Goal: Task Accomplishment & Management: Manage account settings

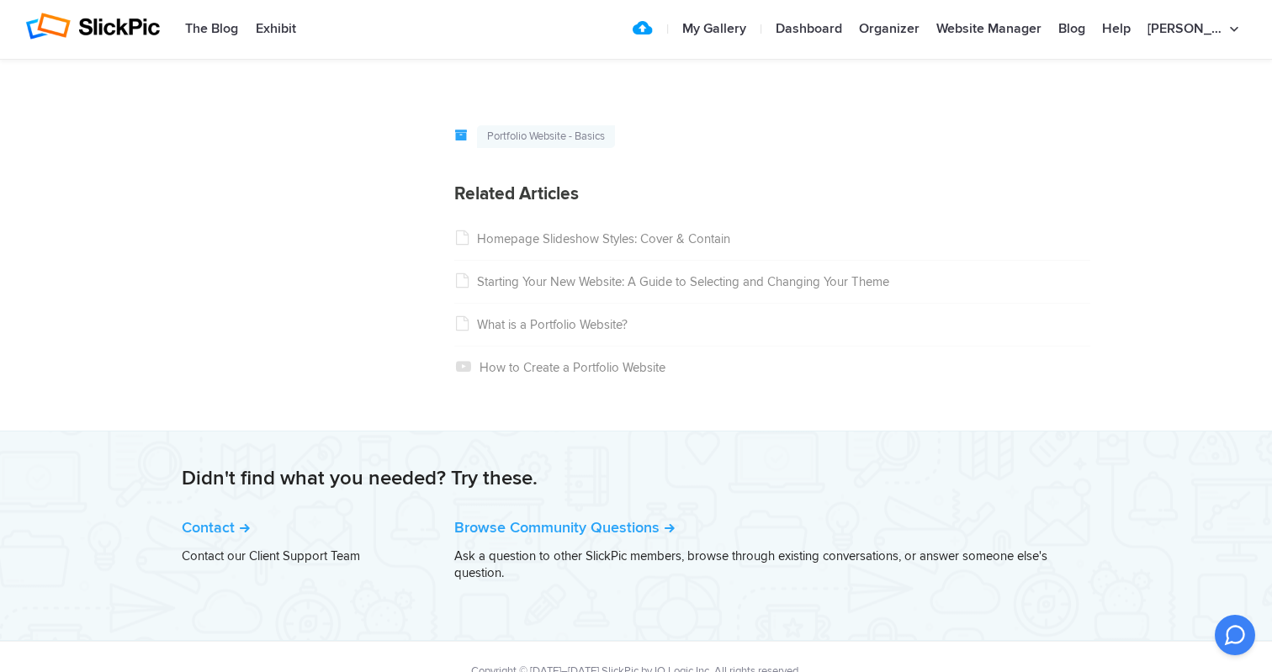
scroll to position [2671, 0]
click at [609, 361] on link "How to Create a Portfolio Website" at bounding box center [559, 368] width 211 height 15
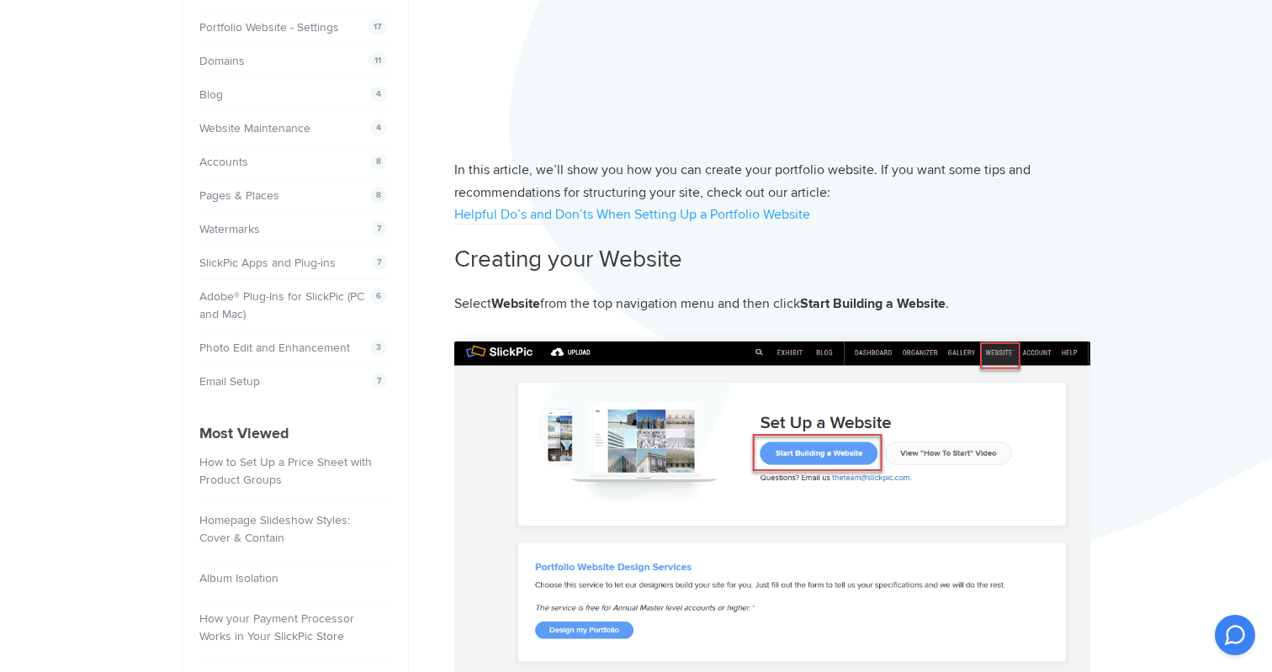
scroll to position [399, 0]
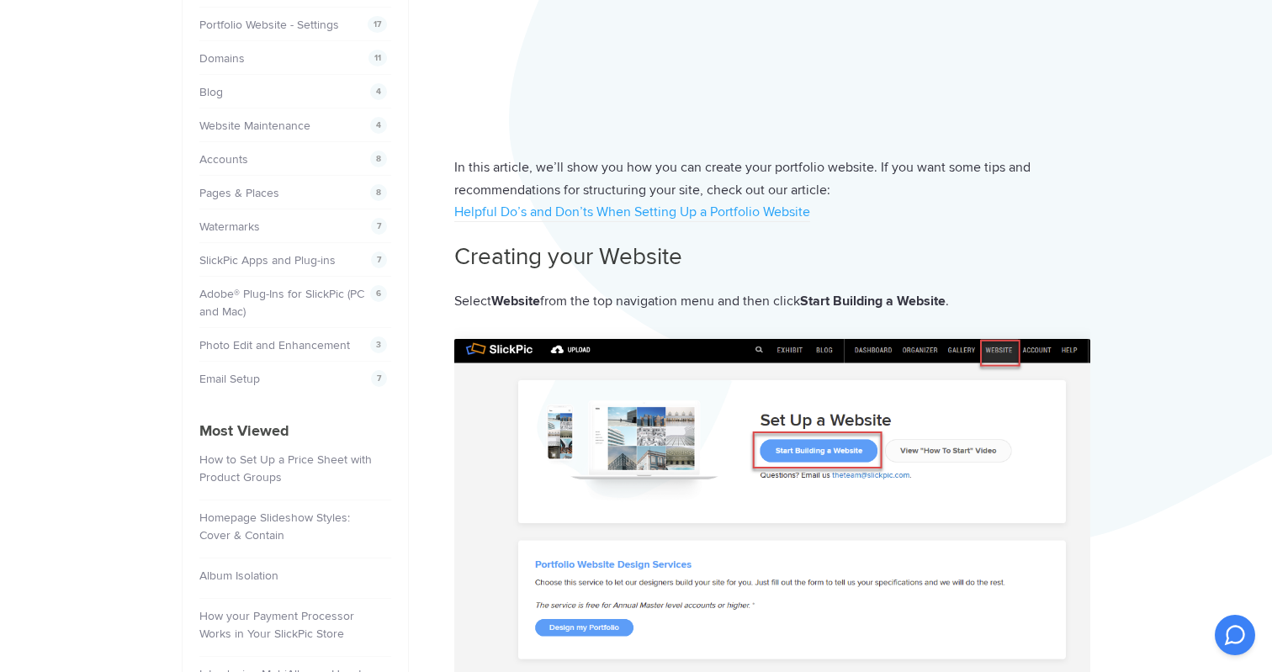
click at [586, 624] on img at bounding box center [772, 524] width 636 height 371
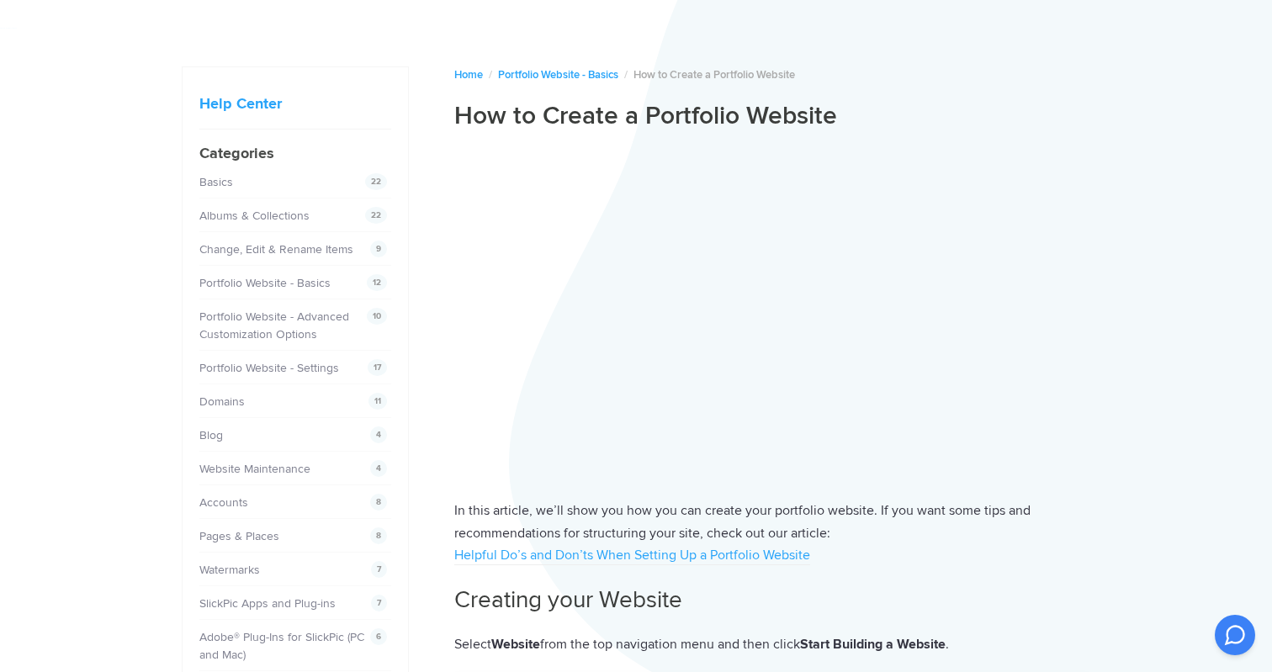
scroll to position [55, 0]
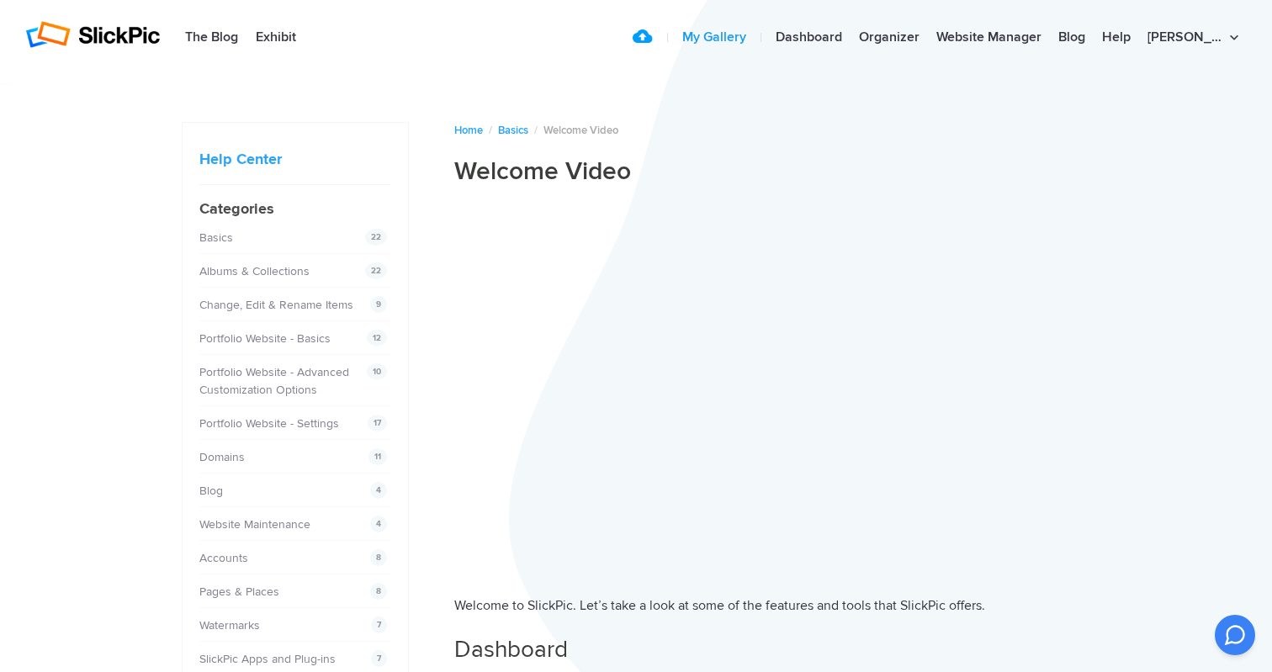
click at [754, 36] on link "My Gallery" at bounding box center [714, 38] width 81 height 34
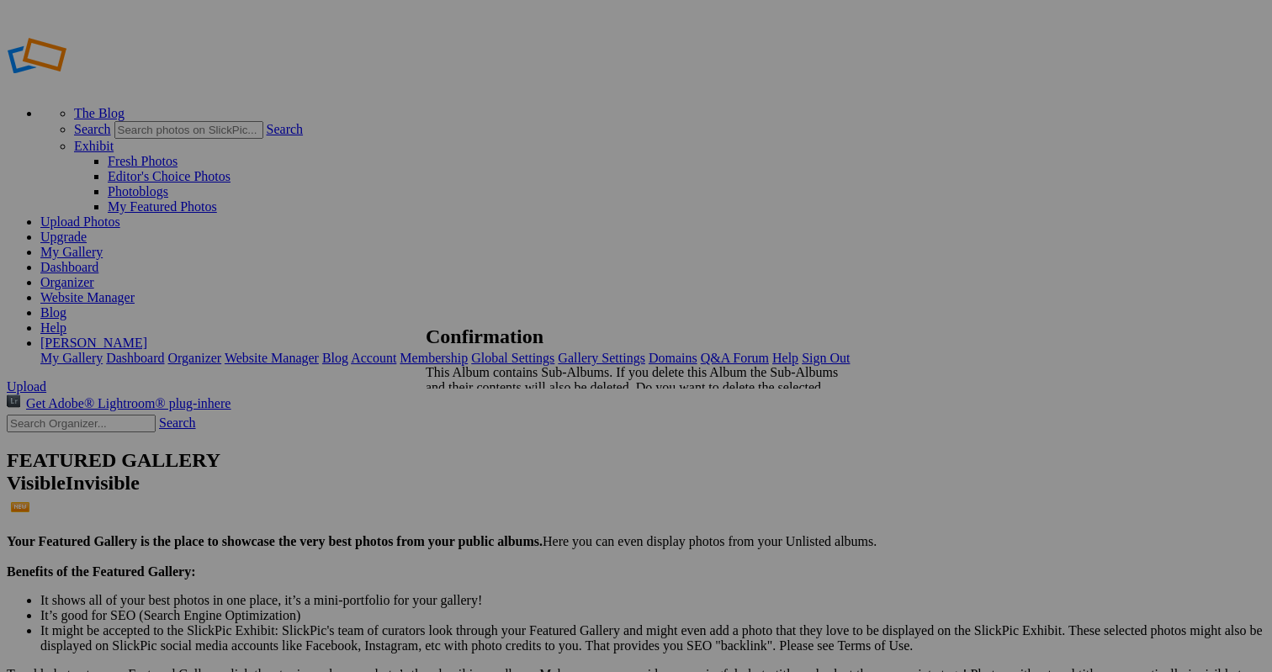
click at [482, 424] on span "Yes" at bounding box center [472, 431] width 19 height 14
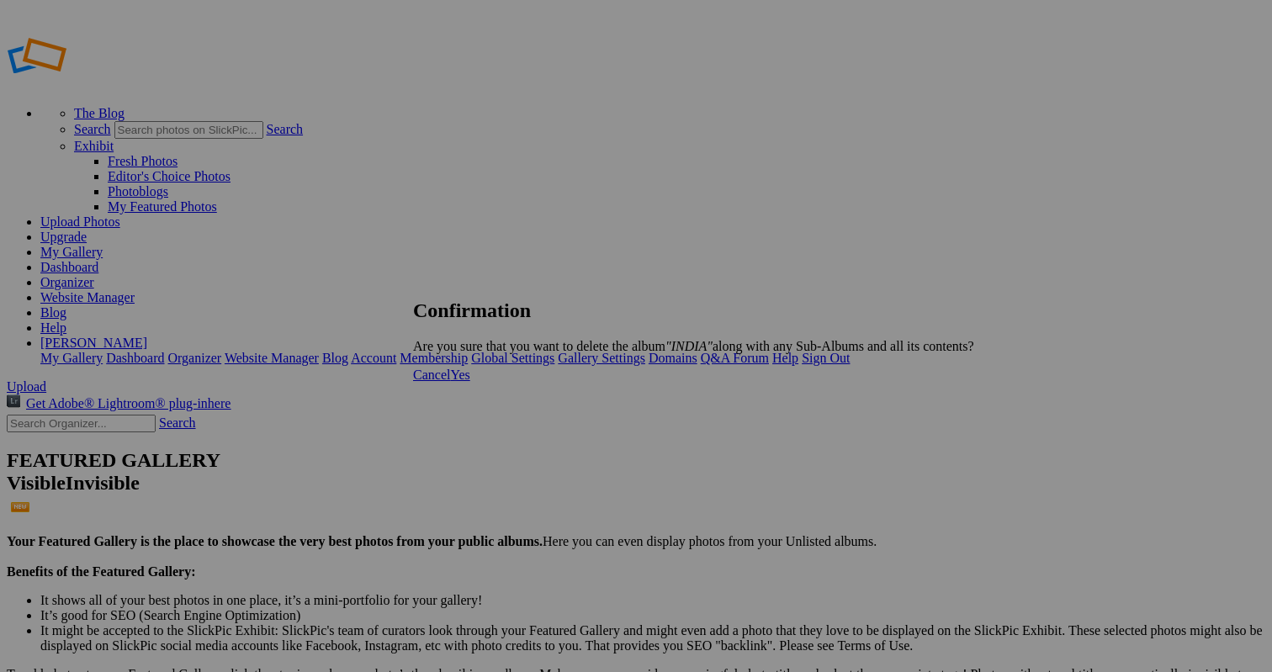
click at [469, 382] on span "Yes" at bounding box center [459, 375] width 19 height 14
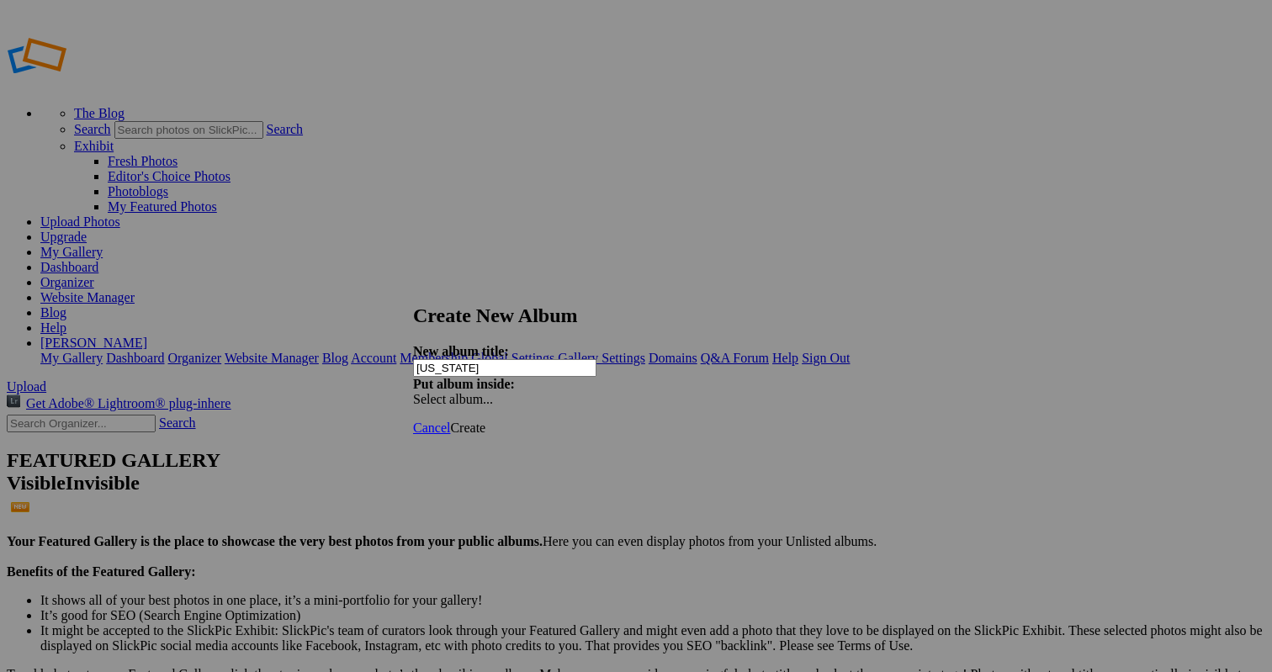
type input "[US_STATE]"
click at [493, 392] on span "Select album..." at bounding box center [453, 399] width 80 height 14
click at [485, 421] on span "Create" at bounding box center [467, 428] width 35 height 14
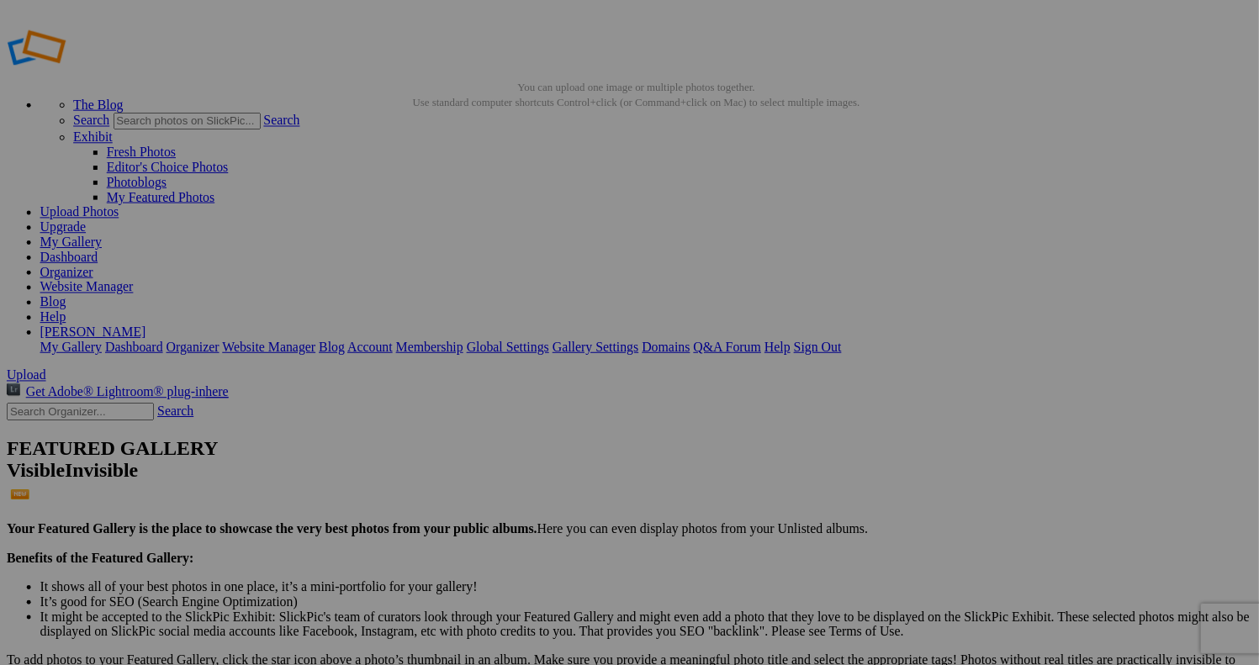
scroll to position [7, 0]
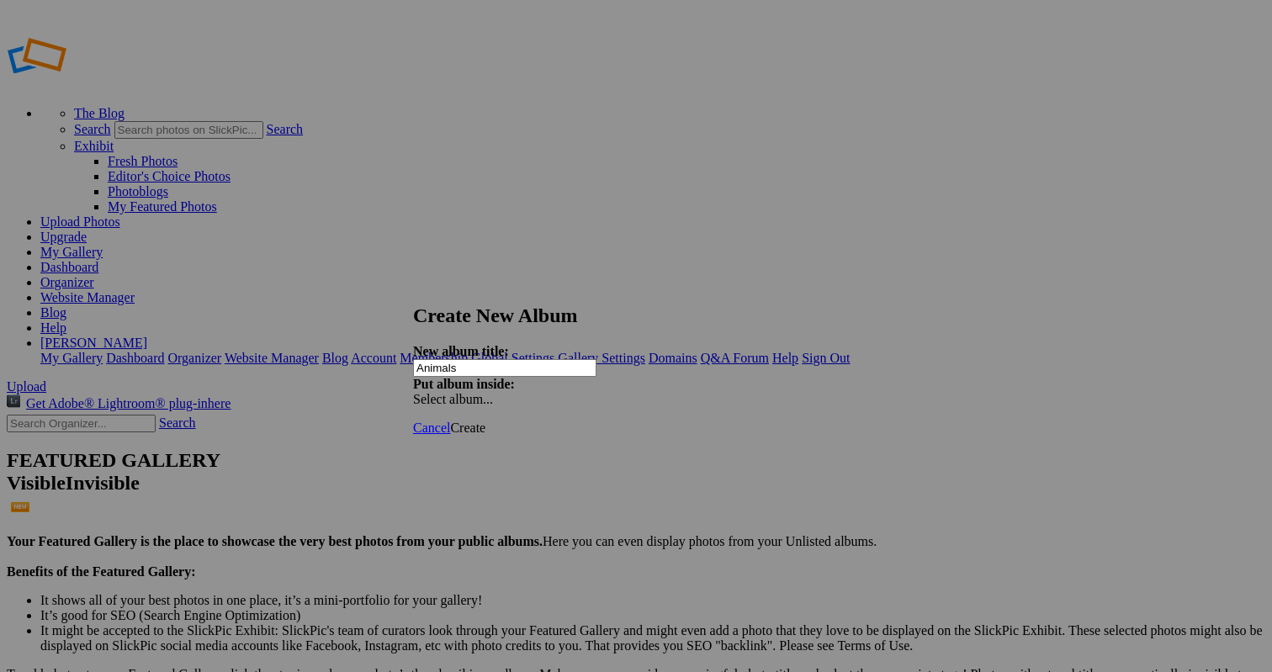
type input "Animals"
click at [485, 421] on span "Create" at bounding box center [467, 428] width 35 height 14
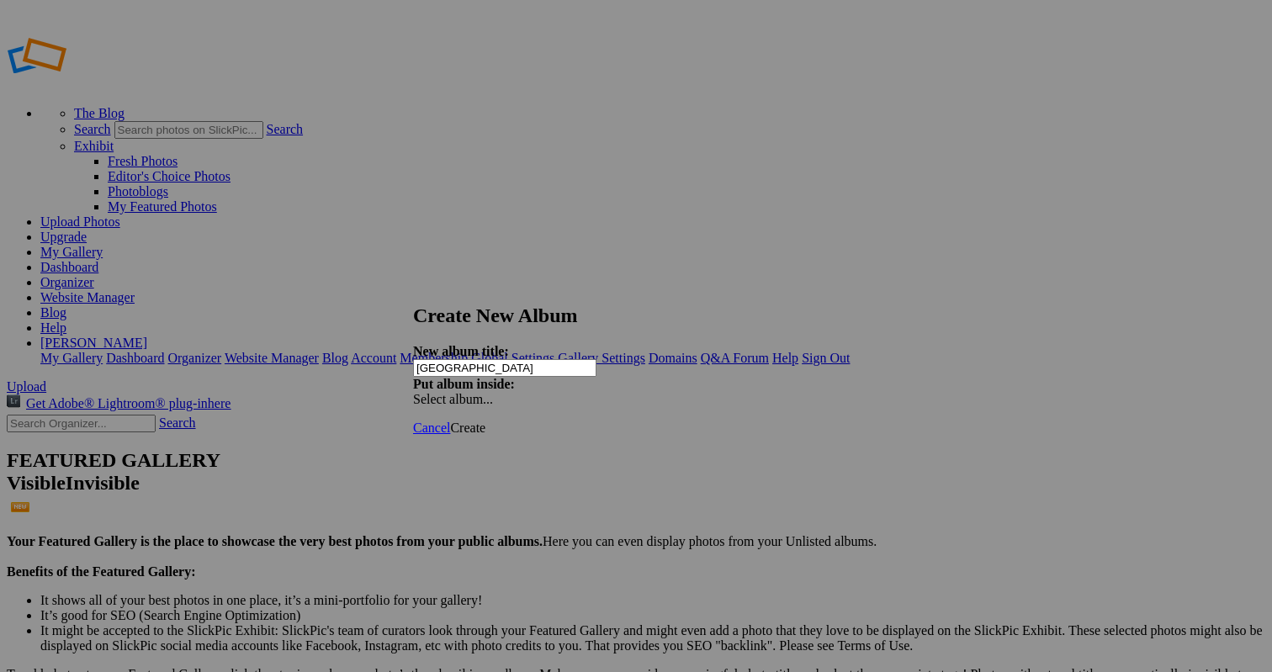
type input "[GEOGRAPHIC_DATA]"
click at [485, 421] on span "Create" at bounding box center [467, 428] width 35 height 14
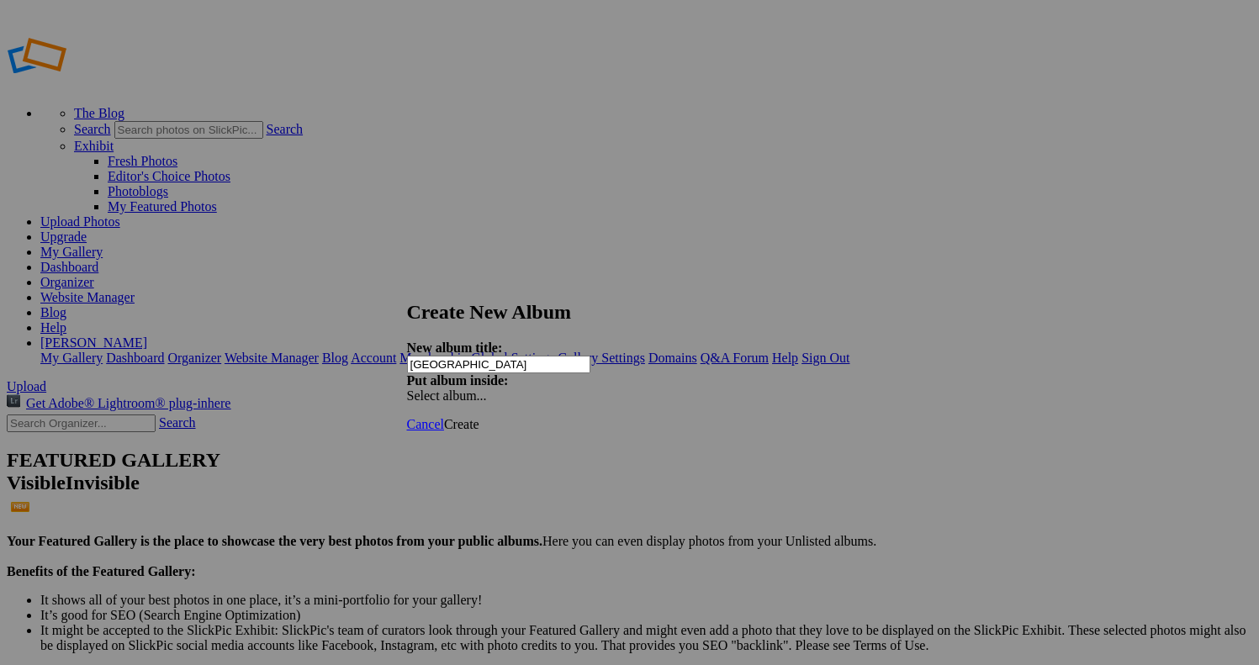
type input "[GEOGRAPHIC_DATA]"
click at [479, 417] on link "Create" at bounding box center [461, 424] width 35 height 14
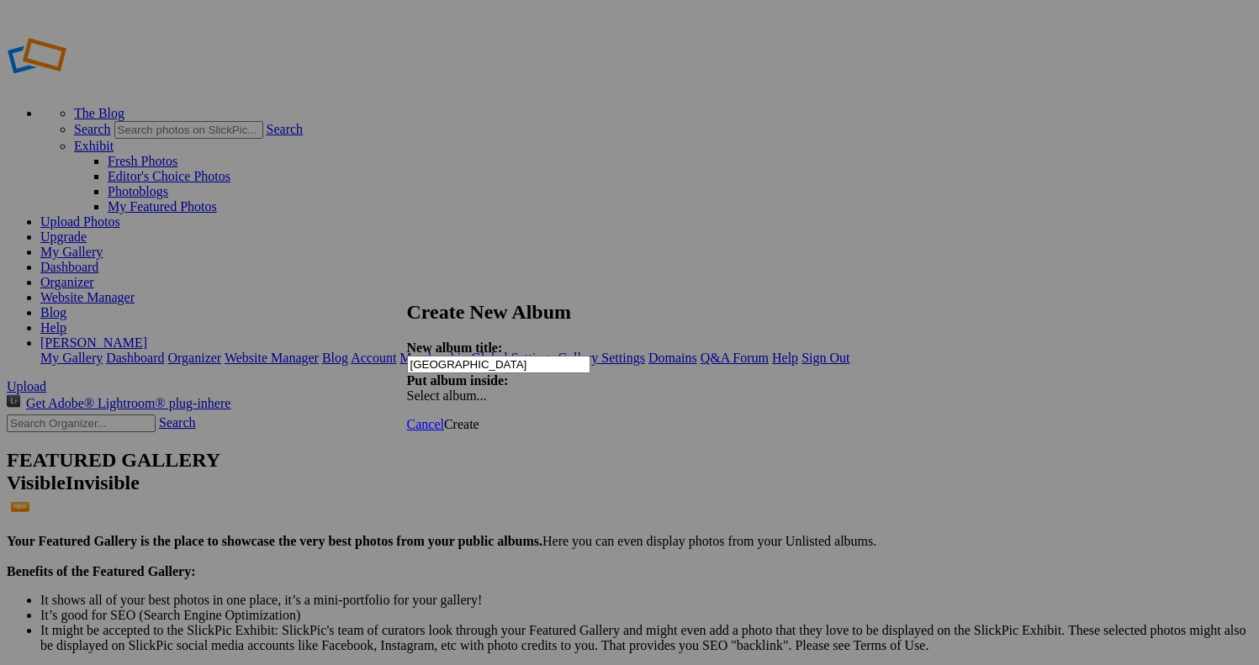
type input "[GEOGRAPHIC_DATA]"
click at [479, 417] on span "Create" at bounding box center [461, 424] width 35 height 14
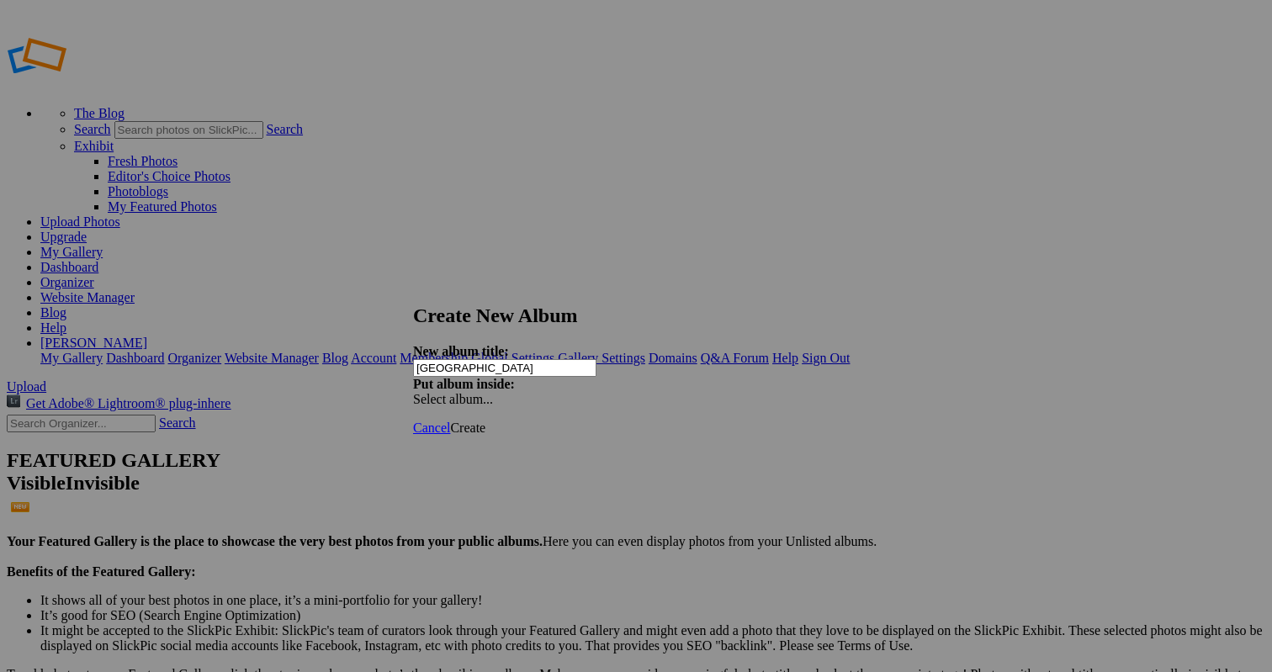
type input "[GEOGRAPHIC_DATA]"
click at [485, 421] on span "Create" at bounding box center [467, 428] width 35 height 14
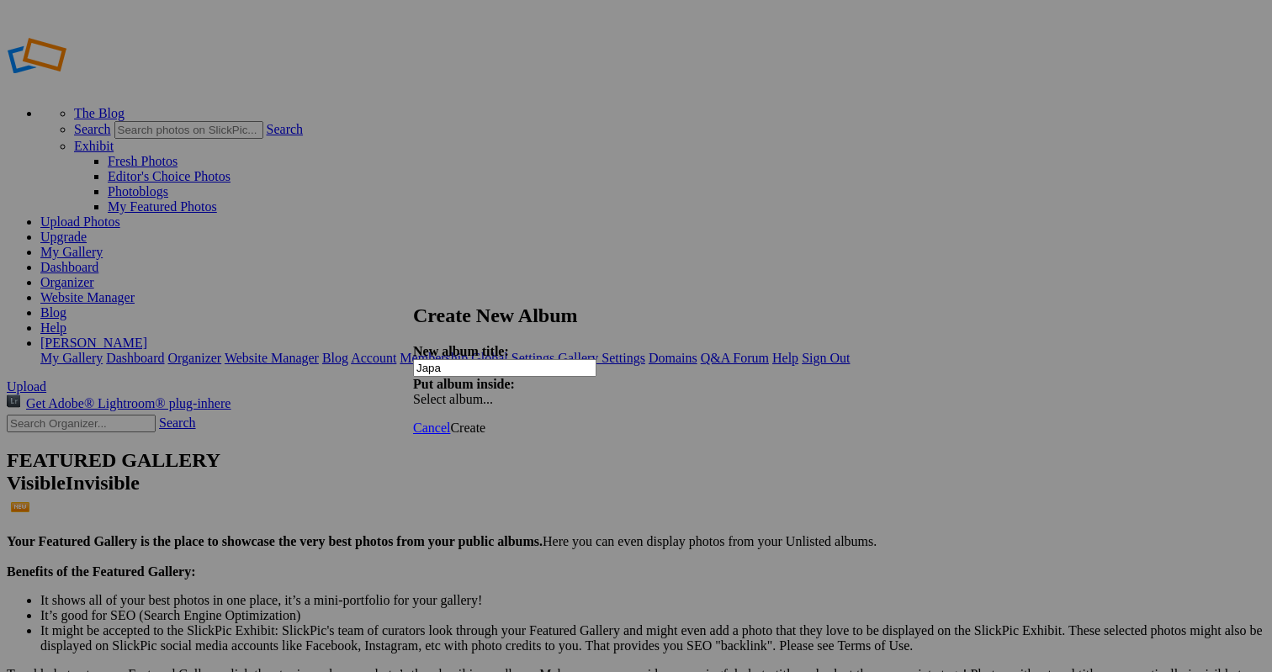
type input "[GEOGRAPHIC_DATA]"
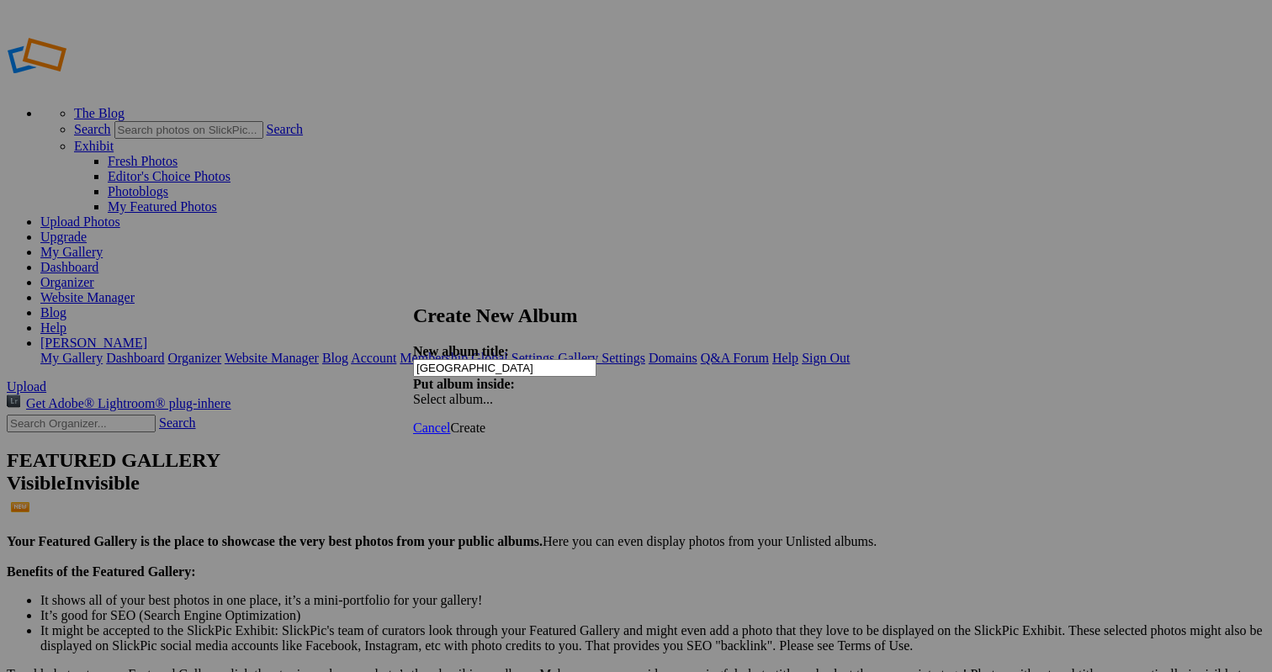
type input "[GEOGRAPHIC_DATA]"
click at [485, 421] on span "Create" at bounding box center [467, 428] width 35 height 14
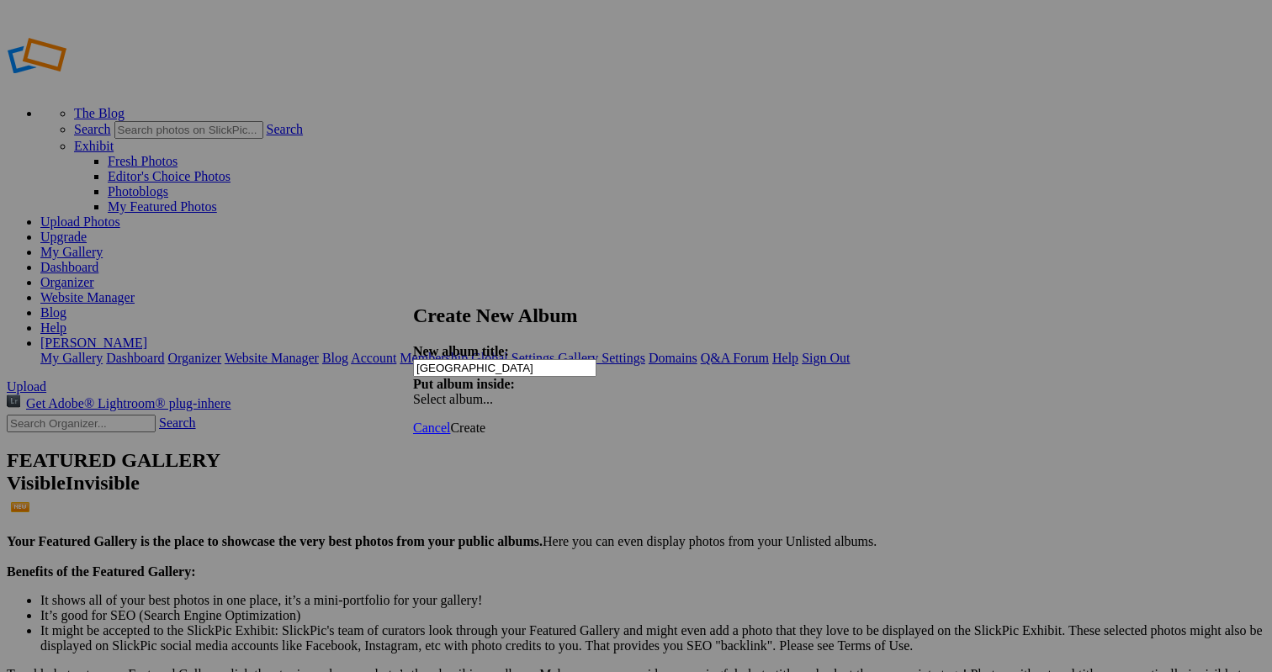
type input "[GEOGRAPHIC_DATA]"
click at [485, 421] on span "Create" at bounding box center [467, 428] width 35 height 14
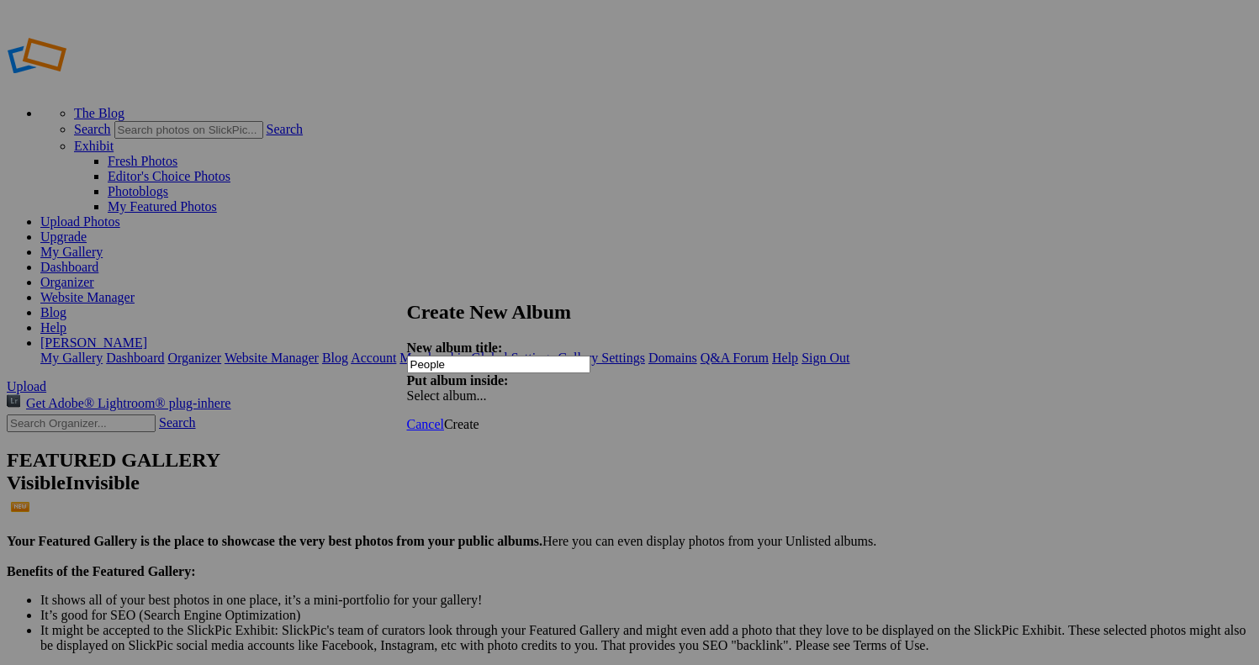
type input "People"
click at [479, 417] on span "Create" at bounding box center [461, 424] width 35 height 14
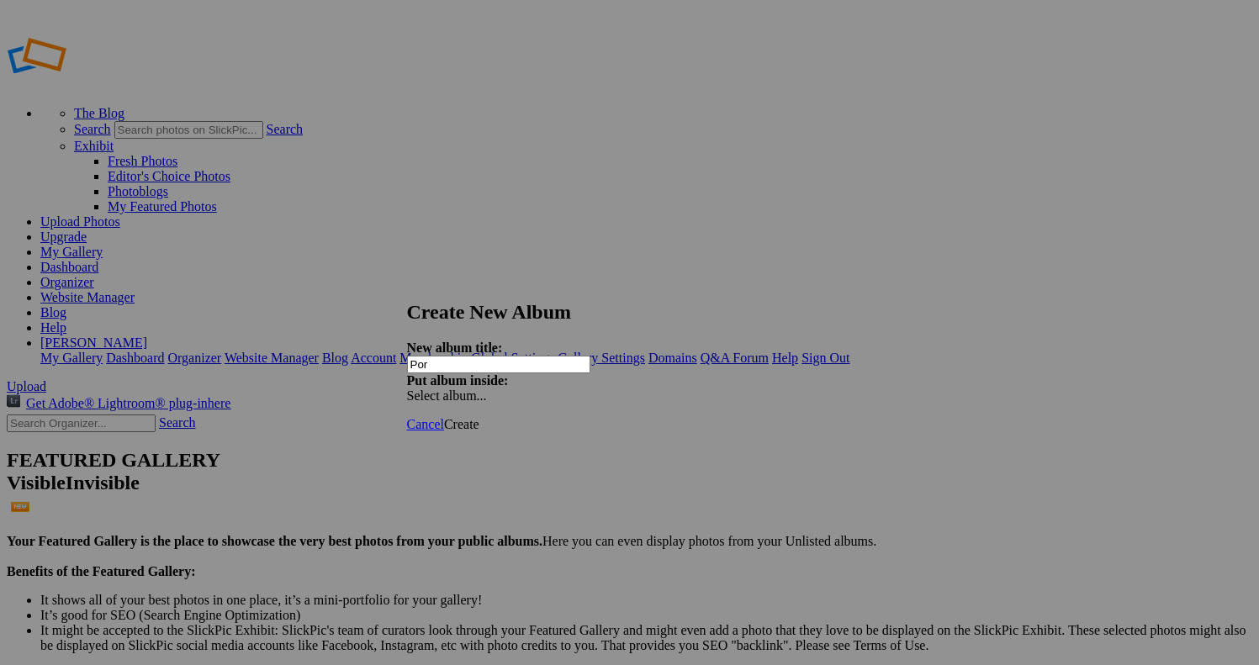
type input "Port"
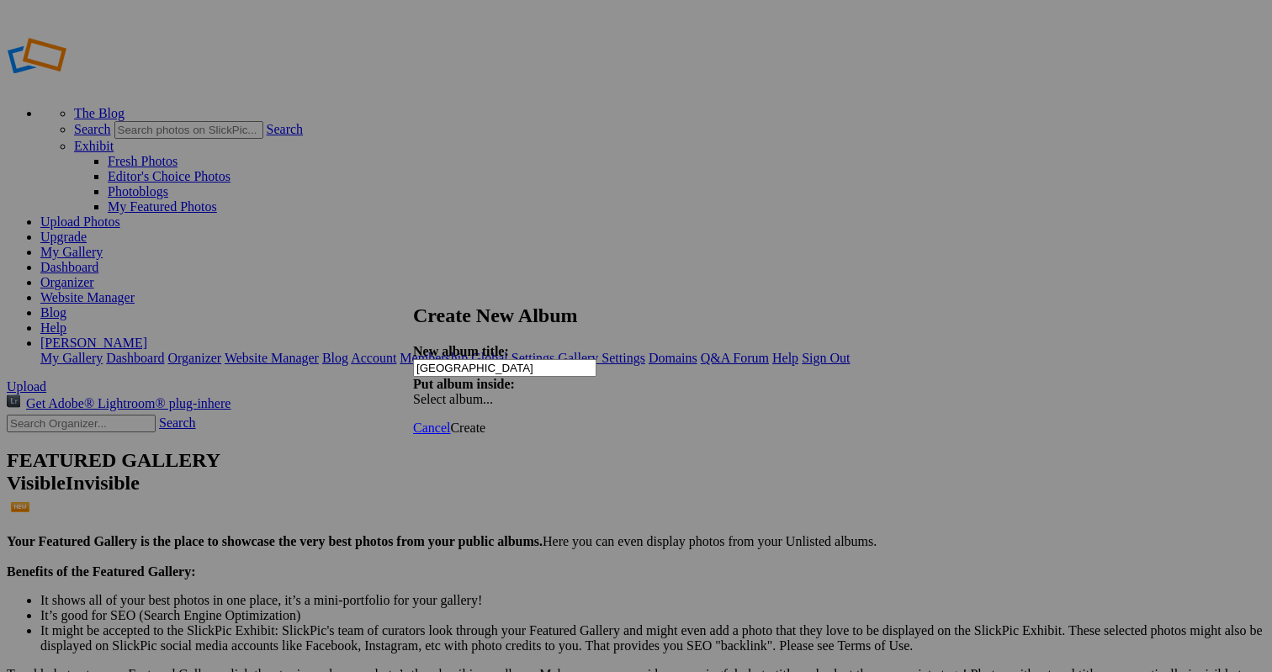
type input "[GEOGRAPHIC_DATA]"
click at [485, 421] on span "Create" at bounding box center [467, 428] width 35 height 14
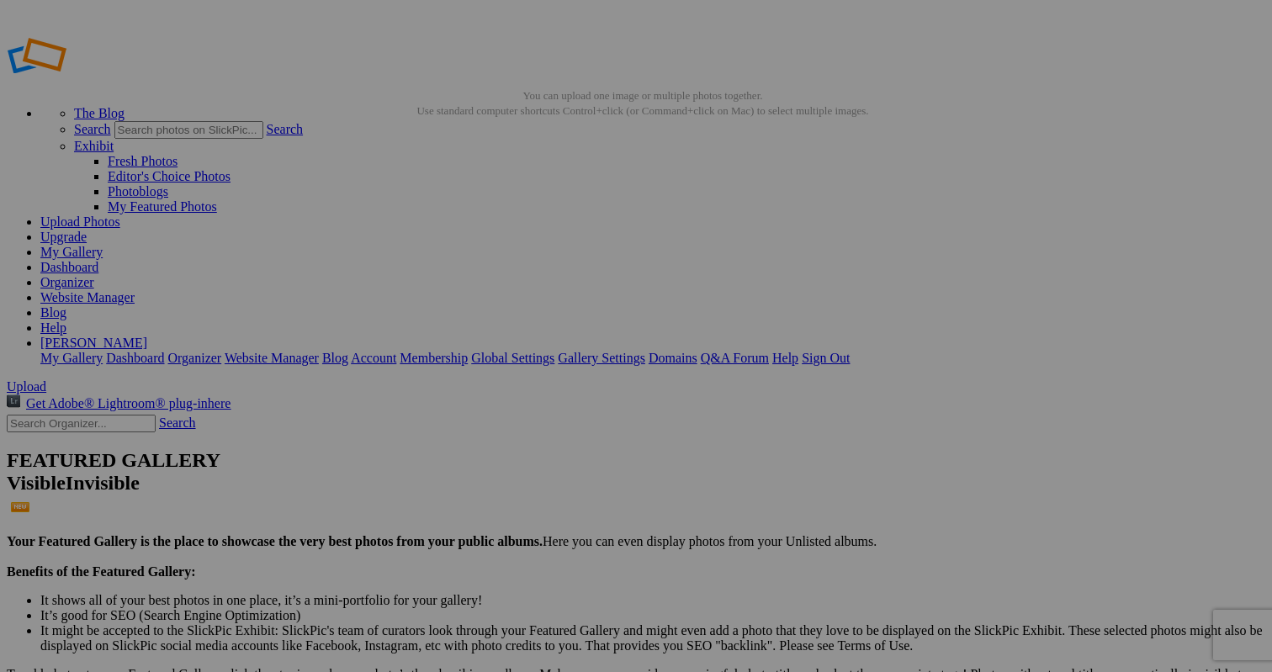
click at [500, 225] on img at bounding box center [468, 251] width 95 height 127
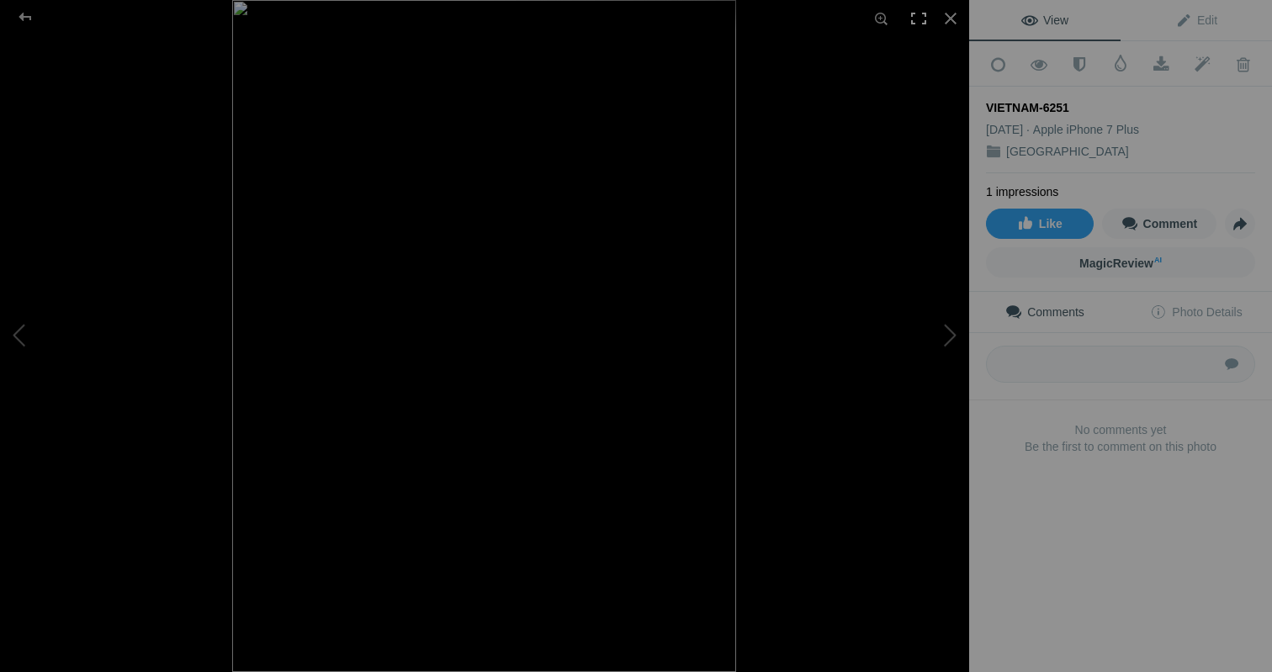
click at [915, 20] on div at bounding box center [918, 18] width 37 height 37
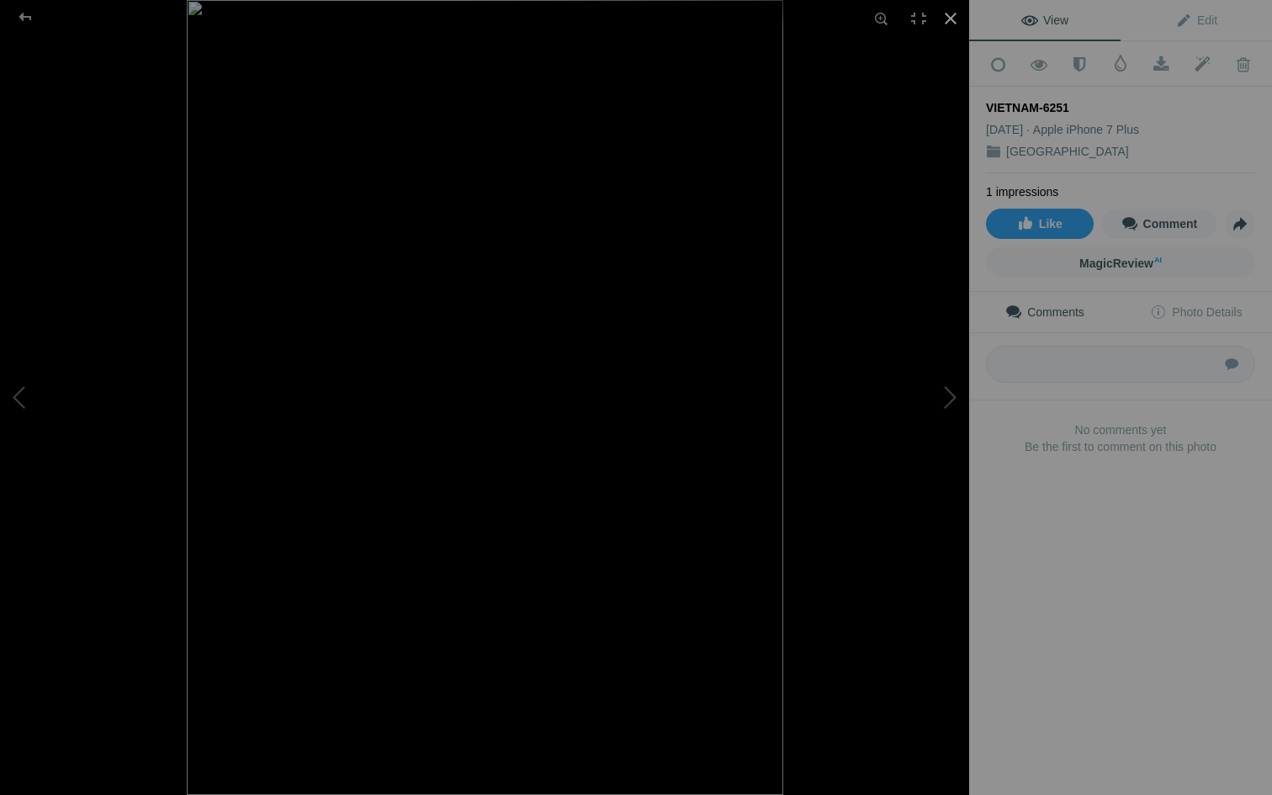
click at [954, 14] on div at bounding box center [950, 18] width 37 height 37
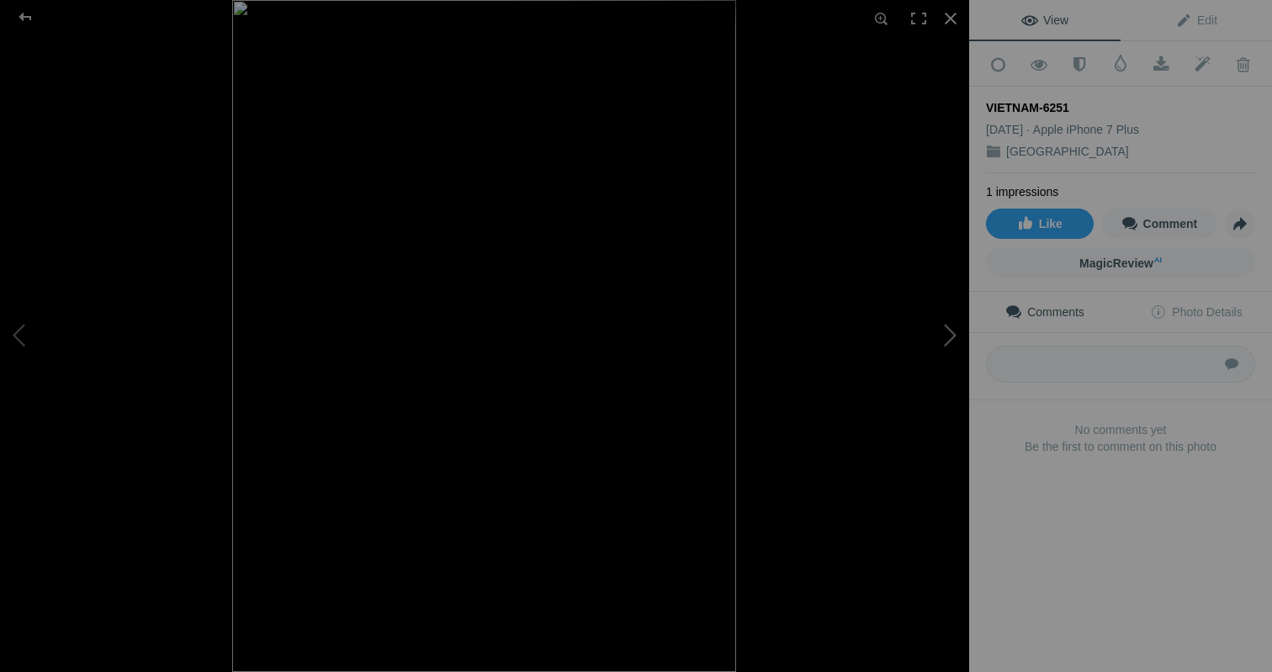
click at [954, 334] on button at bounding box center [906, 336] width 126 height 242
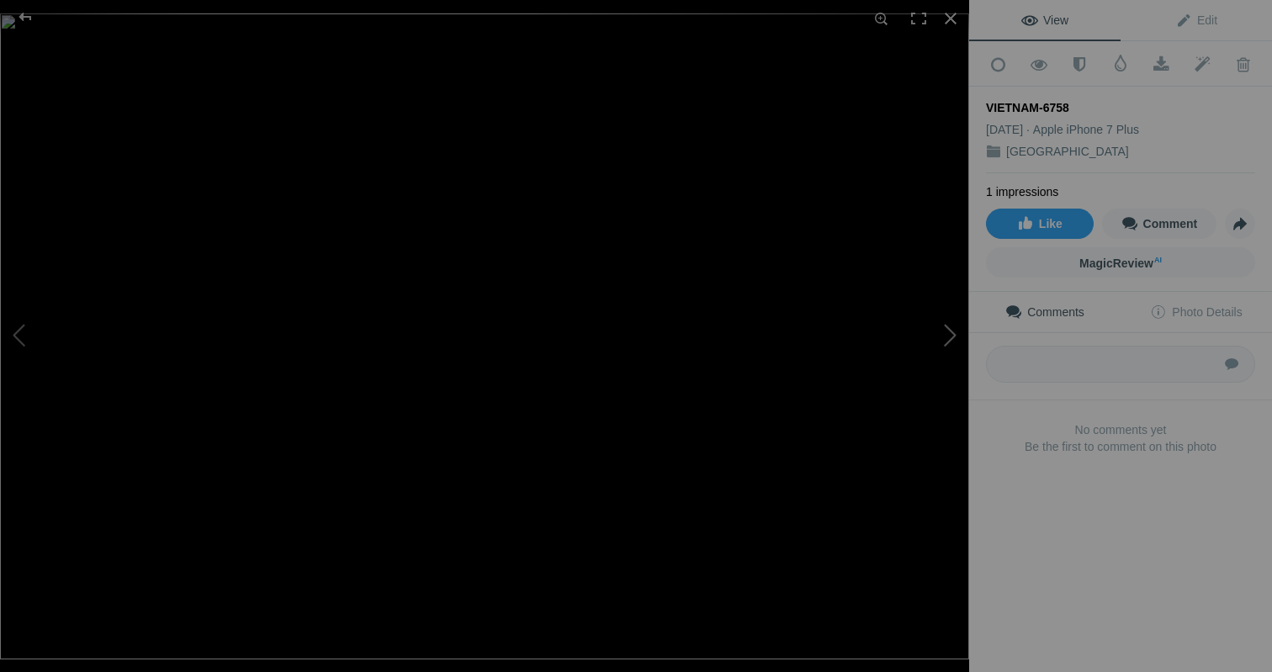
click at [954, 334] on button at bounding box center [906, 336] width 126 height 242
click at [951, 331] on button at bounding box center [906, 336] width 126 height 242
click at [950, 330] on button at bounding box center [906, 336] width 126 height 242
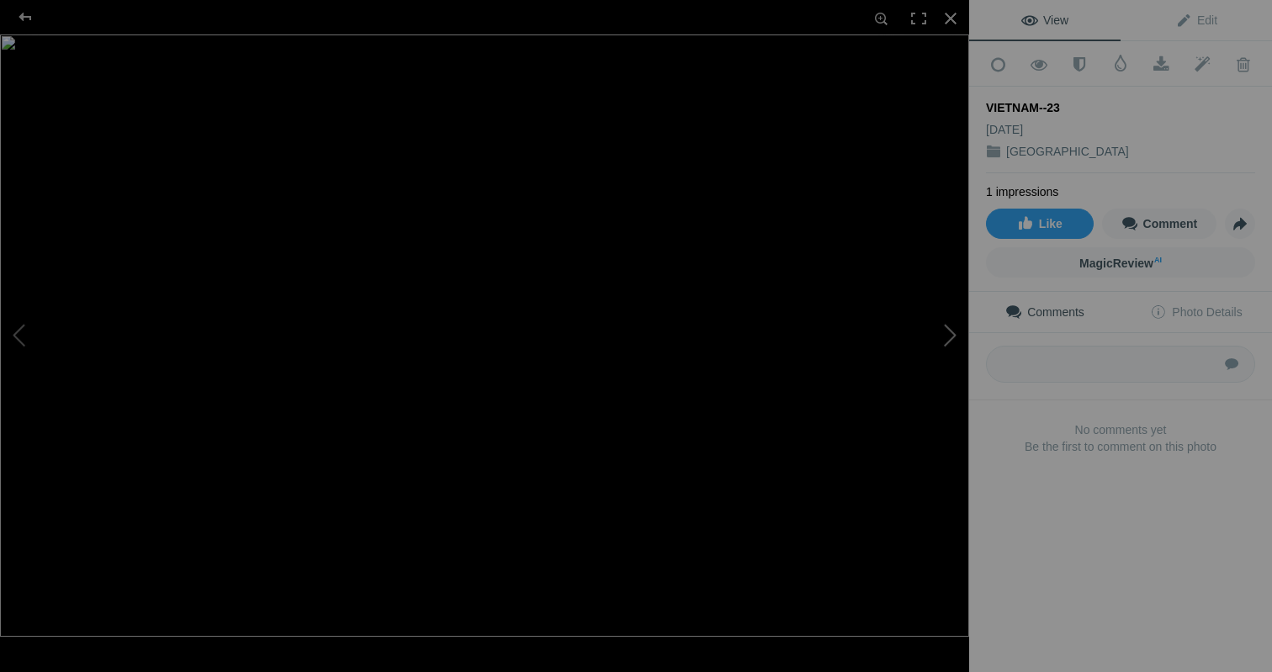
click at [950, 330] on button at bounding box center [906, 336] width 126 height 242
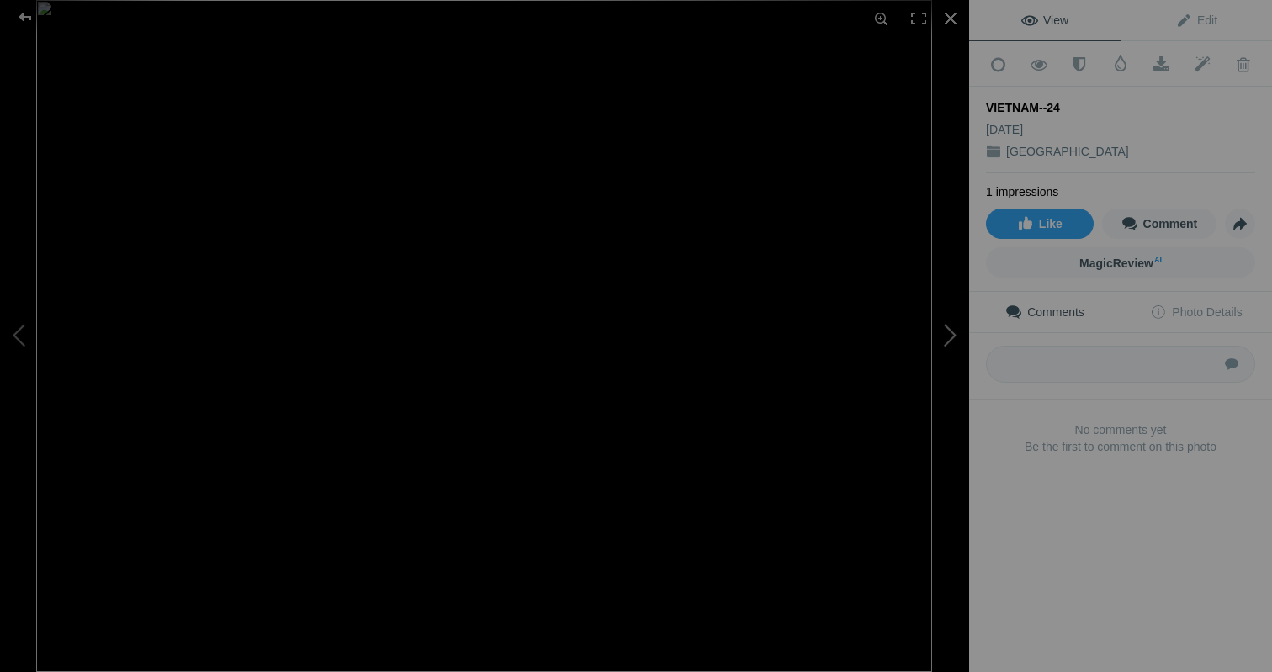
click at [947, 329] on button at bounding box center [906, 336] width 126 height 242
click at [945, 328] on button at bounding box center [906, 336] width 126 height 242
click at [943, 325] on button at bounding box center [906, 336] width 126 height 242
click at [941, 323] on button at bounding box center [906, 336] width 126 height 242
click at [34, 326] on button at bounding box center [63, 336] width 126 height 242
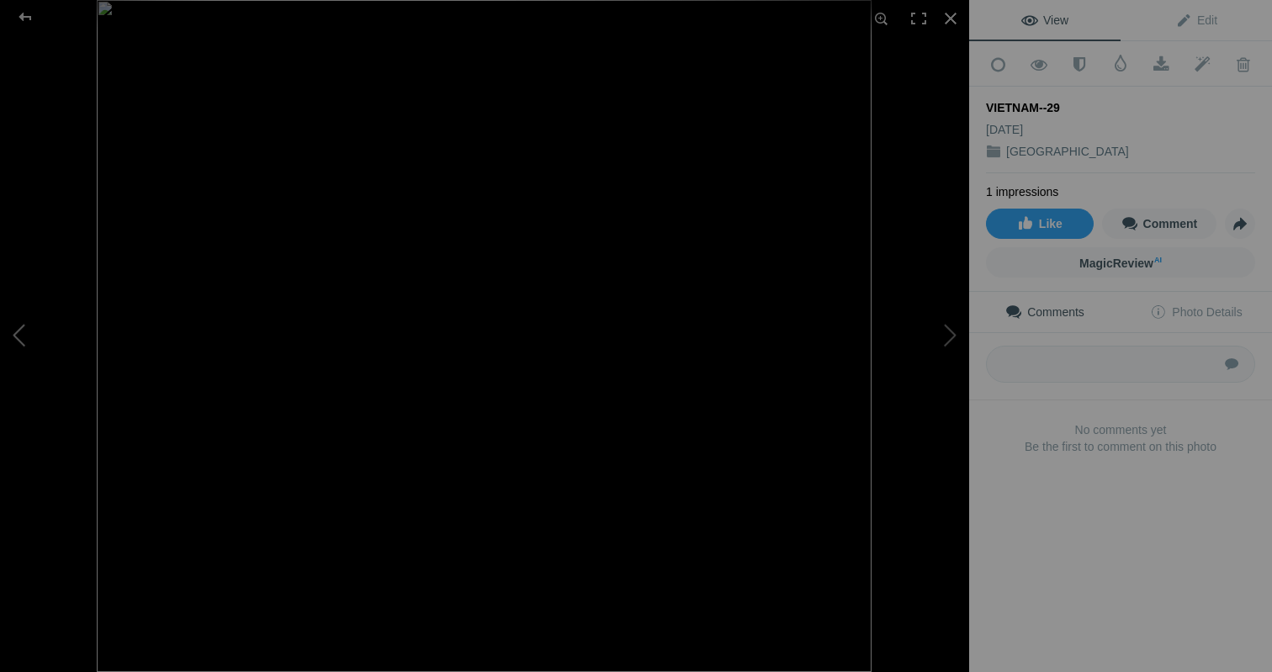
click at [25, 329] on button at bounding box center [63, 336] width 126 height 242
click at [24, 329] on button at bounding box center [63, 336] width 126 height 242
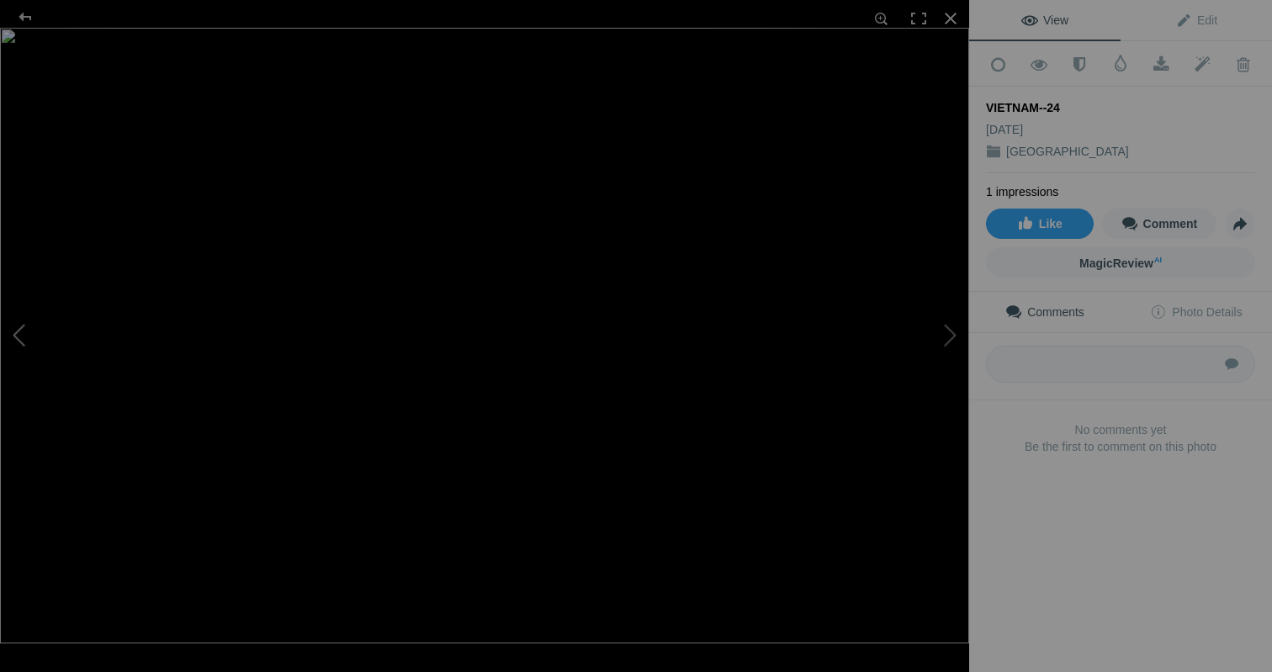
click at [24, 329] on button at bounding box center [63, 336] width 126 height 242
click at [946, 335] on button at bounding box center [906, 336] width 126 height 242
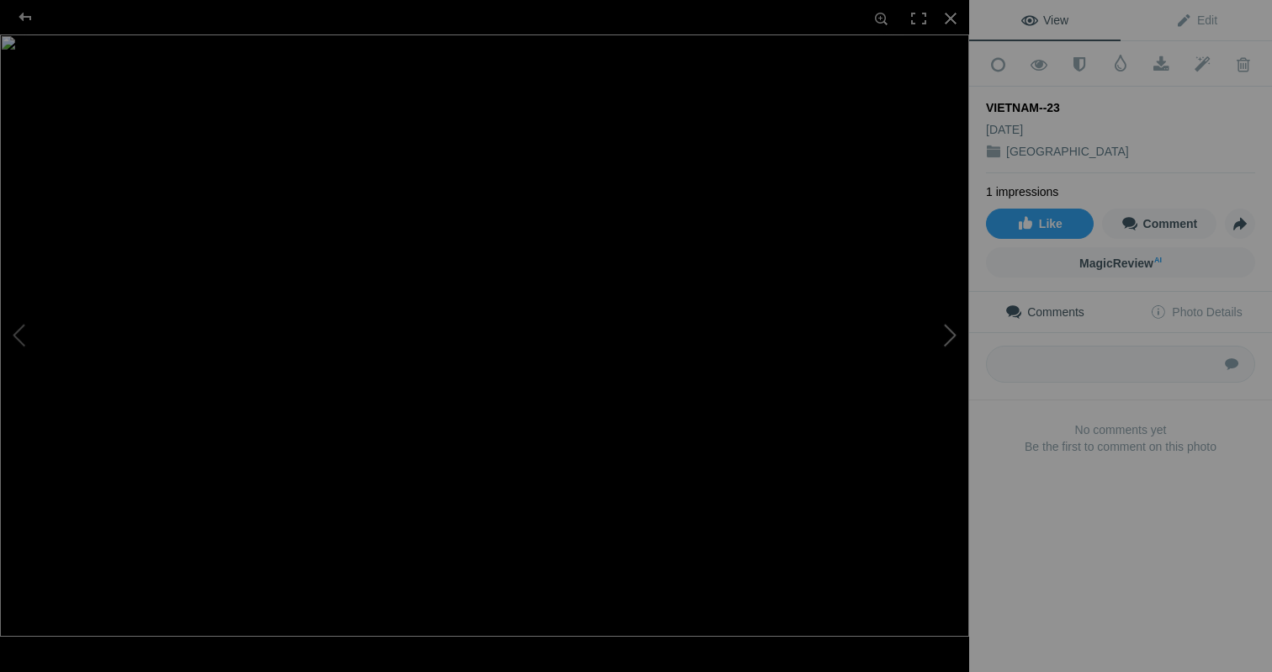
click at [946, 335] on button at bounding box center [906, 336] width 126 height 242
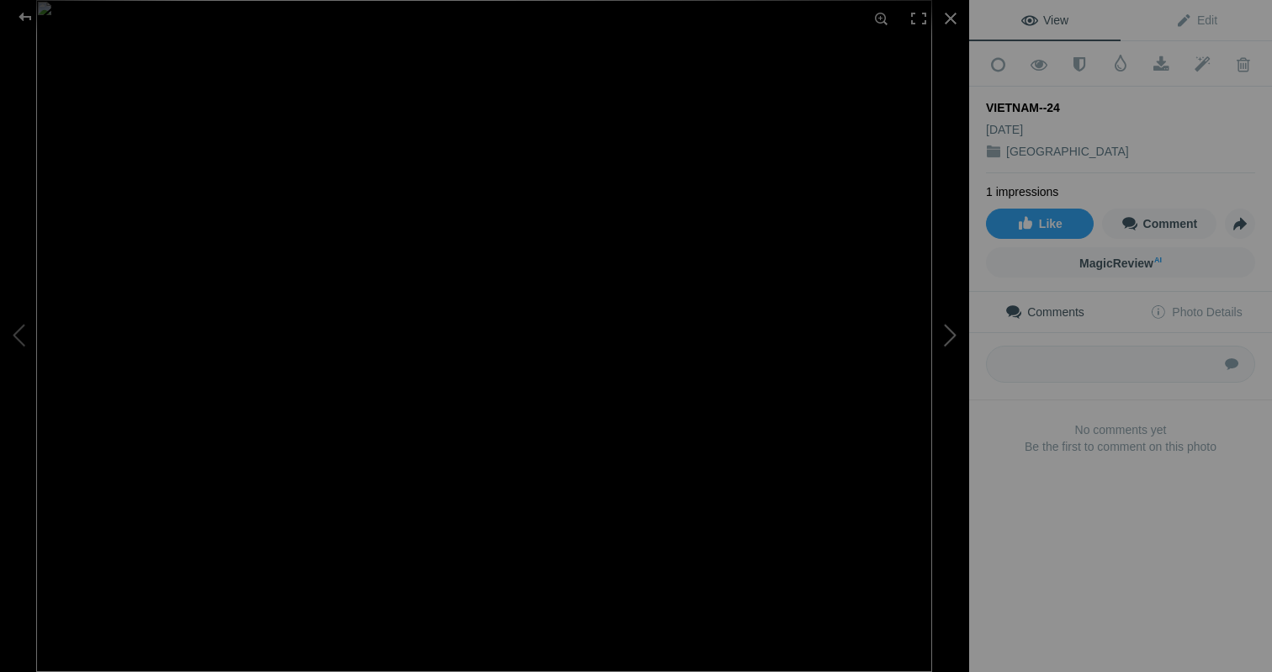
click at [946, 335] on button at bounding box center [906, 336] width 126 height 242
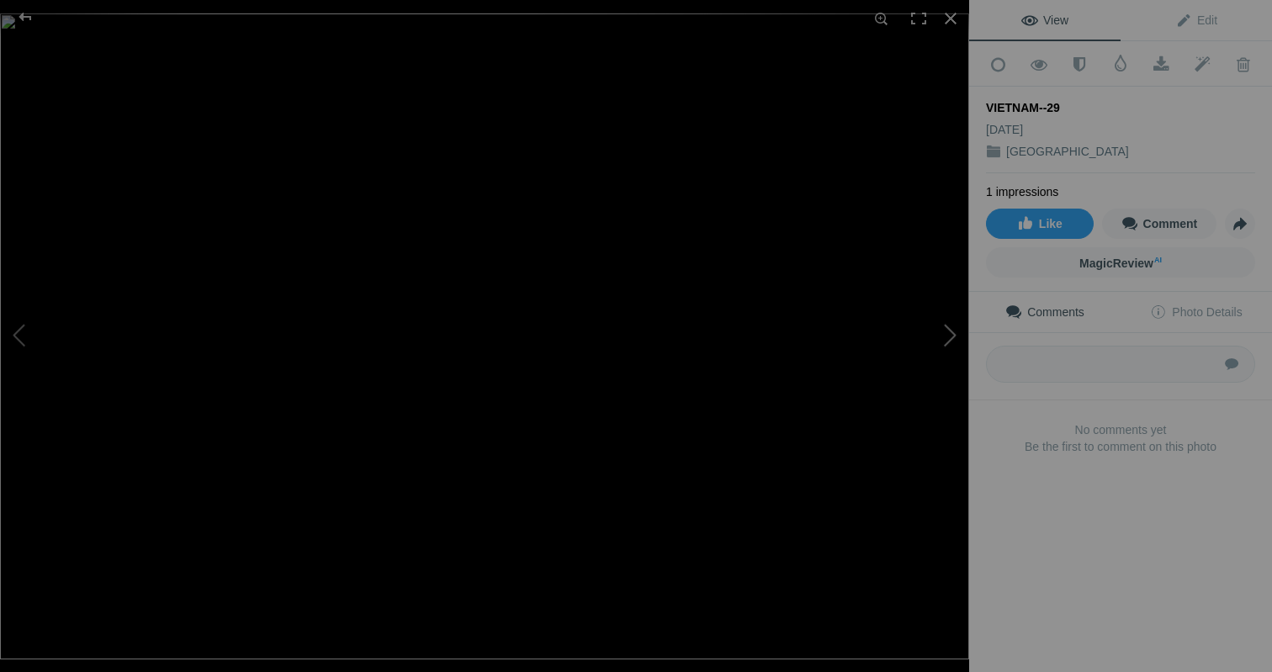
click at [946, 335] on button at bounding box center [906, 336] width 126 height 242
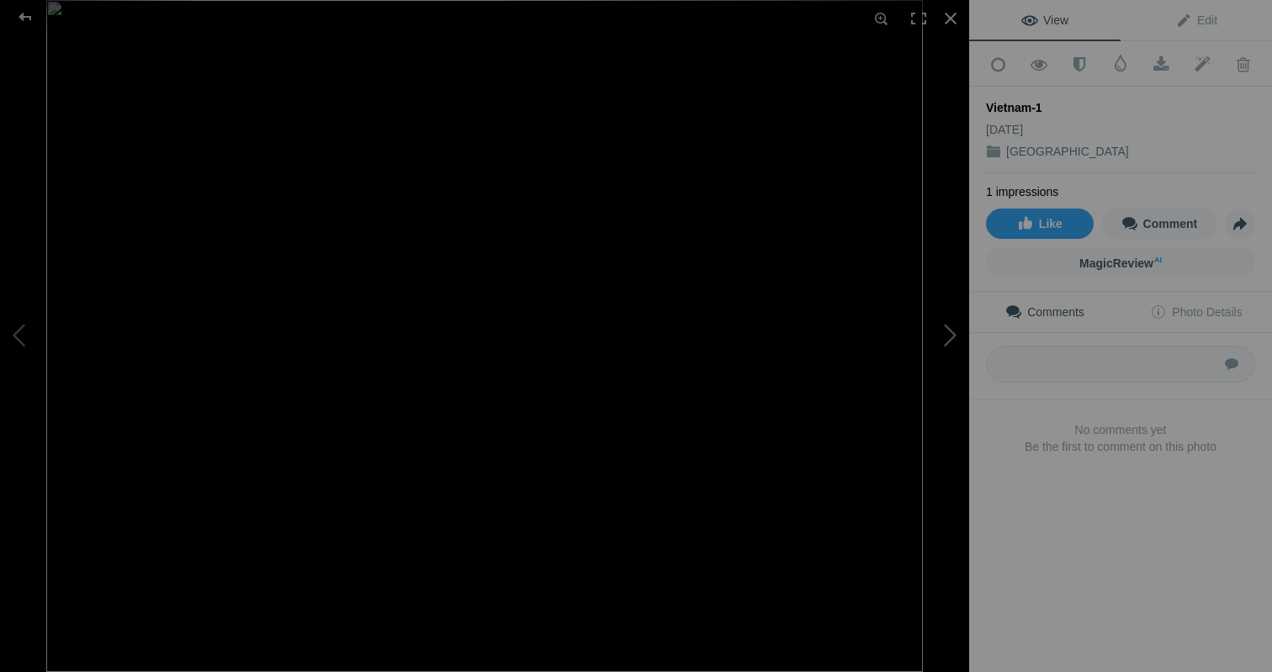
click at [946, 335] on button at bounding box center [906, 336] width 126 height 242
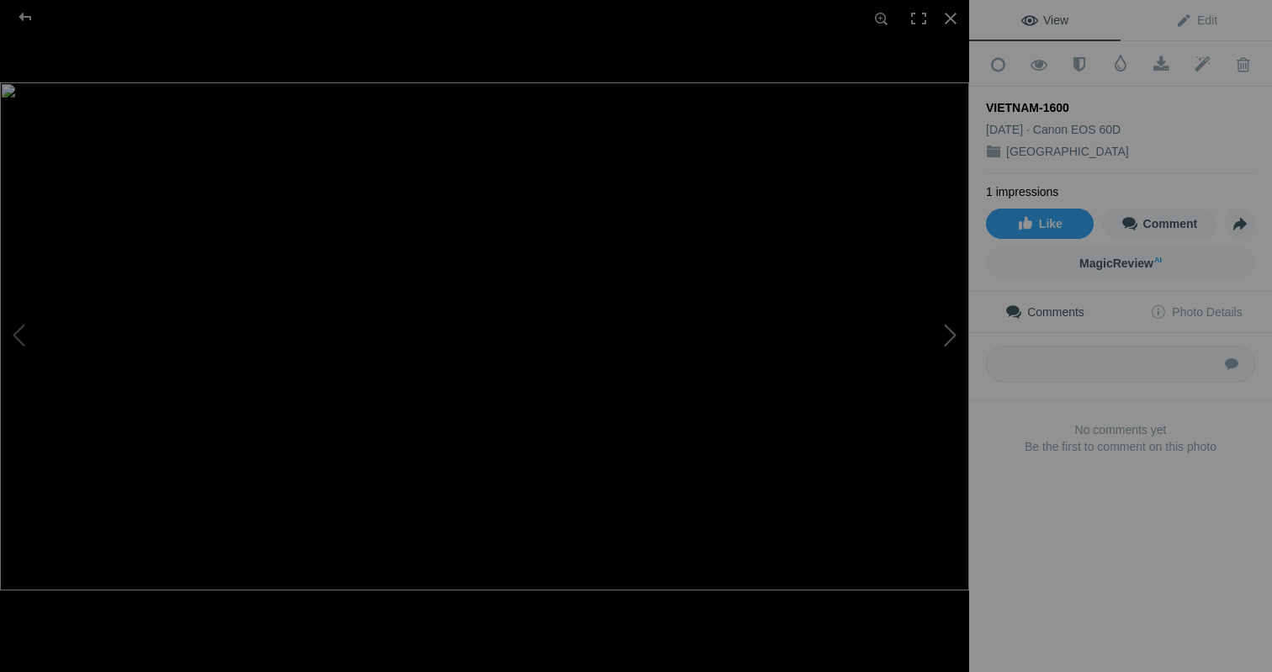
click at [946, 335] on button at bounding box center [906, 336] width 126 height 242
click at [920, 18] on div at bounding box center [918, 18] width 37 height 37
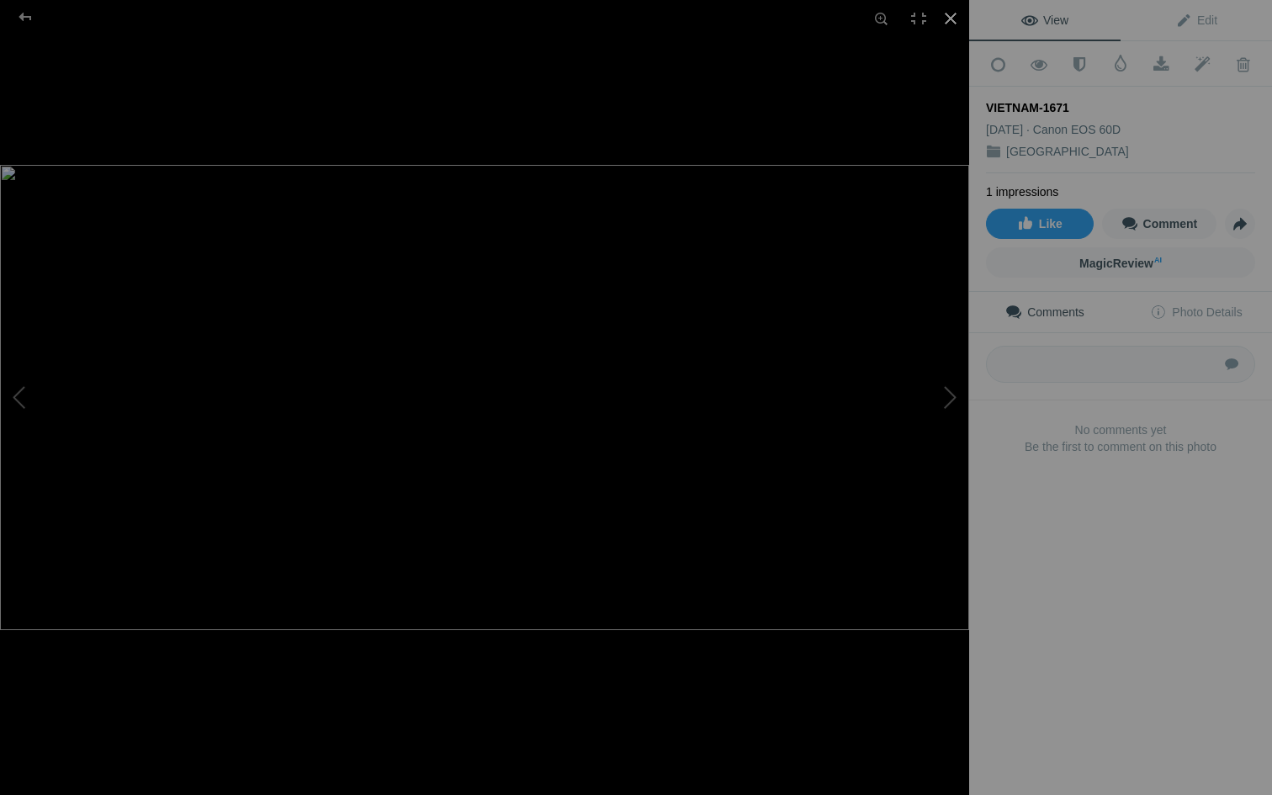
click at [950, 19] on div at bounding box center [950, 18] width 37 height 37
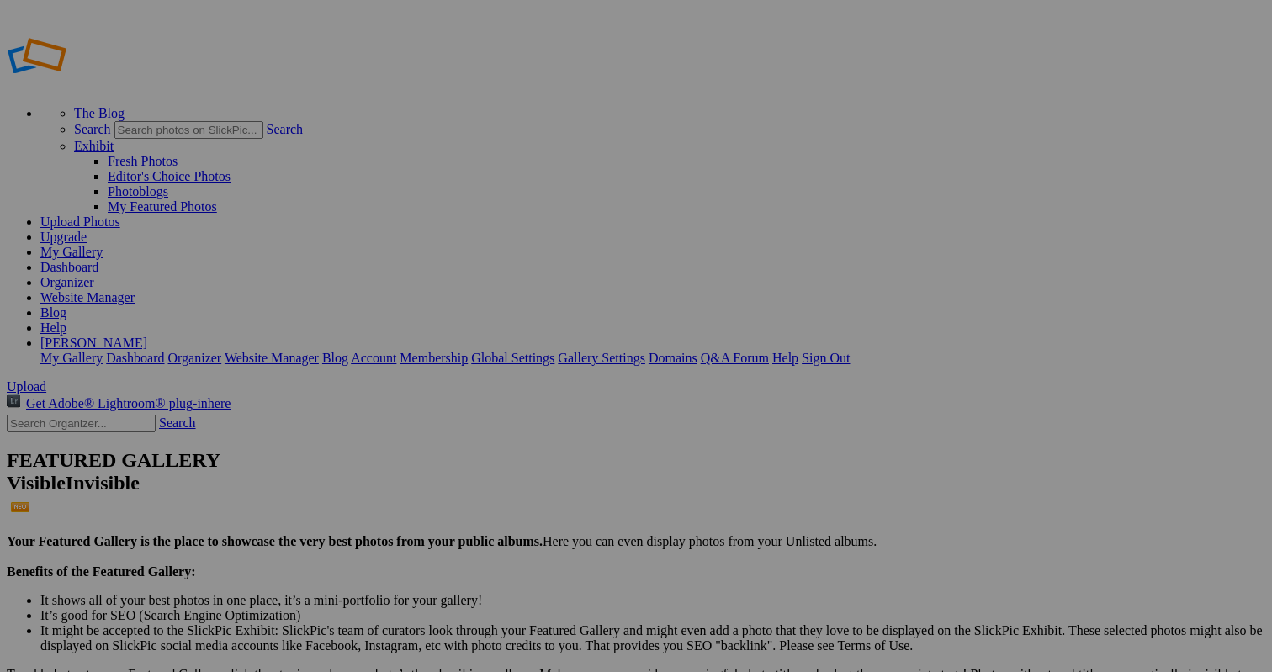
click at [98, 260] on link "Dashboard" at bounding box center [69, 267] width 58 height 14
click at [135, 290] on link "Website Manager" at bounding box center [87, 297] width 94 height 14
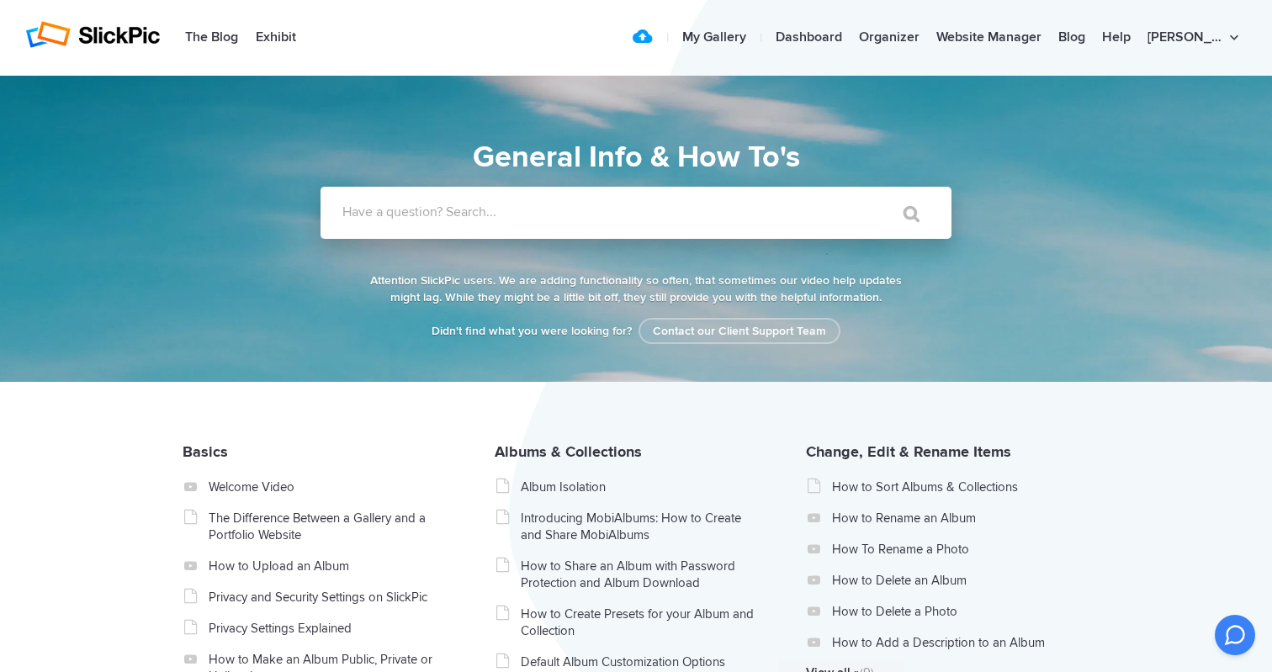
click at [512, 204] on label "Have a question? Search..." at bounding box center [657, 212] width 631 height 17
click at [512, 204] on input "Have a question? Search..." at bounding box center [601, 213] width 562 height 52
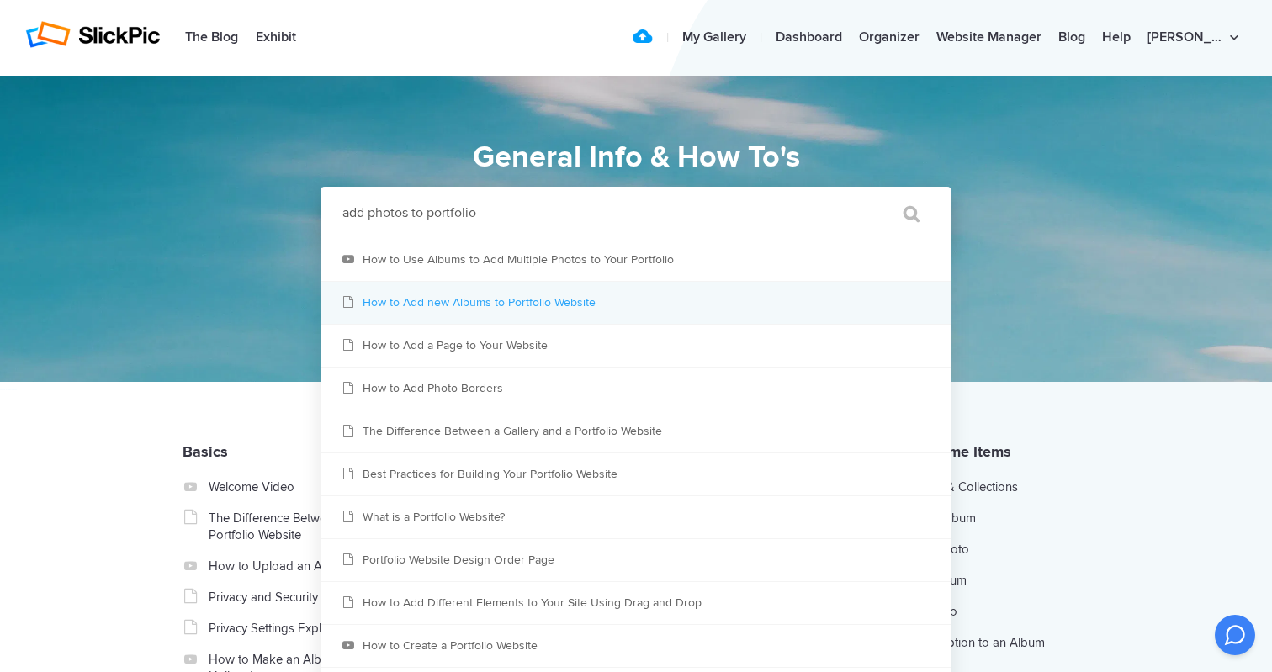
type input "add photos to portfolio"
click at [532, 302] on link "How to Add new Albums to Portfolio Website" at bounding box center [635, 303] width 631 height 42
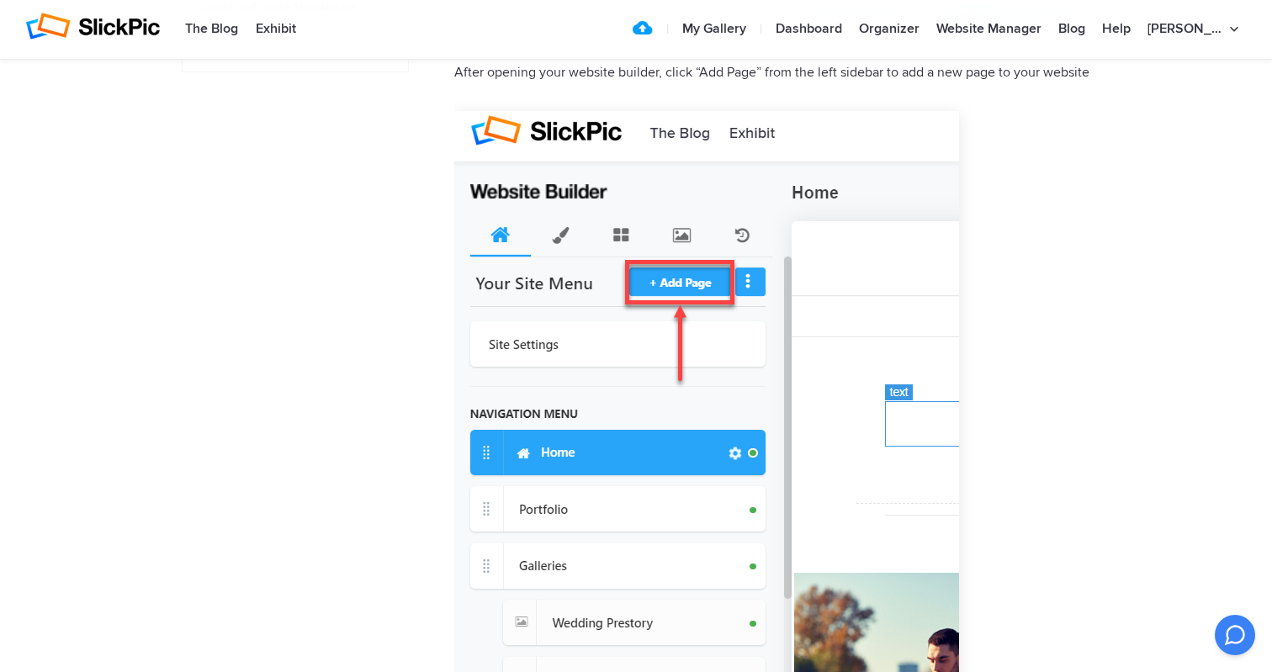
scroll to position [1109, 0]
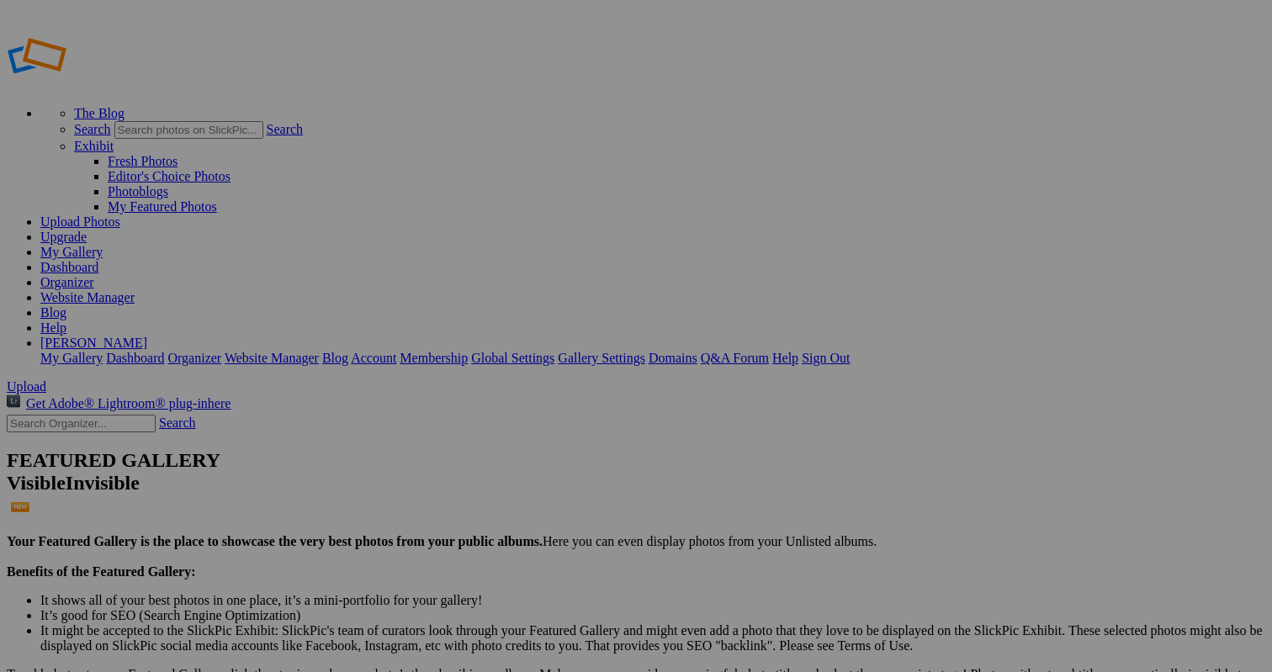
click at [482, 394] on span "Yes" at bounding box center [472, 401] width 19 height 14
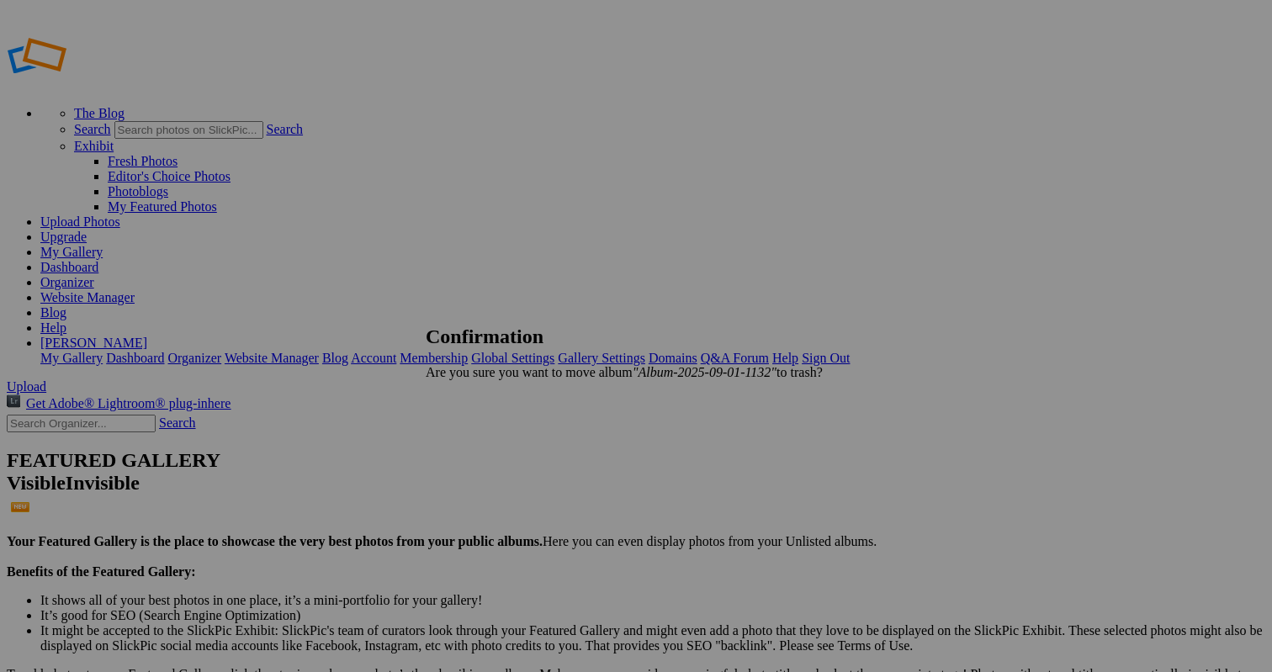
click at [482, 394] on span "Yes" at bounding box center [472, 401] width 19 height 14
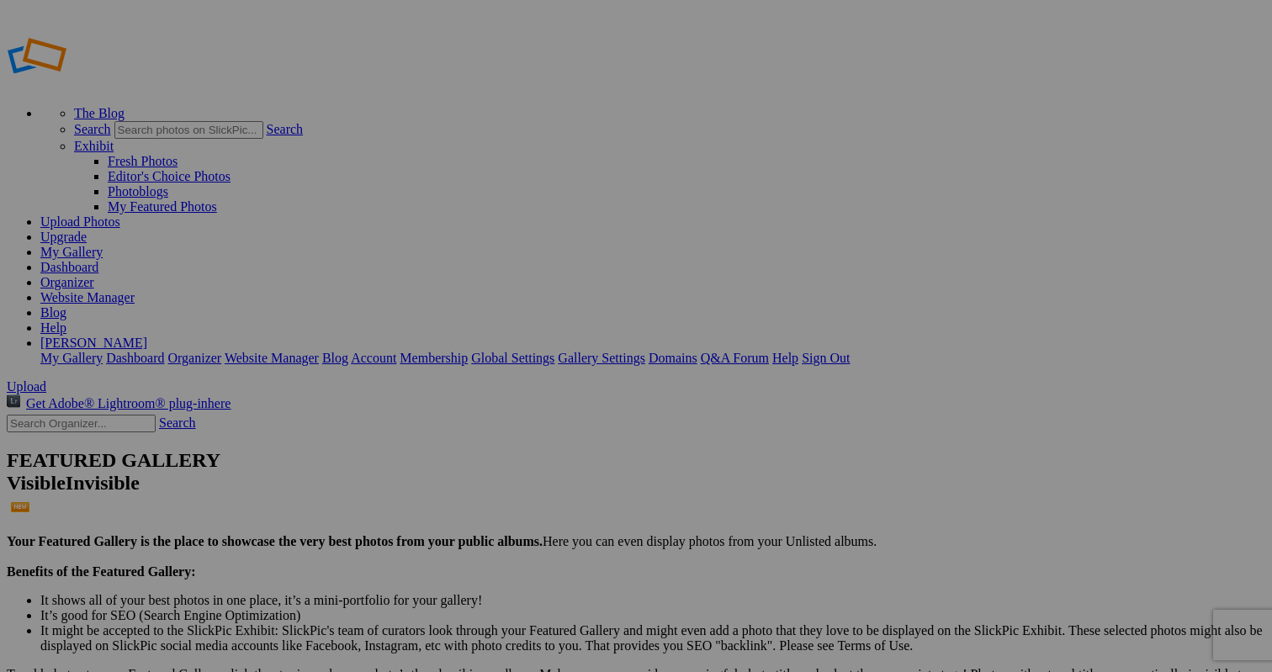
click at [135, 290] on link "Website Manager" at bounding box center [87, 297] width 94 height 14
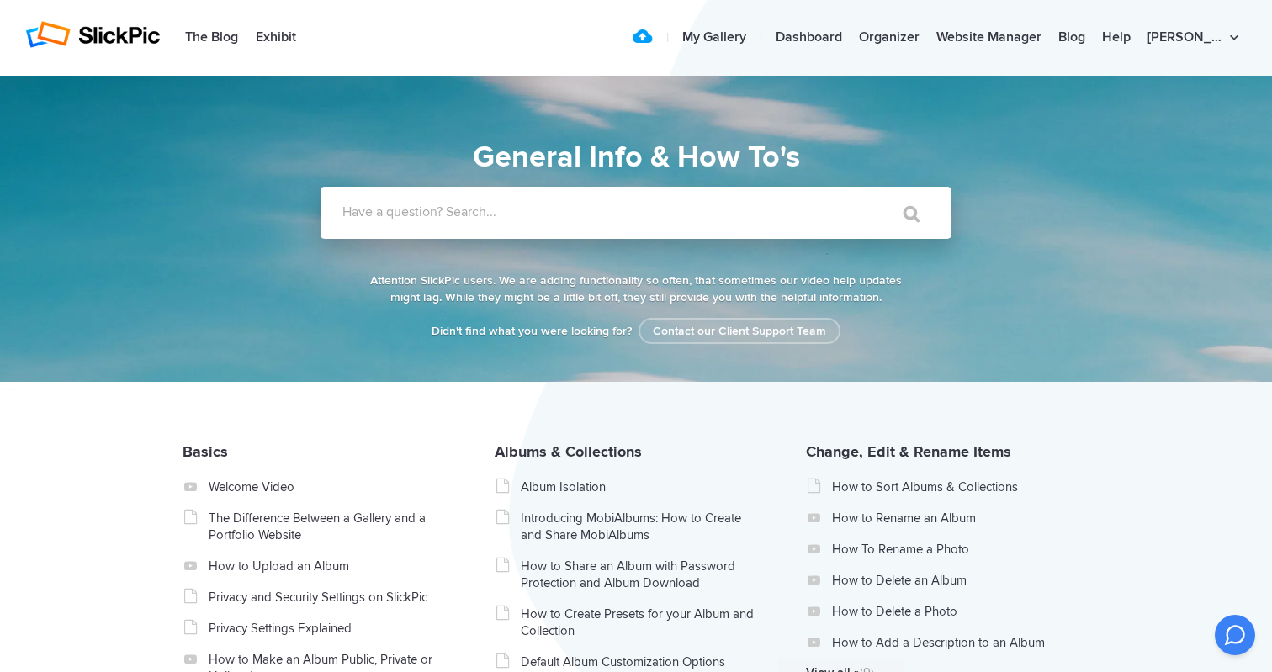
click at [548, 203] on input "Have a question? Search..." at bounding box center [601, 213] width 562 height 52
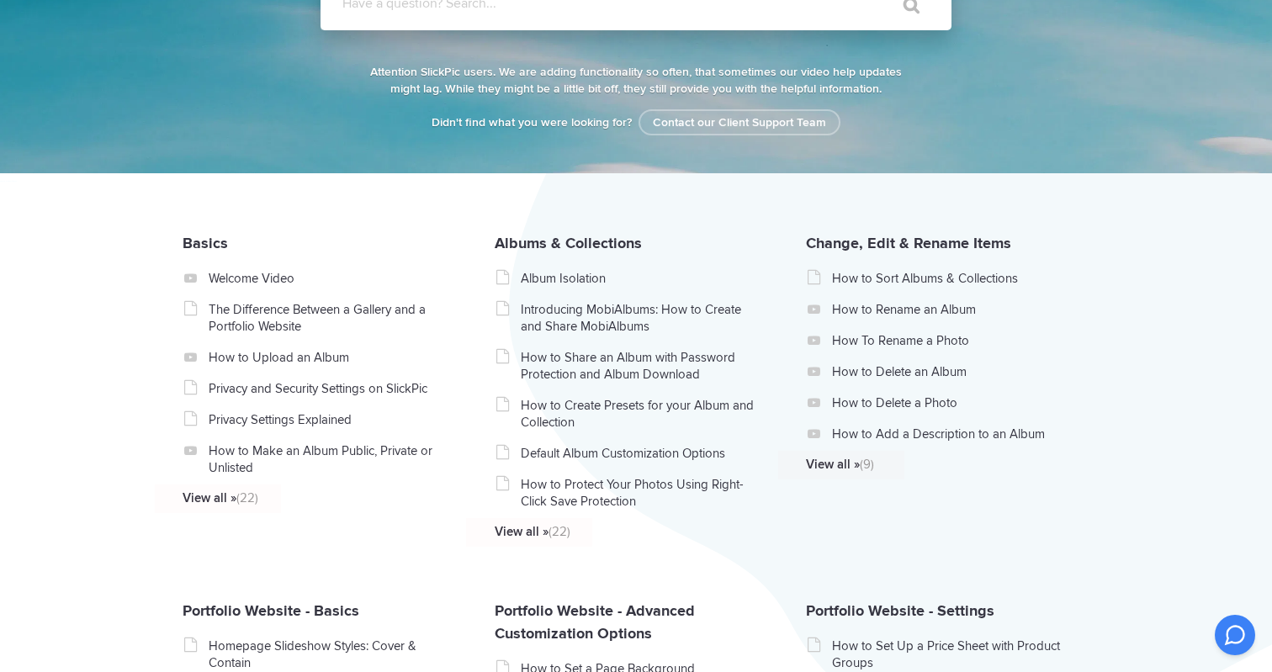
scroll to position [209, 0]
click at [571, 280] on link "Album Isolation" at bounding box center [640, 278] width 238 height 17
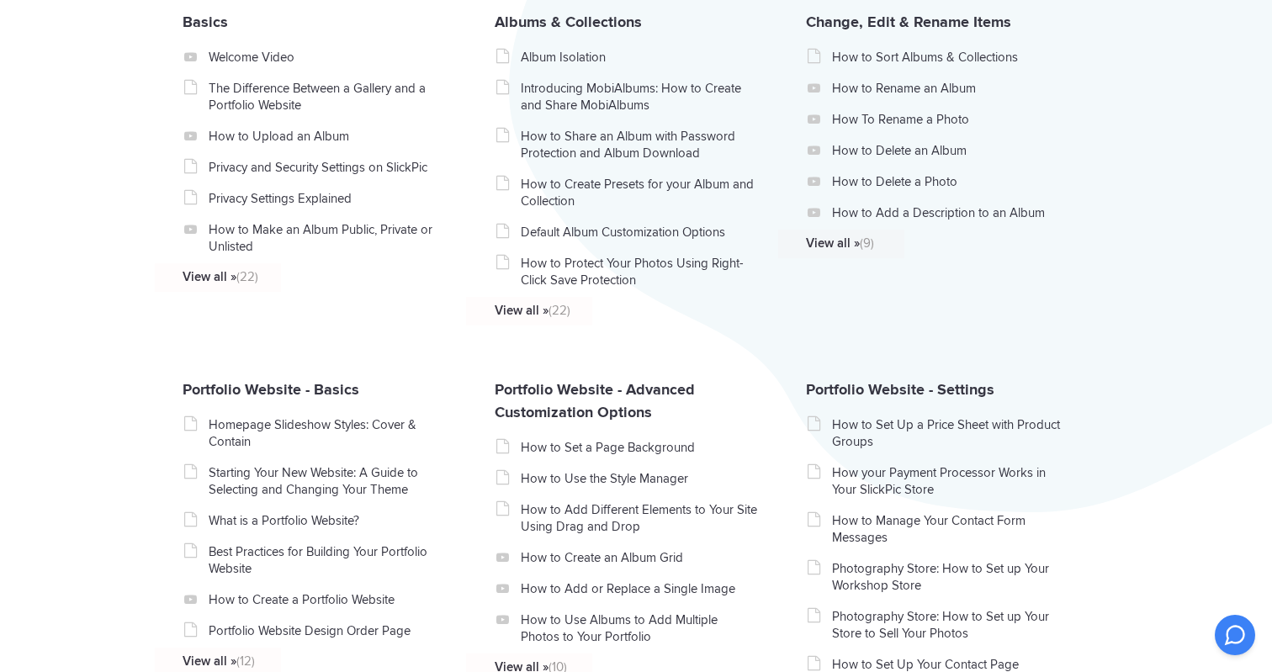
scroll to position [445, 0]
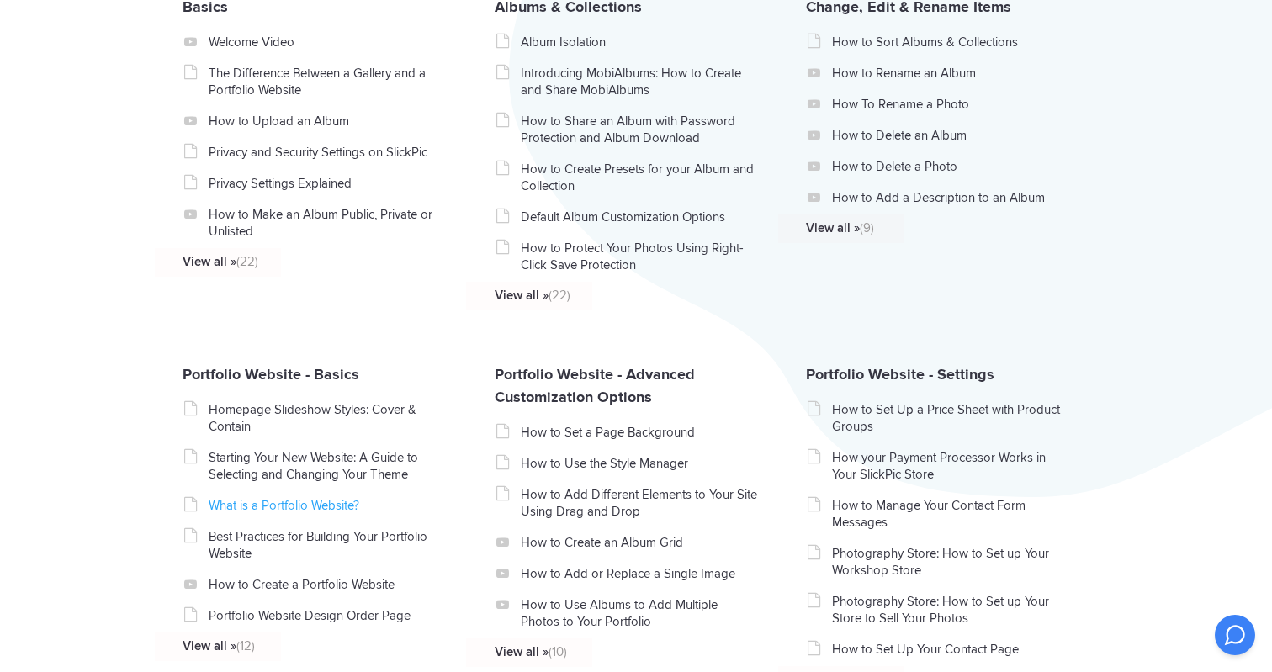
click at [350, 506] on link "What is a Portfolio Website?" at bounding box center [328, 505] width 238 height 17
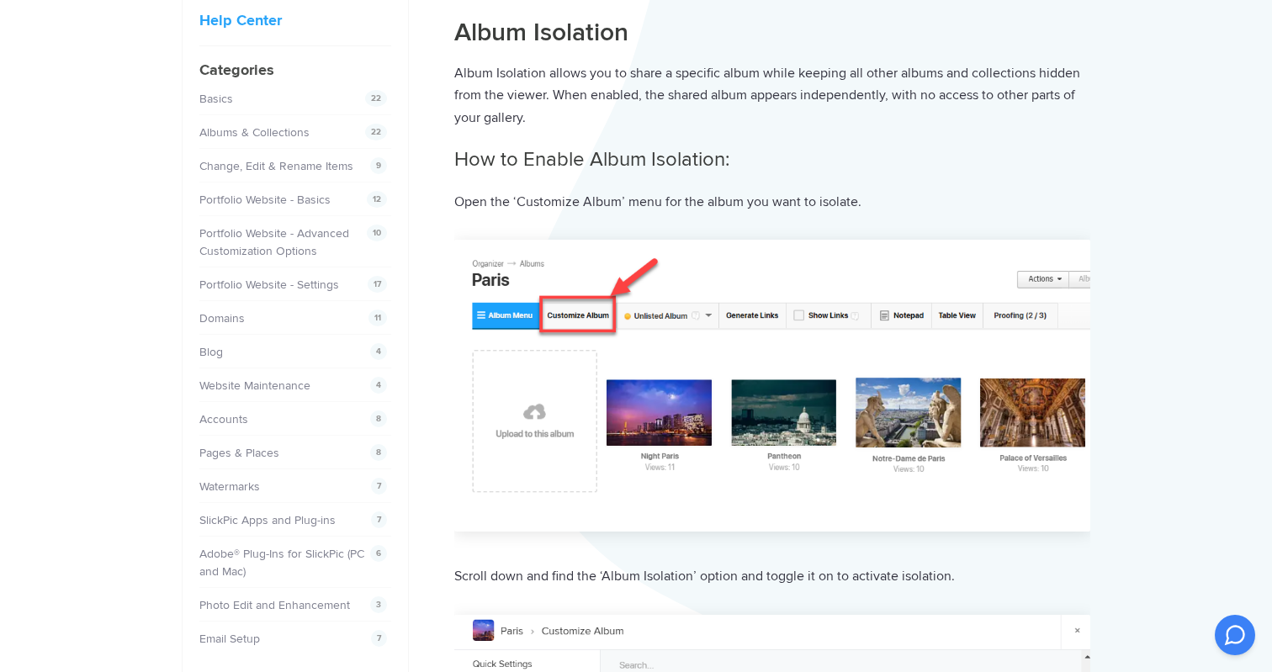
scroll to position [18, 0]
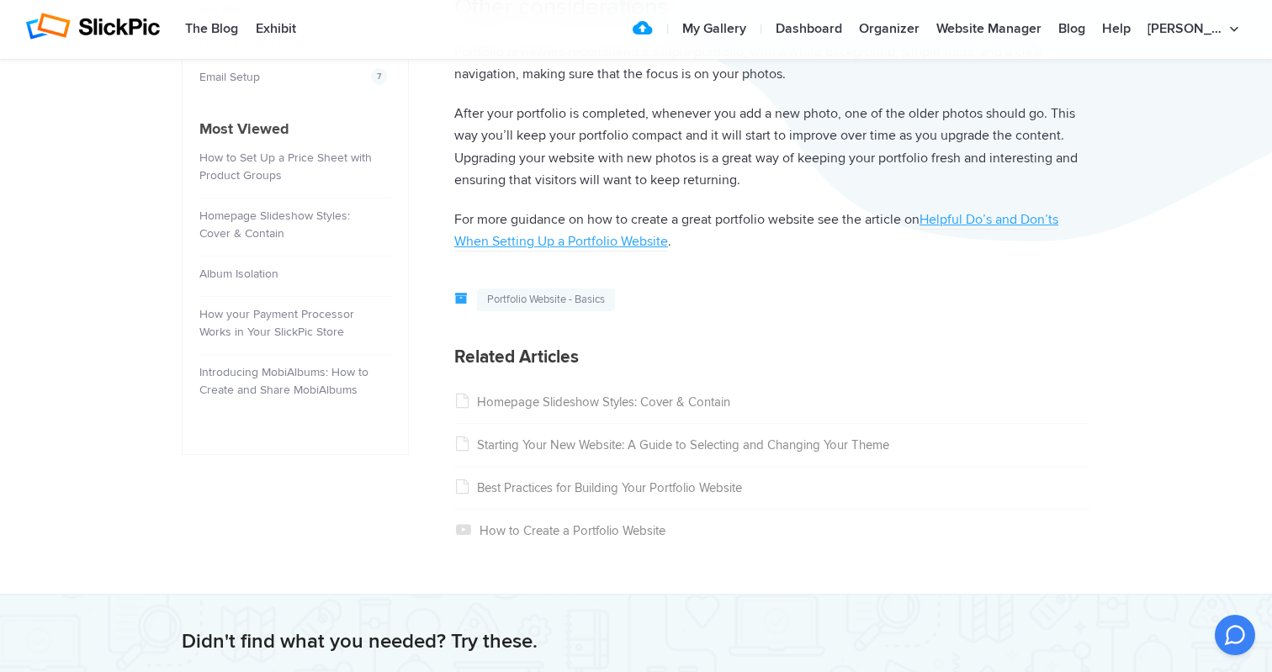
scroll to position [678, 0]
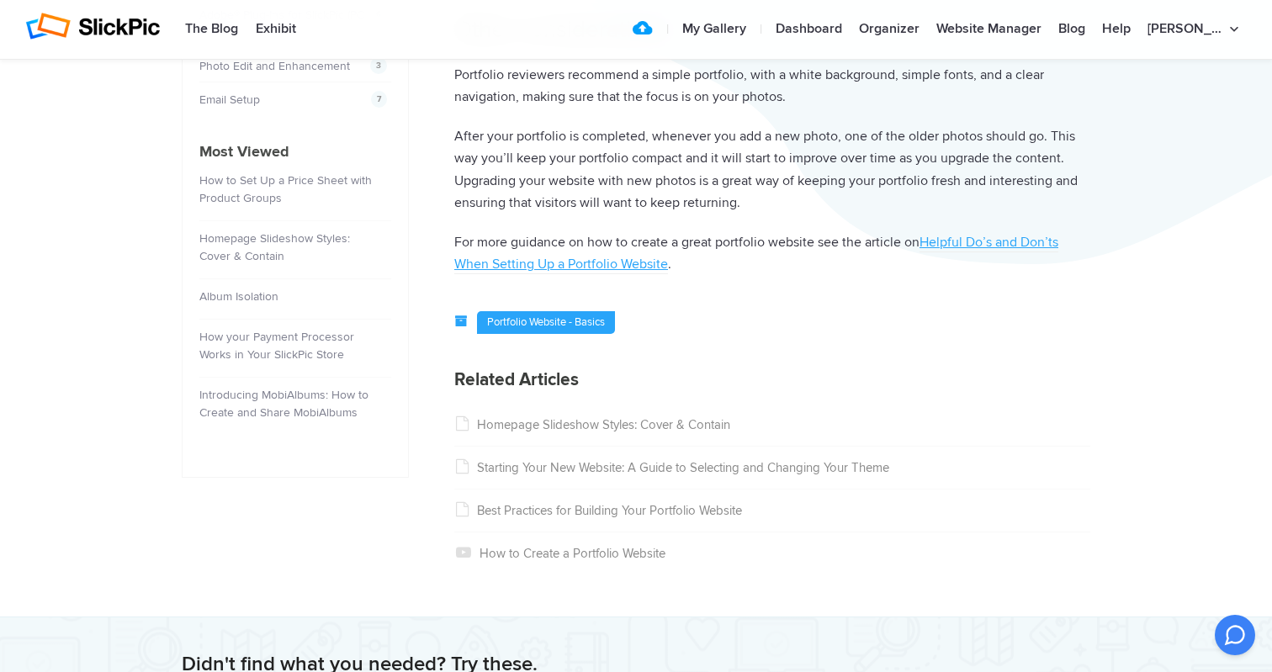
click at [573, 311] on link "Portfolio Website - Basics" at bounding box center [546, 322] width 138 height 23
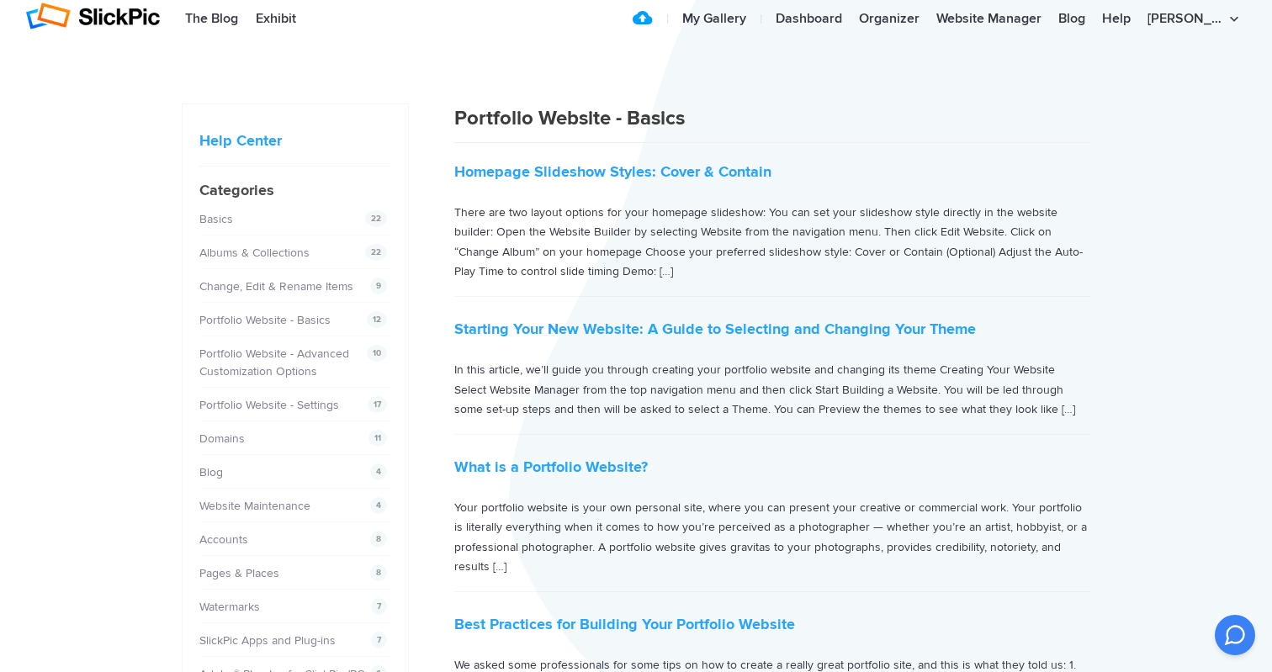
scroll to position [25, 0]
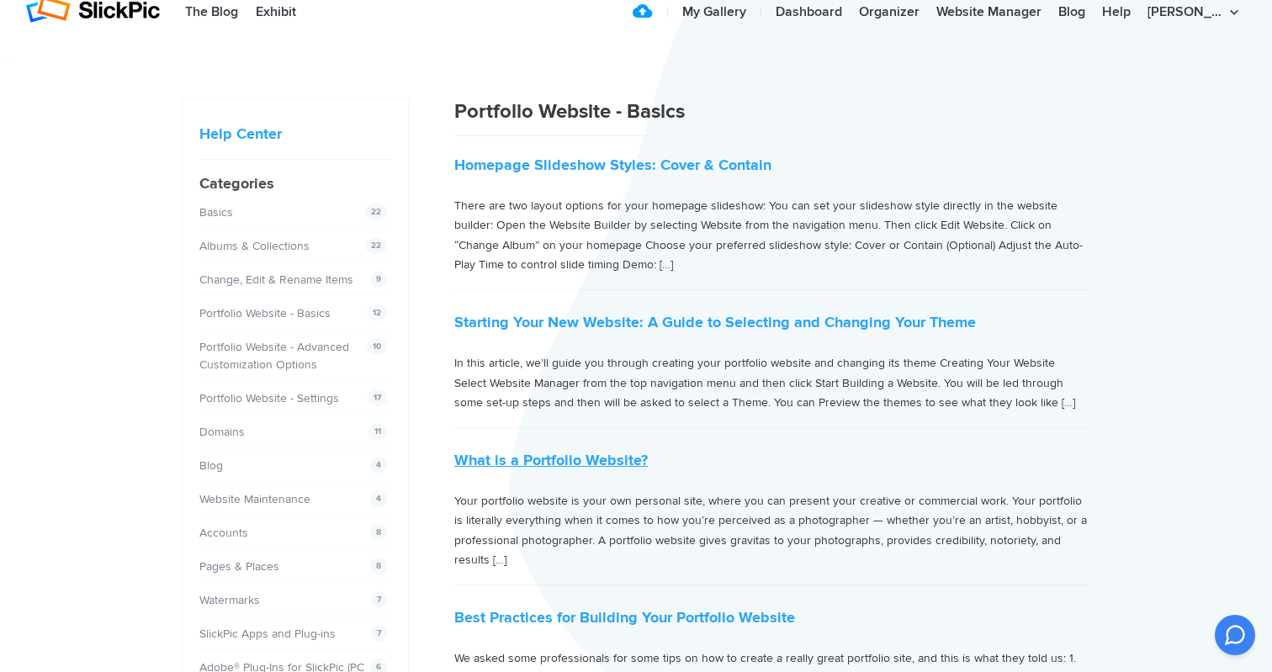
click at [517, 461] on link "What is a Portfolio Website?" at bounding box center [550, 460] width 193 height 19
click at [290, 398] on link "Portfolio Website - Settings" at bounding box center [272, 398] width 140 height 14
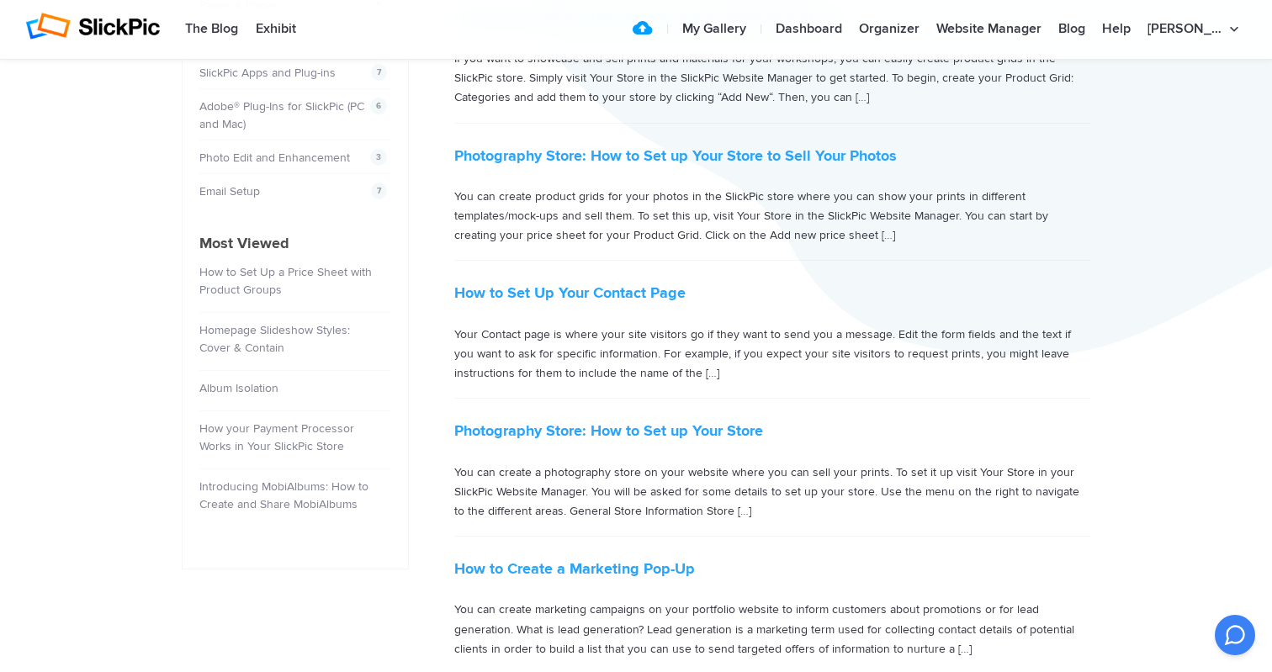
scroll to position [591, 0]
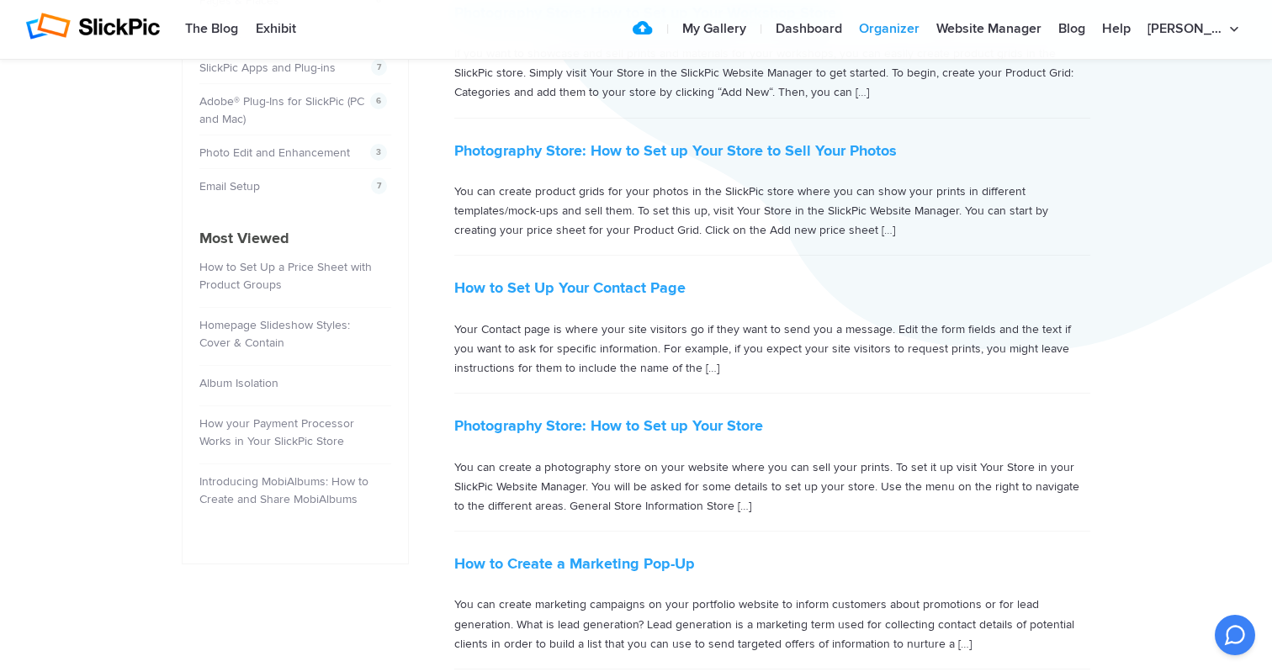
click at [920, 33] on link "Organizer" at bounding box center [888, 30] width 77 height 34
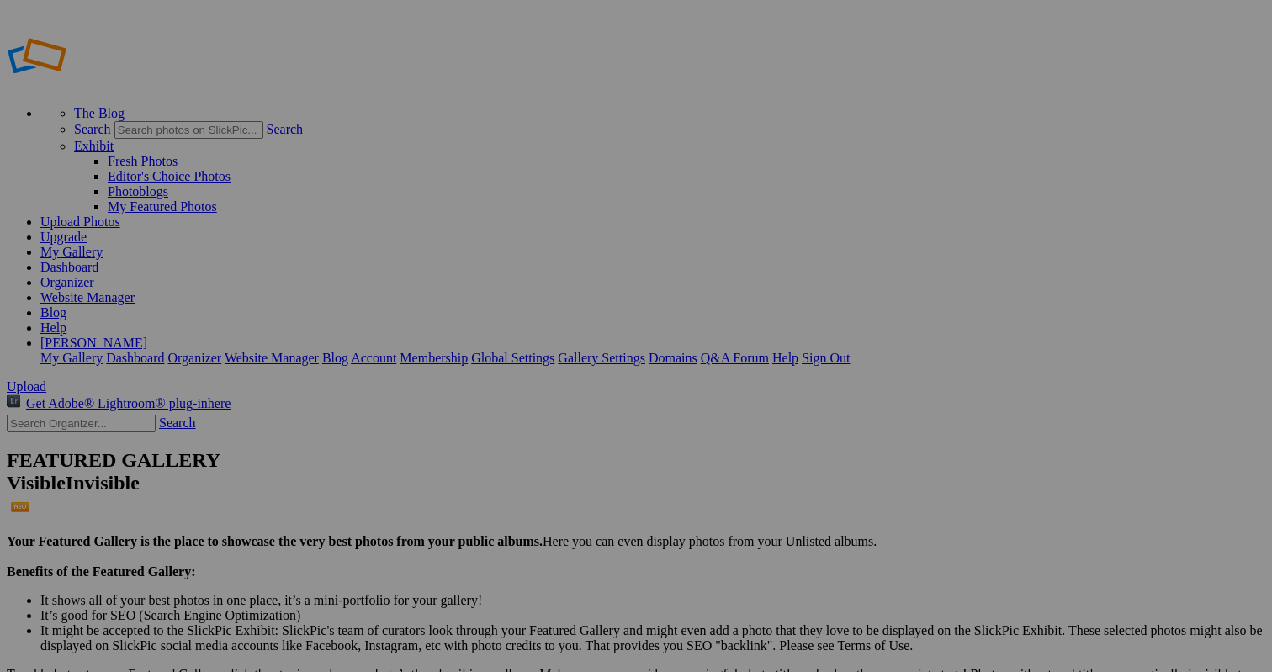
type input "Vietnam-Porfolio"
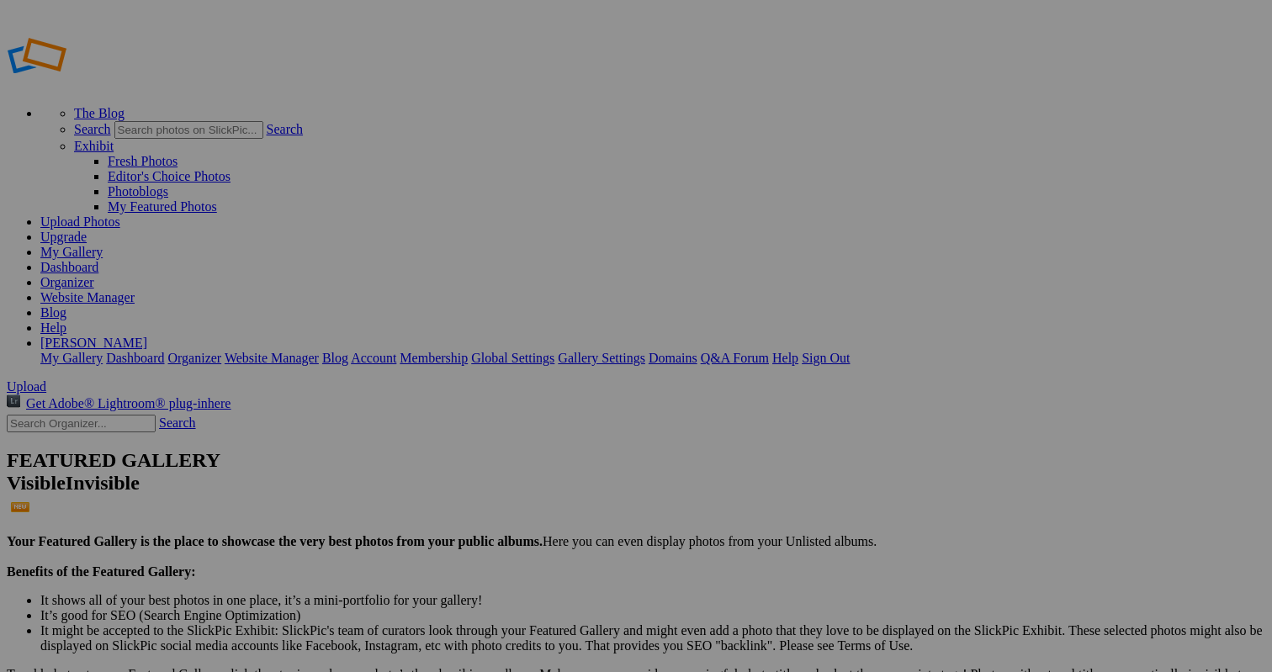
type input "Portugal-Po"
drag, startPoint x: 446, startPoint y: 319, endPoint x: 490, endPoint y: 315, distance: 43.9
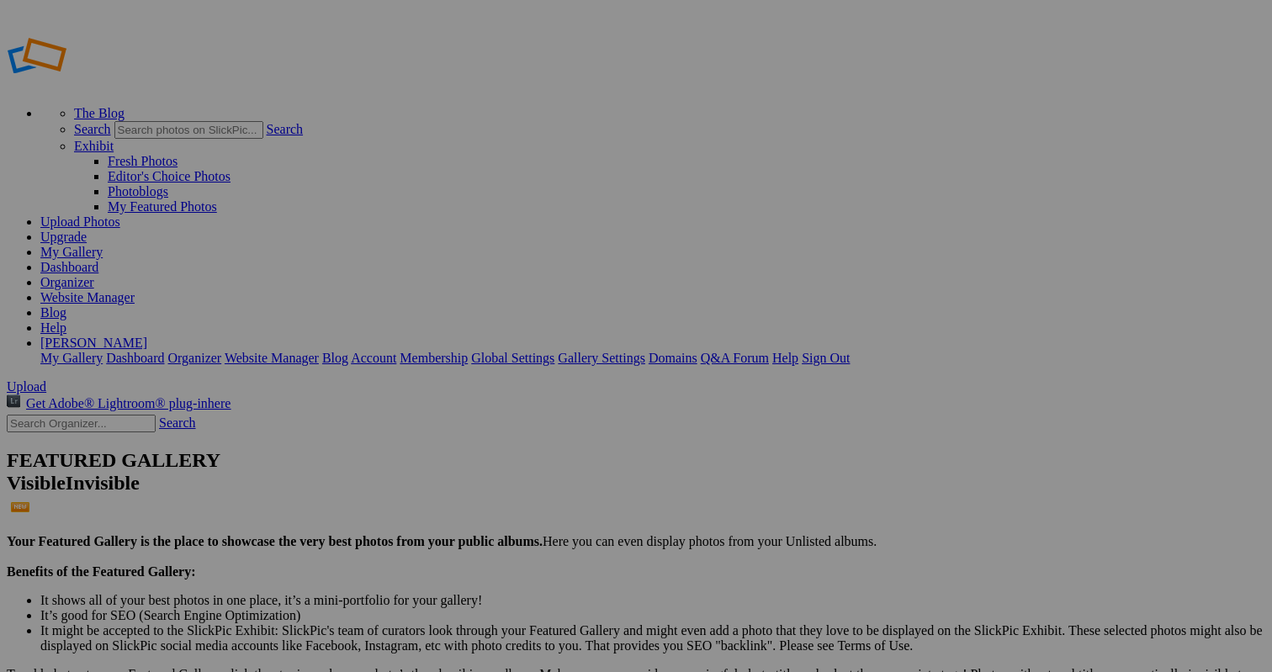
type input "Vietnam-Gallery"
paste input "Gallery"
type input "Portugal-Gallery"
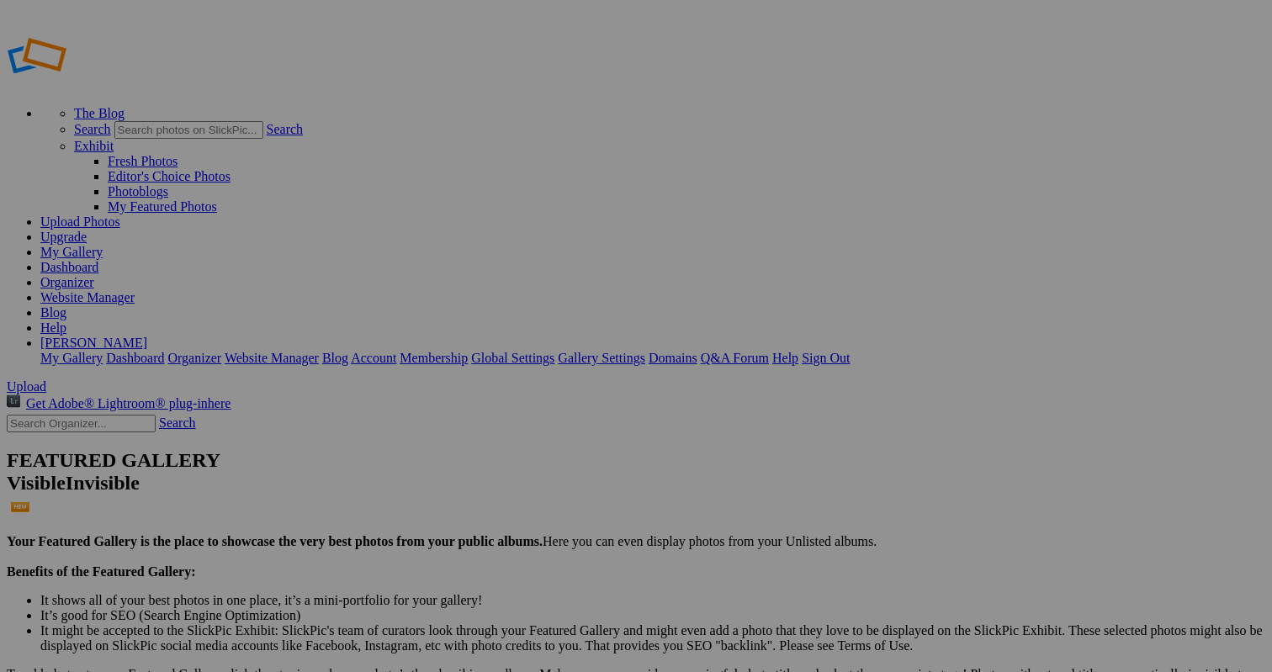
paste input "Gallery"
type input "People-Gallery"
paste input "Gallery"
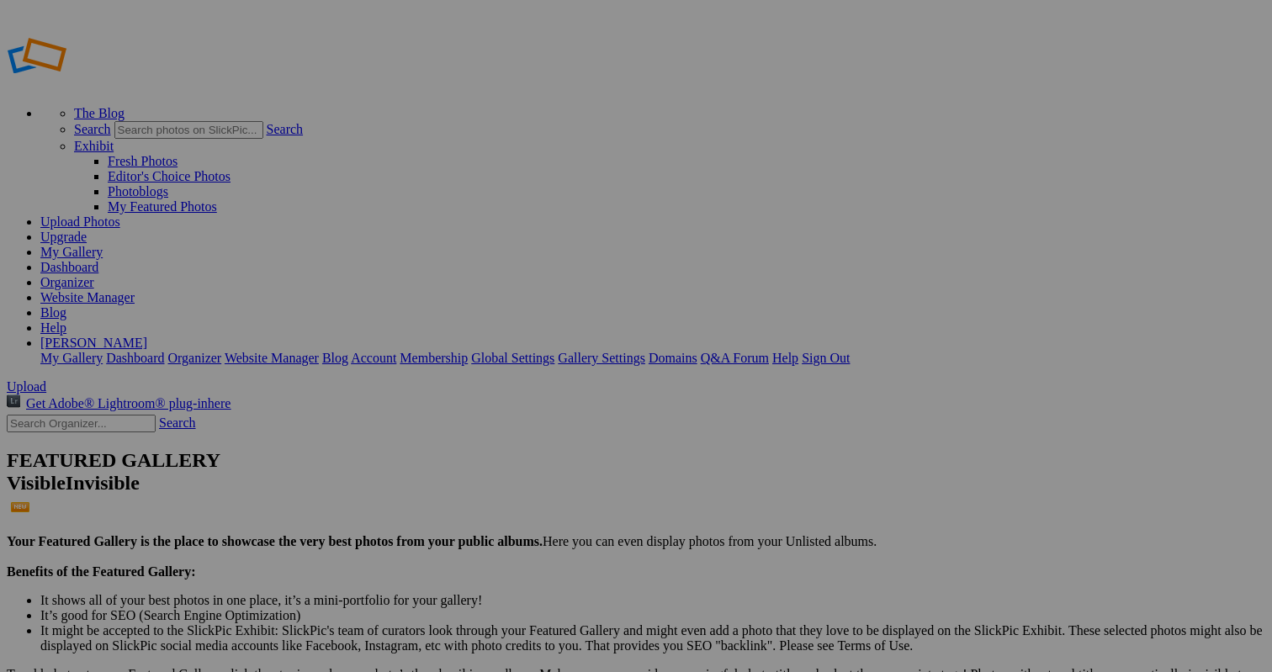
type input "[GEOGRAPHIC_DATA]-Gallery"
paste input "Gallery"
type input "New Zealand-Gallery"
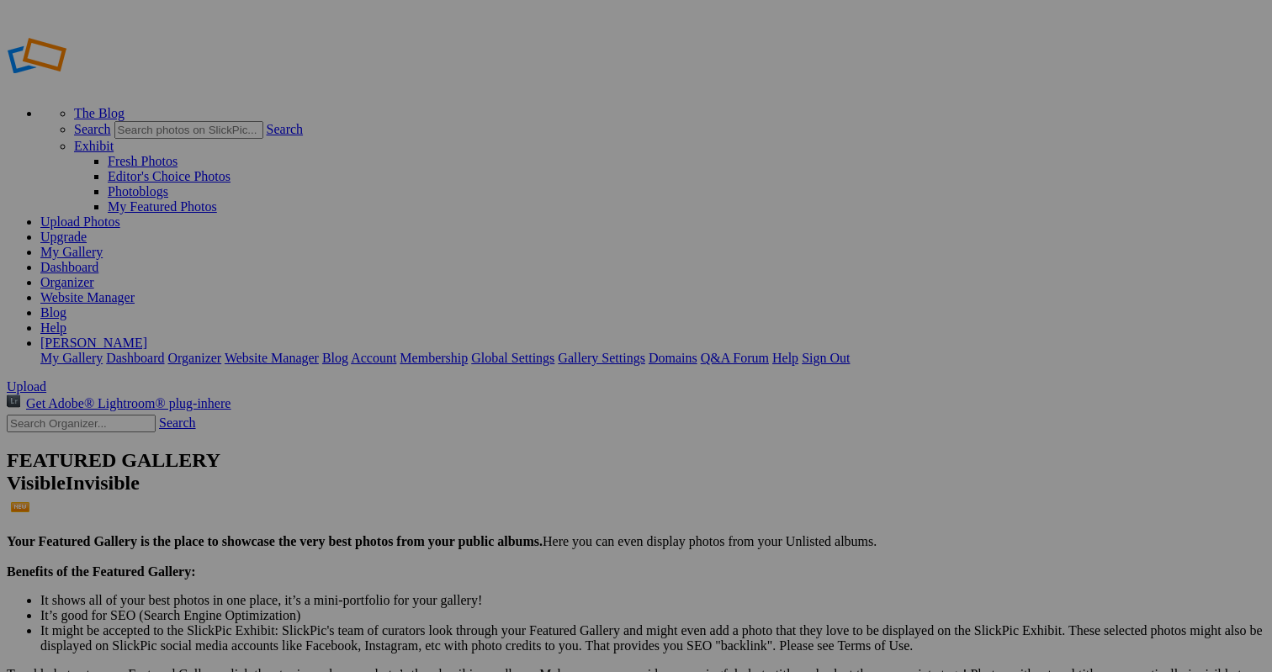
paste input "Gallery"
type input "Japan-Gallery"
paste input "Gallery"
type input "India-Gallery"
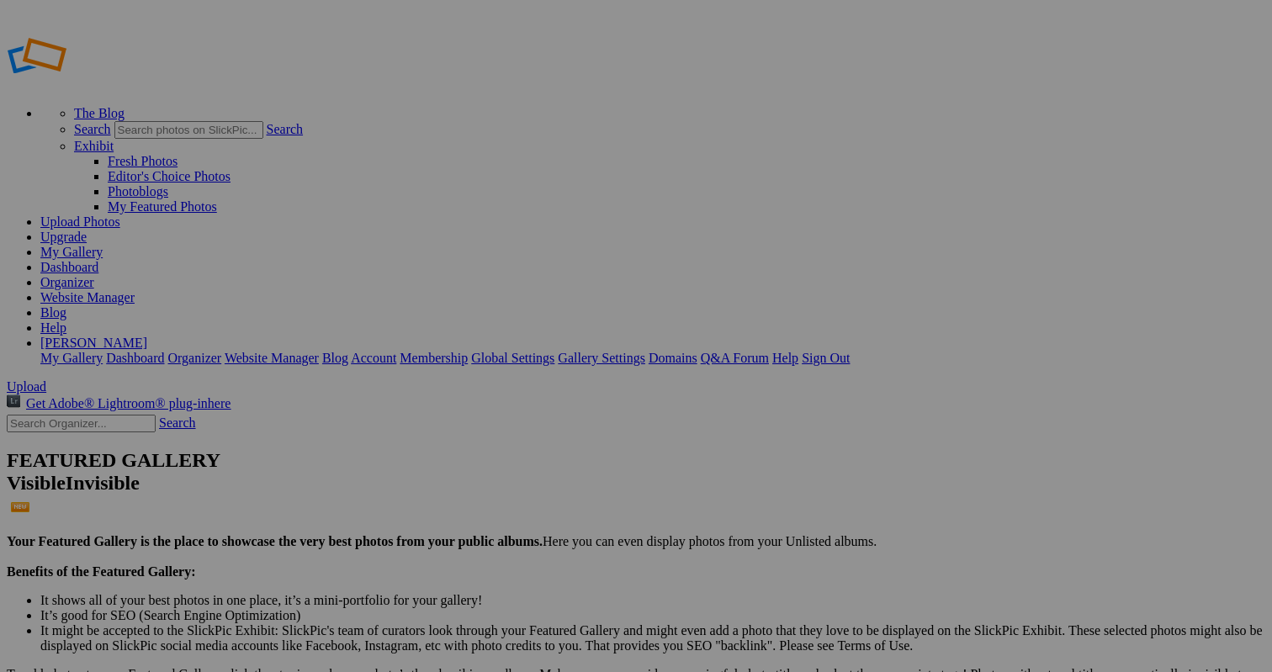
paste input "Gallery"
type input "Cuba-Gallery"
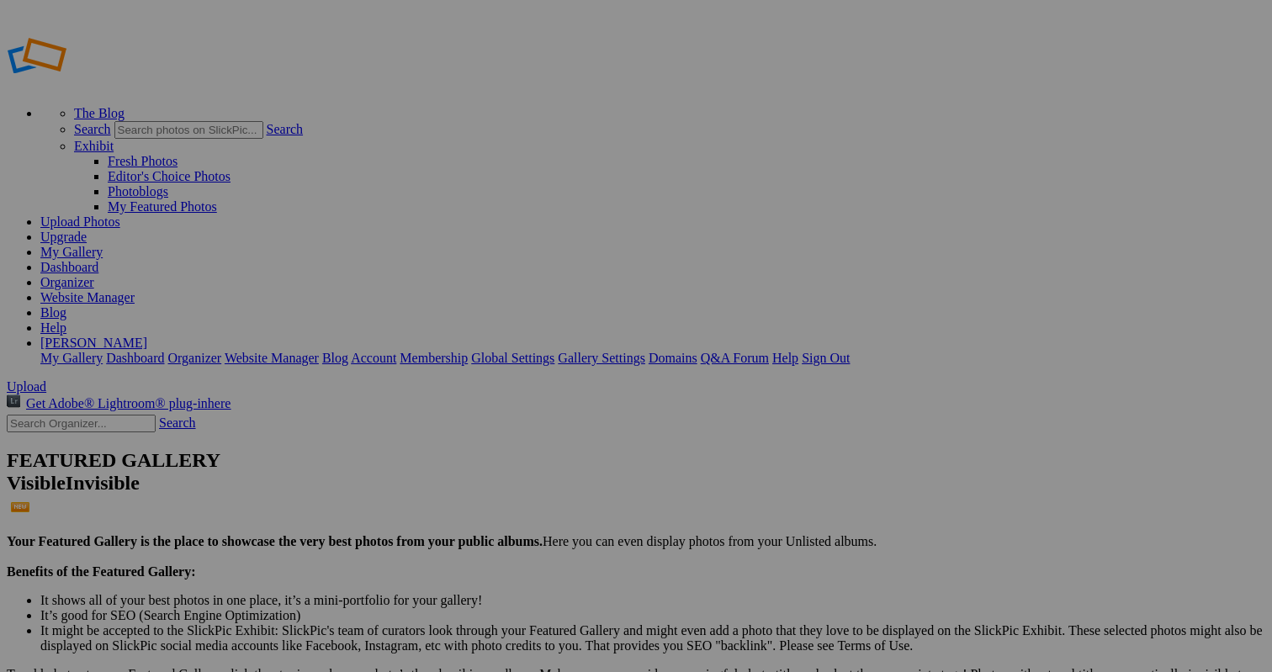
paste input "Gallery"
type input "Cambodia-Gallery"
paste input "Gallery"
type input "Borneo-Gallery"
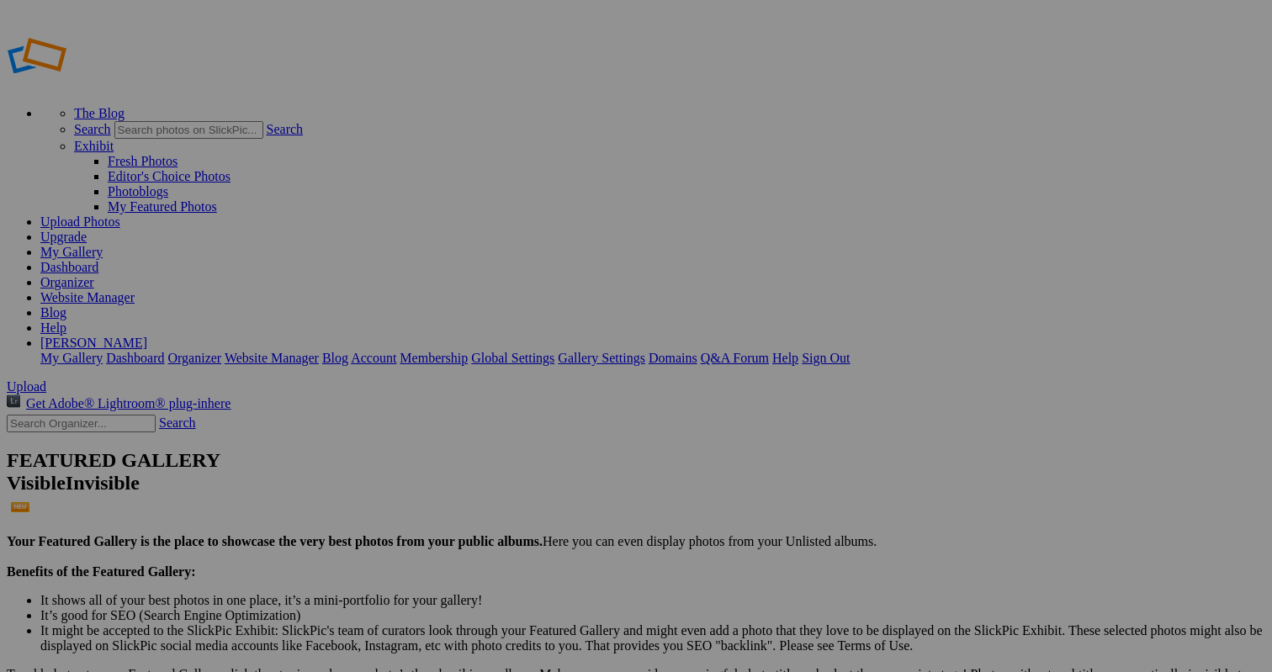
paste input "Gallery"
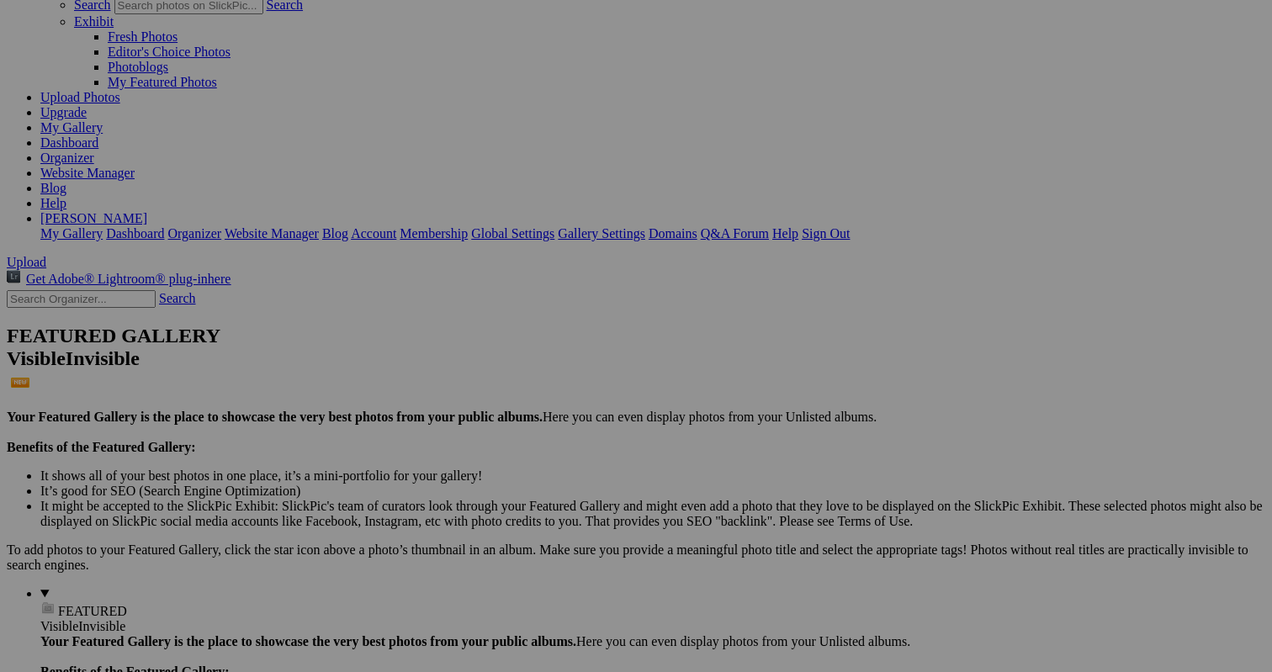
scroll to position [165, 0]
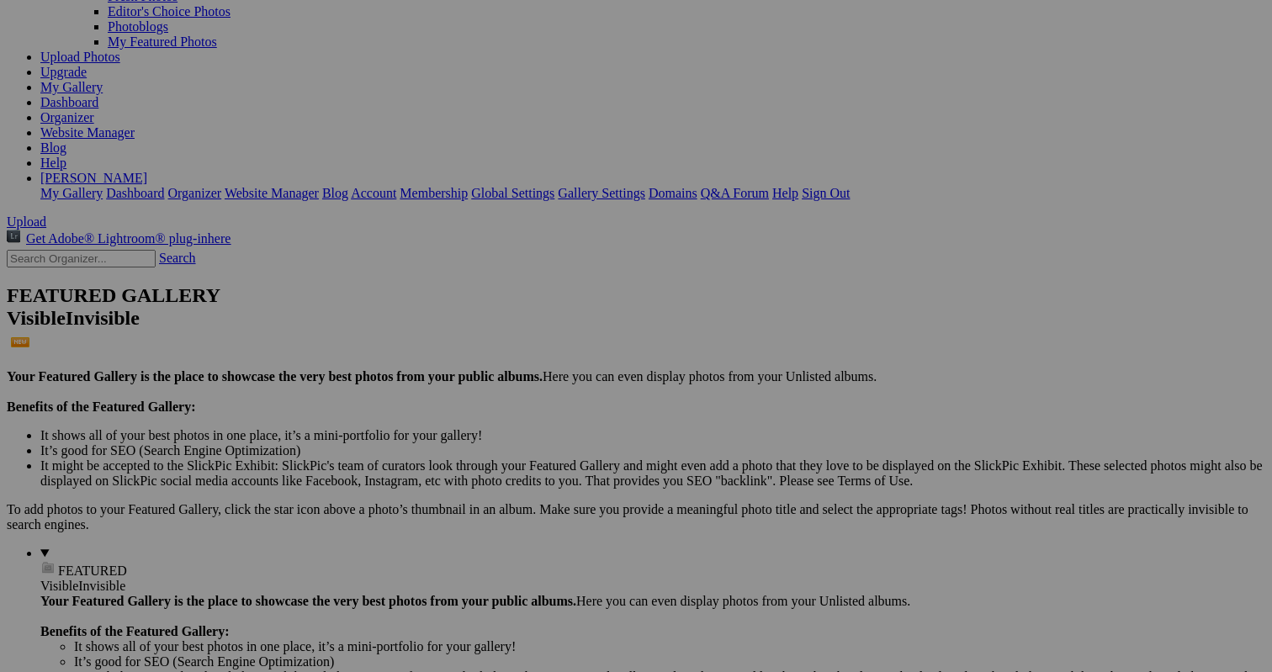
type input "Animals-Gallery"
paste input "Gallery"
type input "[US_STATE]-Gallery"
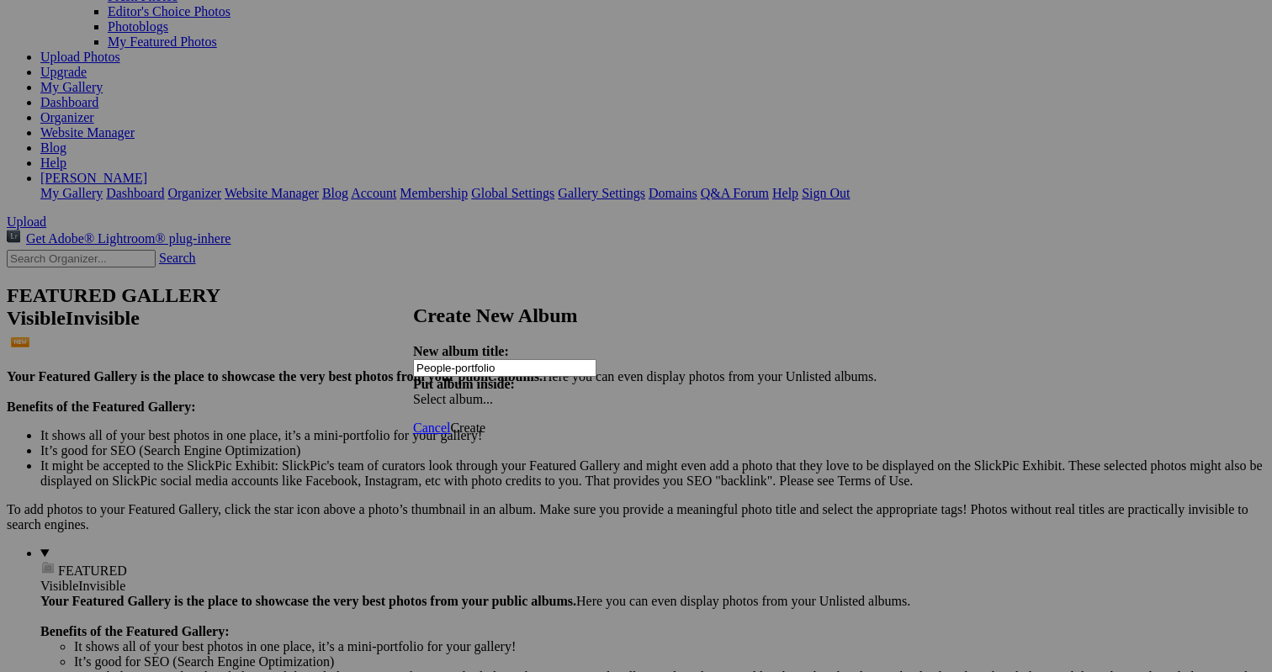
click at [496, 359] on input "People-portfolio" at bounding box center [504, 368] width 183 height 18
drag, startPoint x: 533, startPoint y: 353, endPoint x: 494, endPoint y: 354, distance: 39.5
click at [494, 359] on input "People-Portfolio" at bounding box center [504, 368] width 183 height 18
type input "People-Portfolio"
click at [485, 421] on span "Create" at bounding box center [467, 428] width 35 height 14
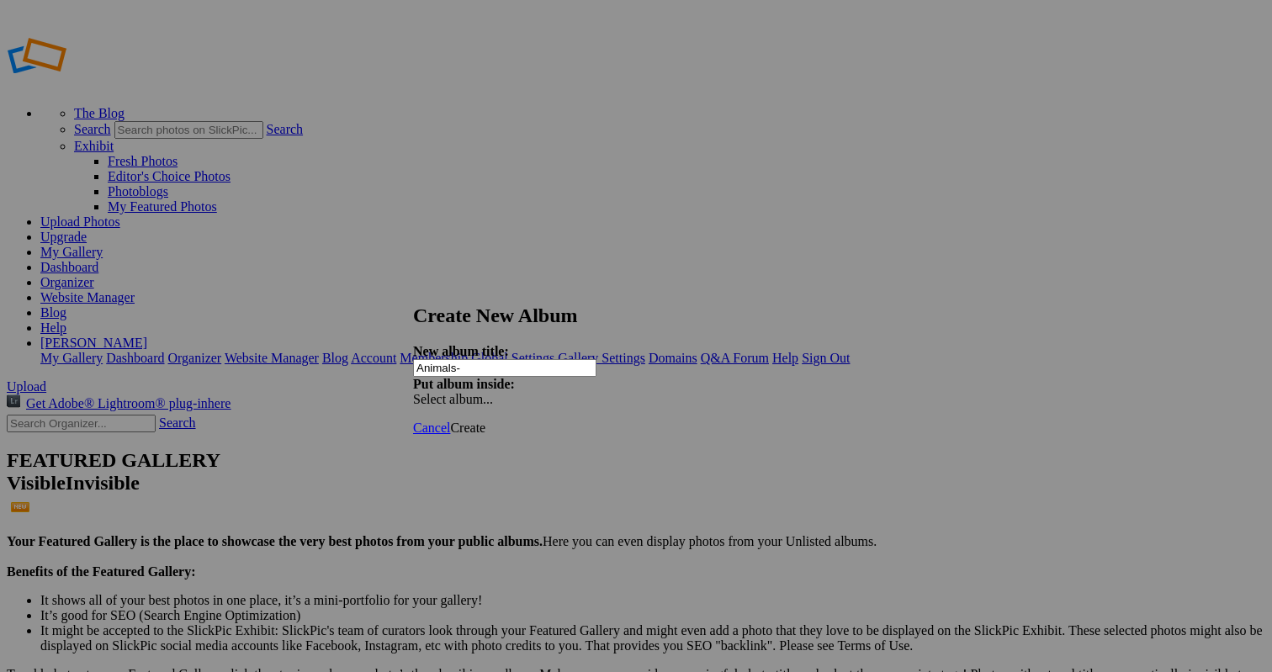
paste input "Portfolio"
type input "Animals-Portfolio"
click at [485, 421] on span "Create" at bounding box center [467, 428] width 35 height 14
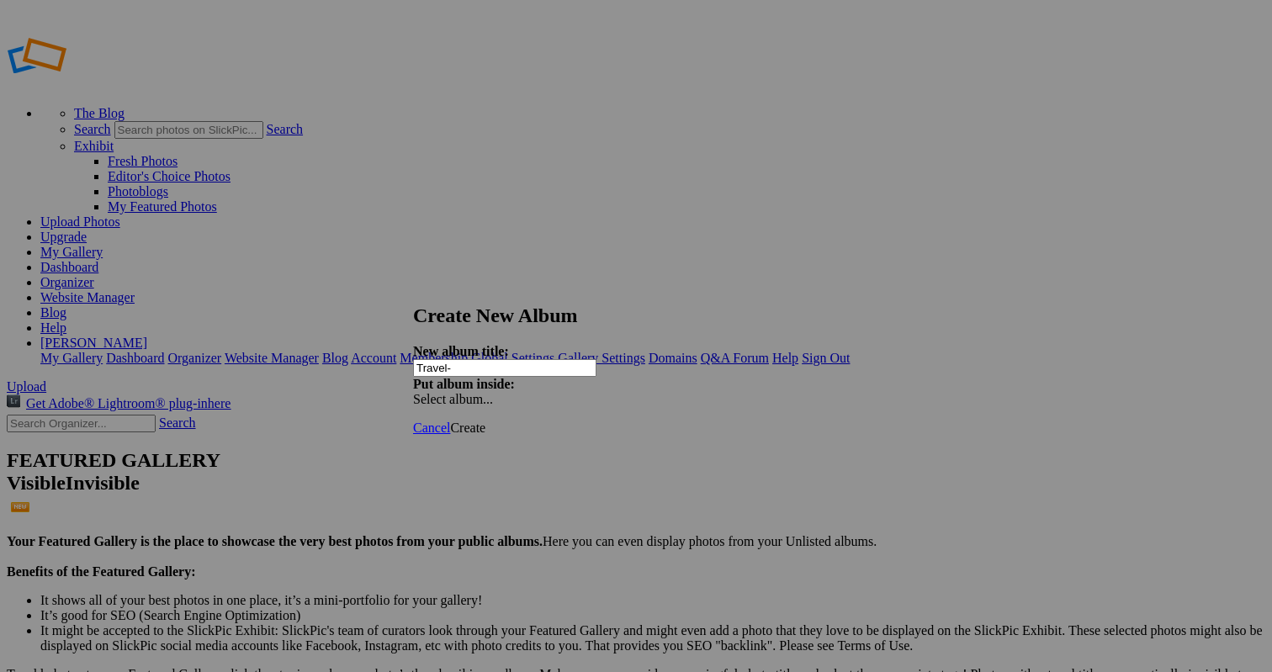
paste input "Portfolio"
type input "Travel-Portfolio"
click at [485, 421] on span "Create" at bounding box center [467, 428] width 35 height 14
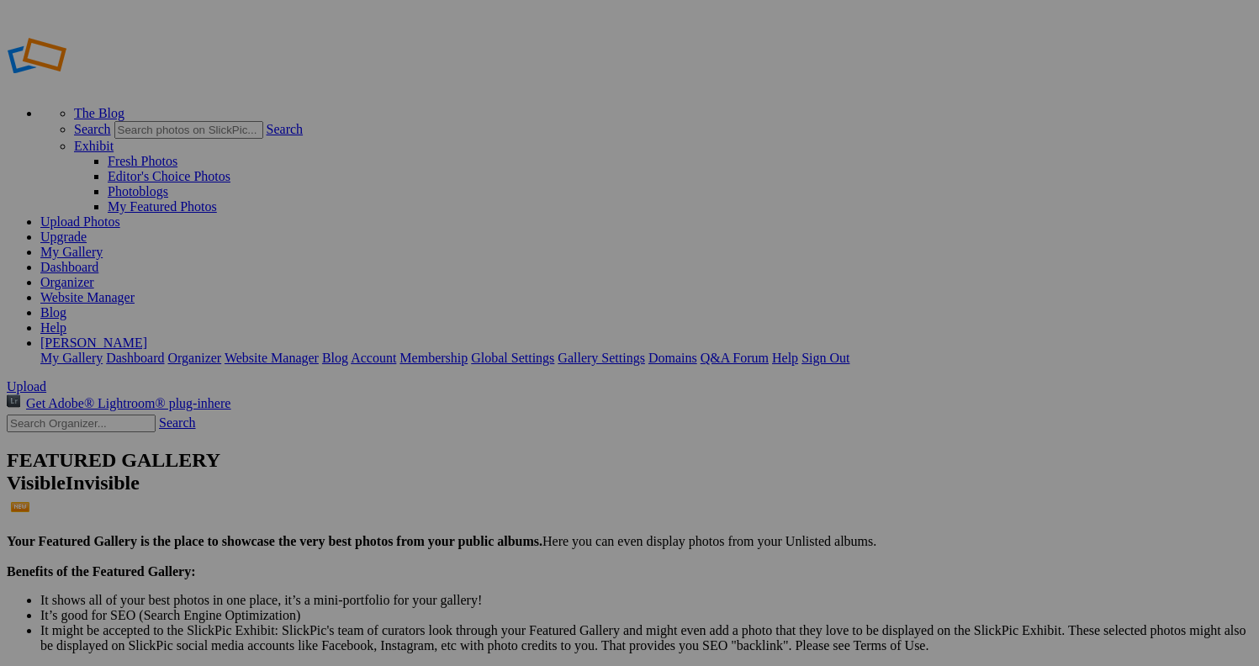
click at [476, 394] on span "Yes" at bounding box center [466, 398] width 19 height 14
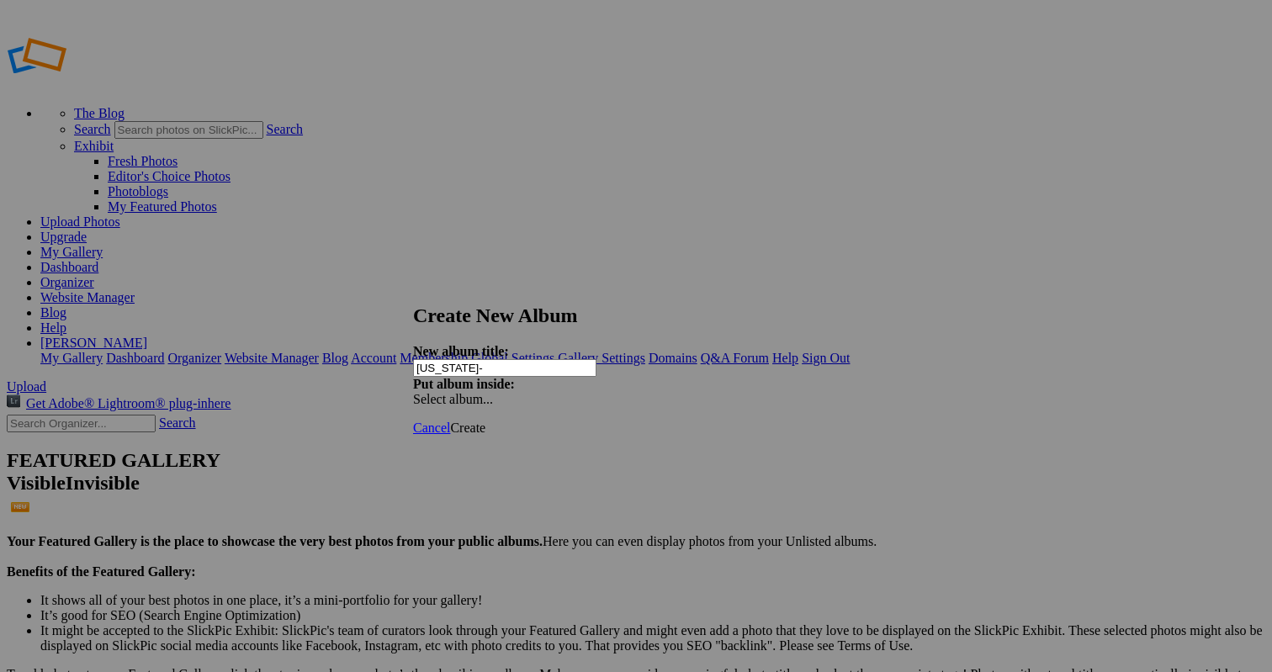
paste input "Portfolio"
type input "[US_STATE]-Portfolio"
click at [485, 421] on span "Create" at bounding box center [467, 428] width 35 height 14
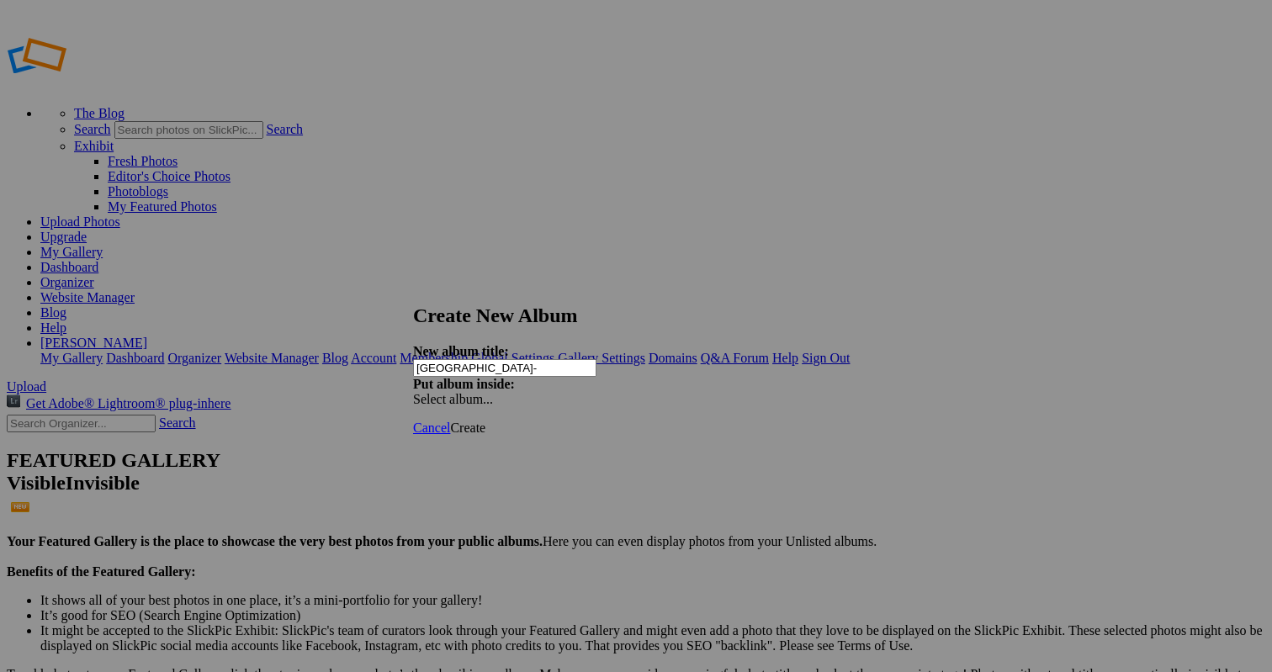
paste input "Portfolio"
type input "Borneo-Portfolio"
click at [485, 421] on link "Create" at bounding box center [467, 428] width 35 height 14
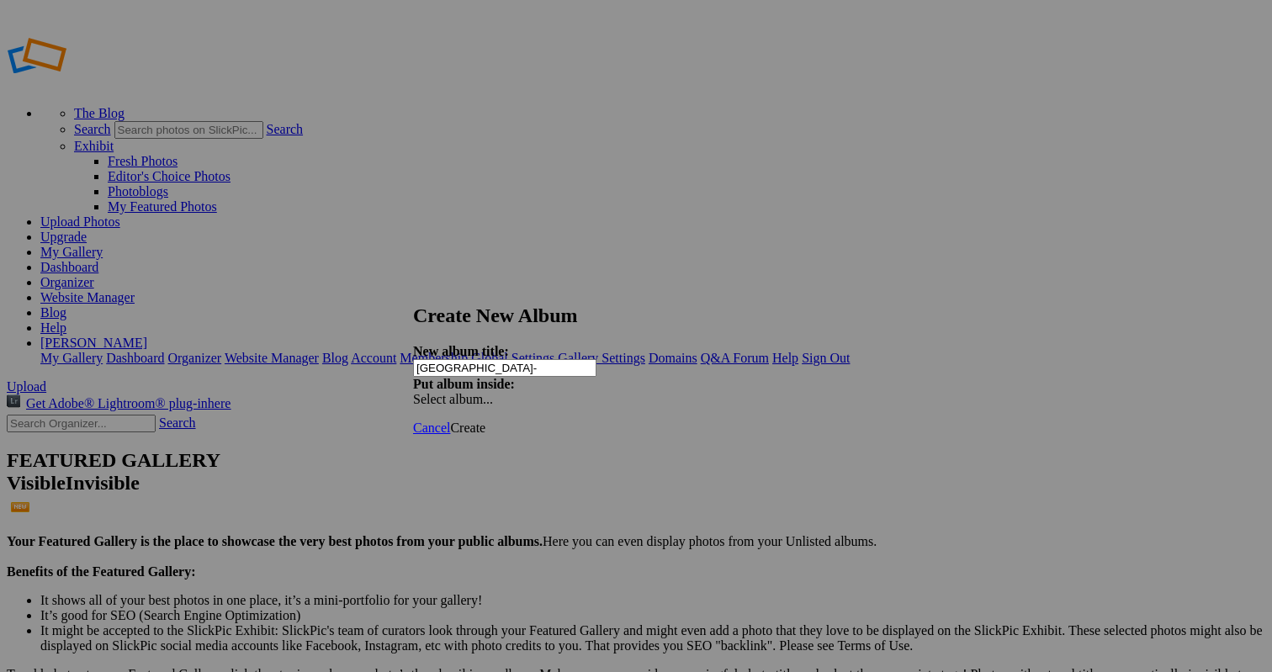
paste input "Portfolio"
type input "[GEOGRAPHIC_DATA]-Portfolio"
click at [485, 421] on span "Create" at bounding box center [467, 428] width 35 height 14
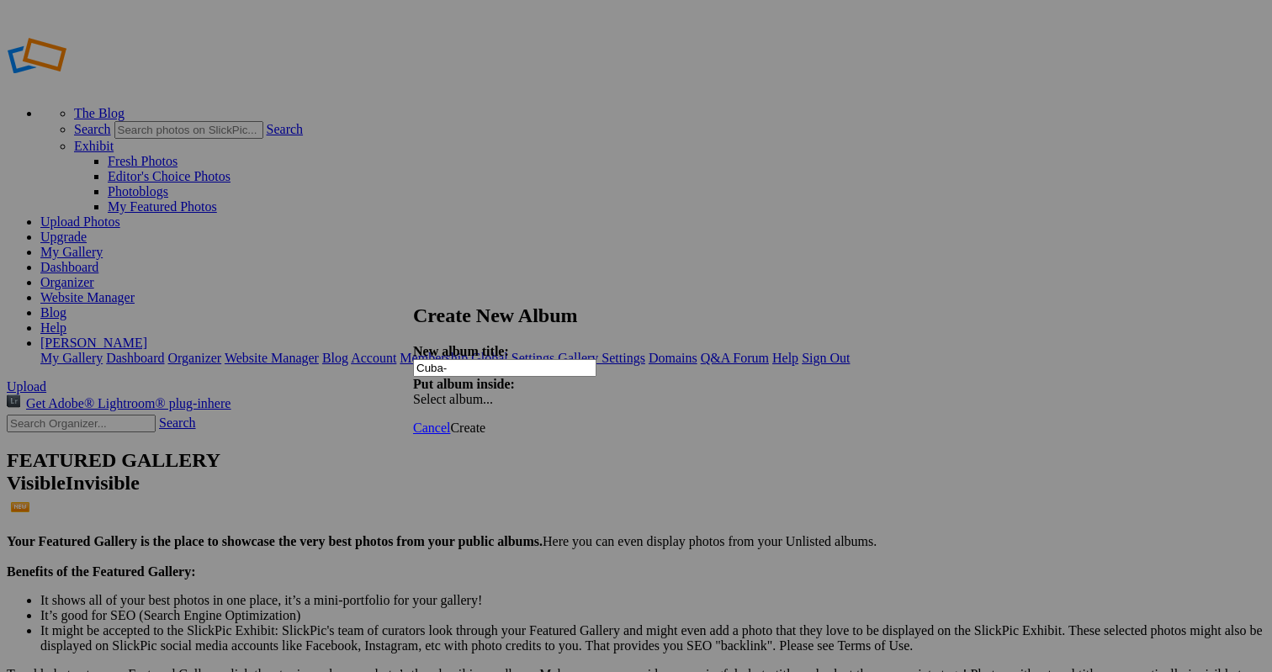
paste input "Portfolio"
type input "Cuba-Portfolio"
click at [485, 421] on span "Create" at bounding box center [467, 428] width 35 height 14
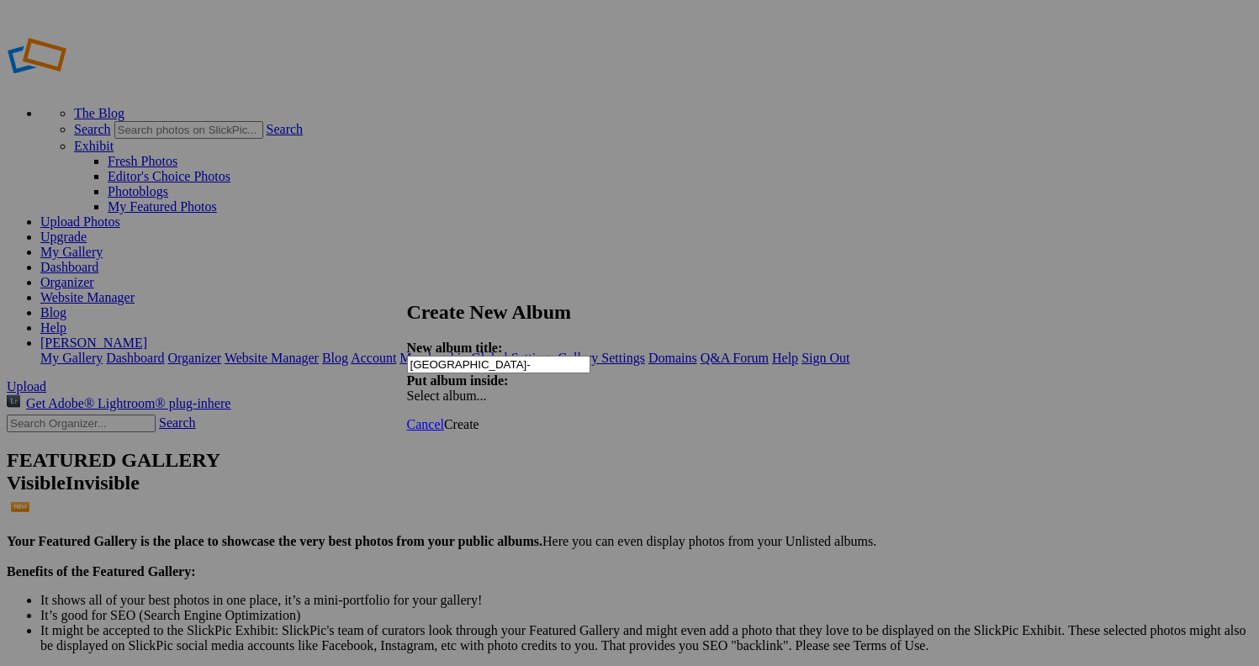
paste input "Portfolio"
type input "India-Portfolio"
click at [479, 417] on span "Create" at bounding box center [461, 424] width 35 height 14
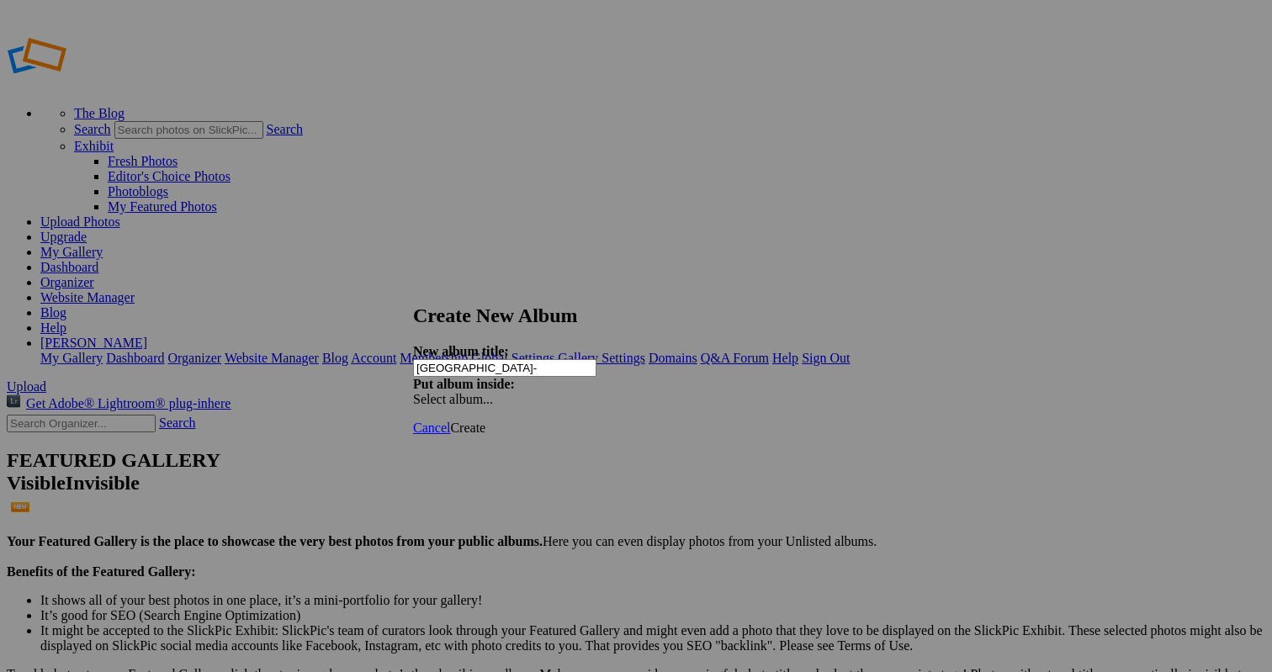
paste input "Portfolio"
type input "Japan-Portfolio"
click at [485, 421] on span "Create" at bounding box center [467, 428] width 35 height 14
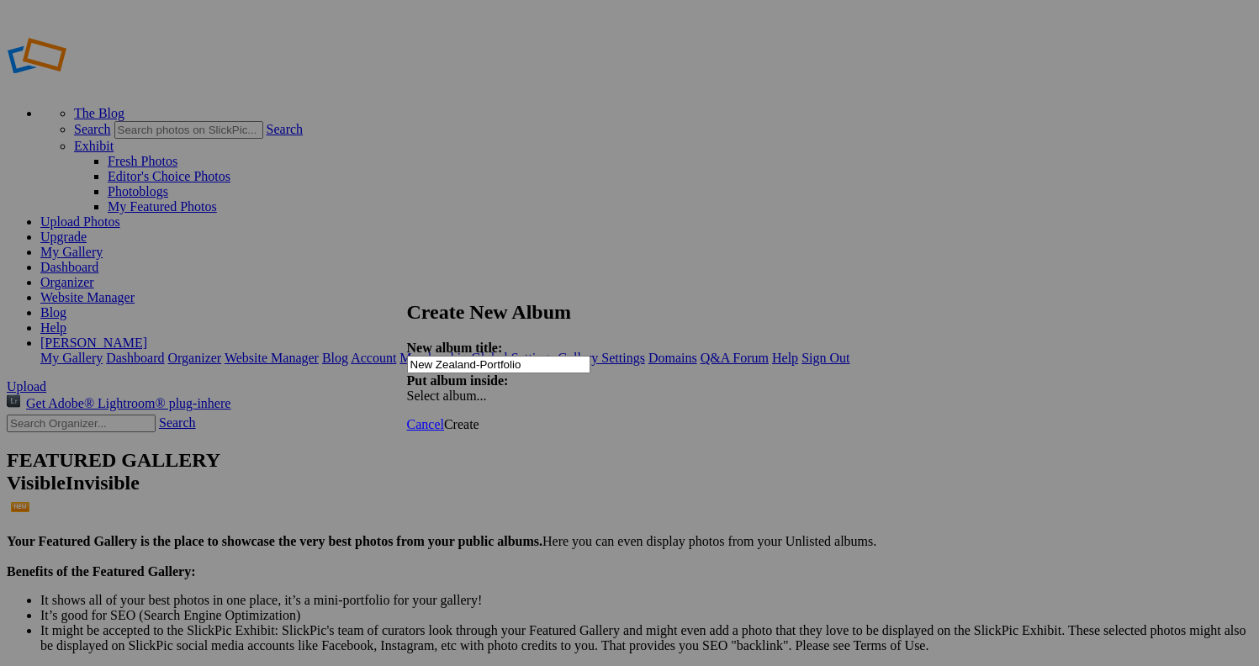
type input "New Zealand-Portfolio"
click at [479, 417] on span "Create" at bounding box center [461, 424] width 35 height 14
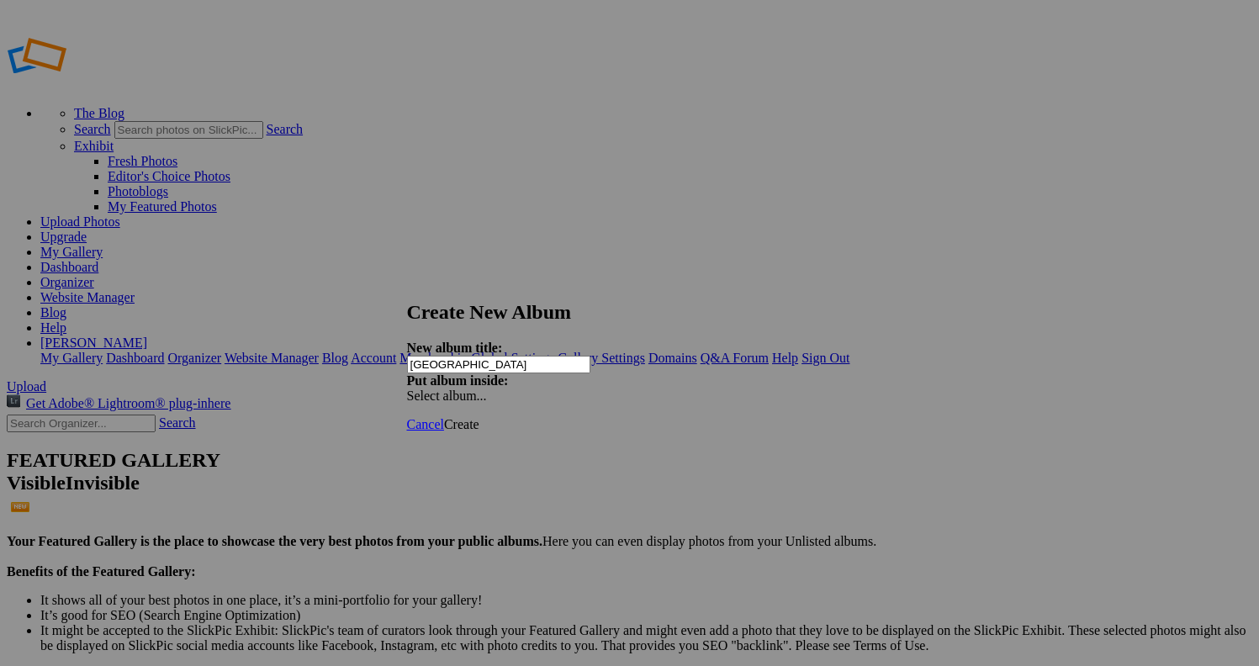
click at [486, 358] on input "Papua new Guinea" at bounding box center [498, 365] width 183 height 18
click at [532, 356] on input "Papua New Guinea" at bounding box center [498, 365] width 183 height 18
type input "[GEOGRAPHIC_DATA]-Portfolio"
click at [479, 417] on span "Create" at bounding box center [461, 424] width 35 height 14
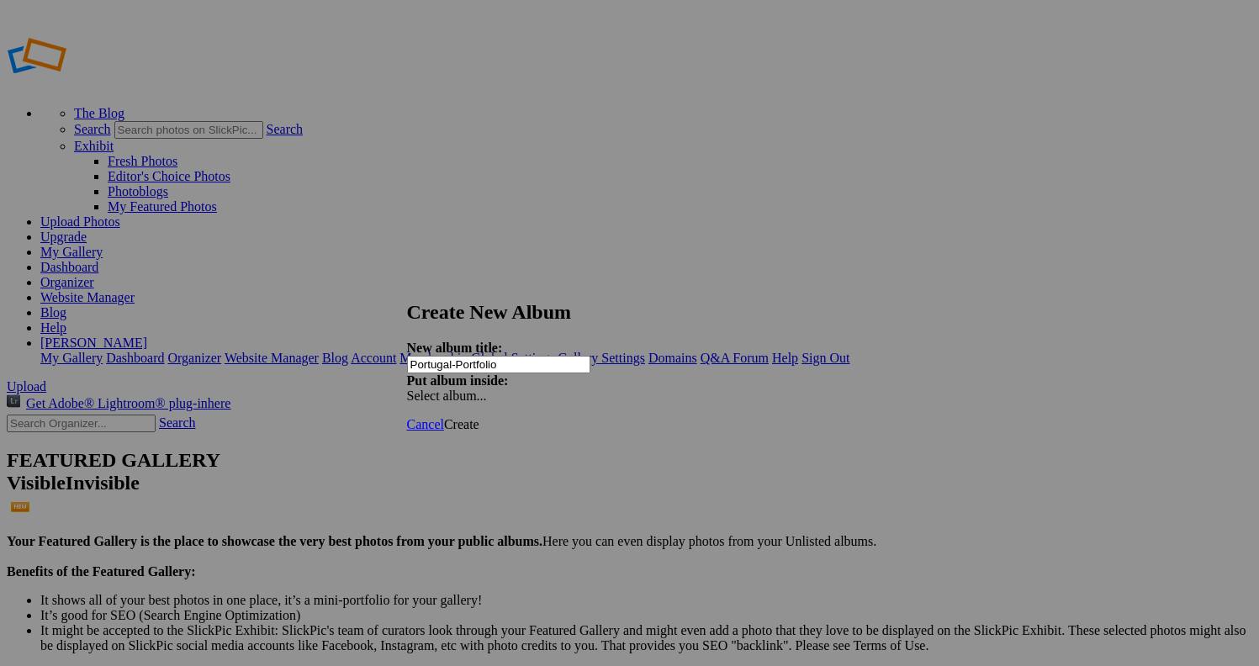
type input "Portugal-Portfolio"
click at [479, 417] on span "Create" at bounding box center [461, 424] width 35 height 14
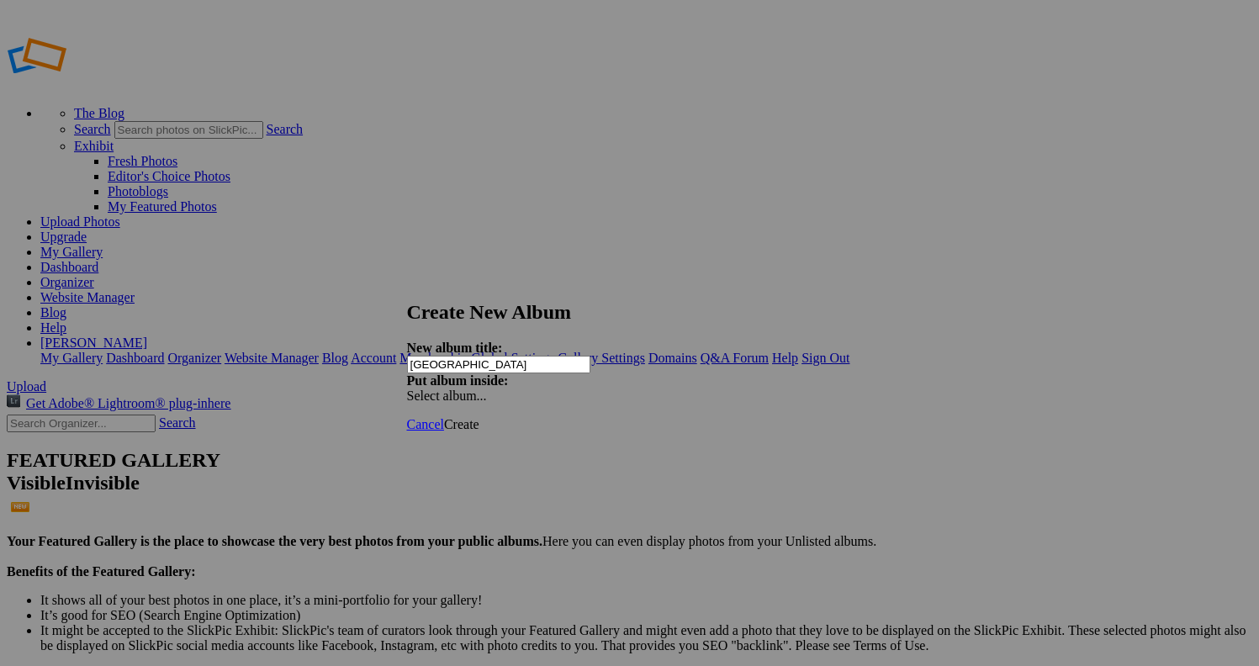
type input "Vietnam-"
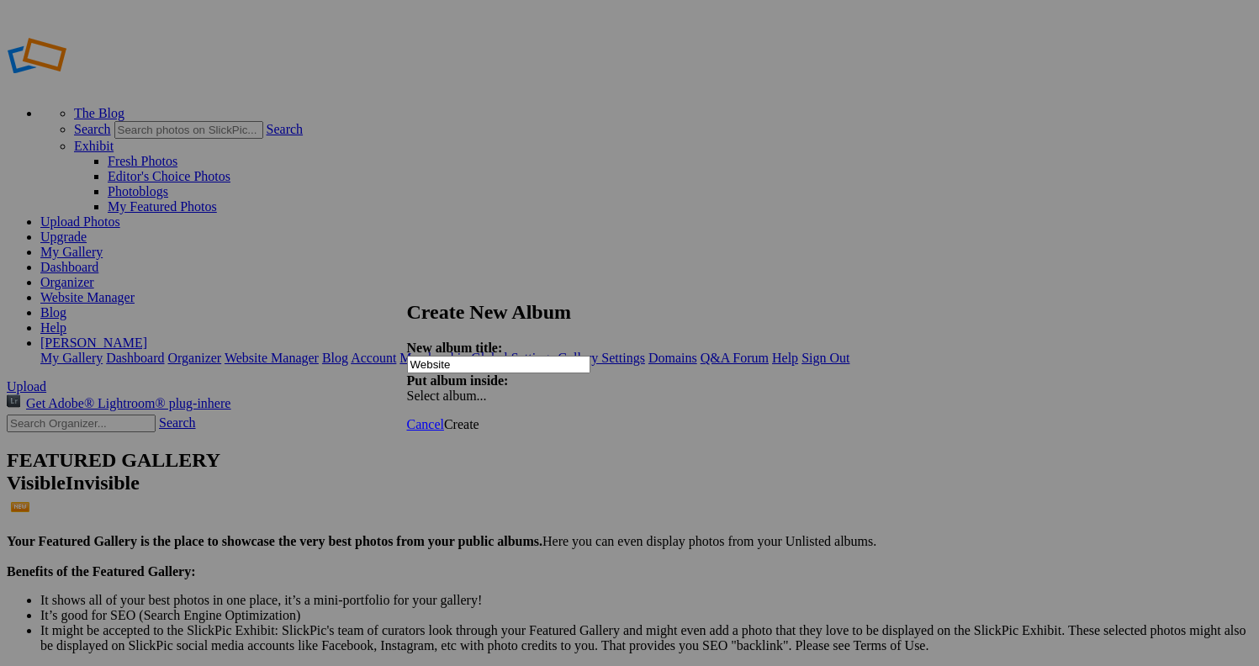
type input "Website"
click at [487, 389] on span "Select album..." at bounding box center [447, 396] width 80 height 14
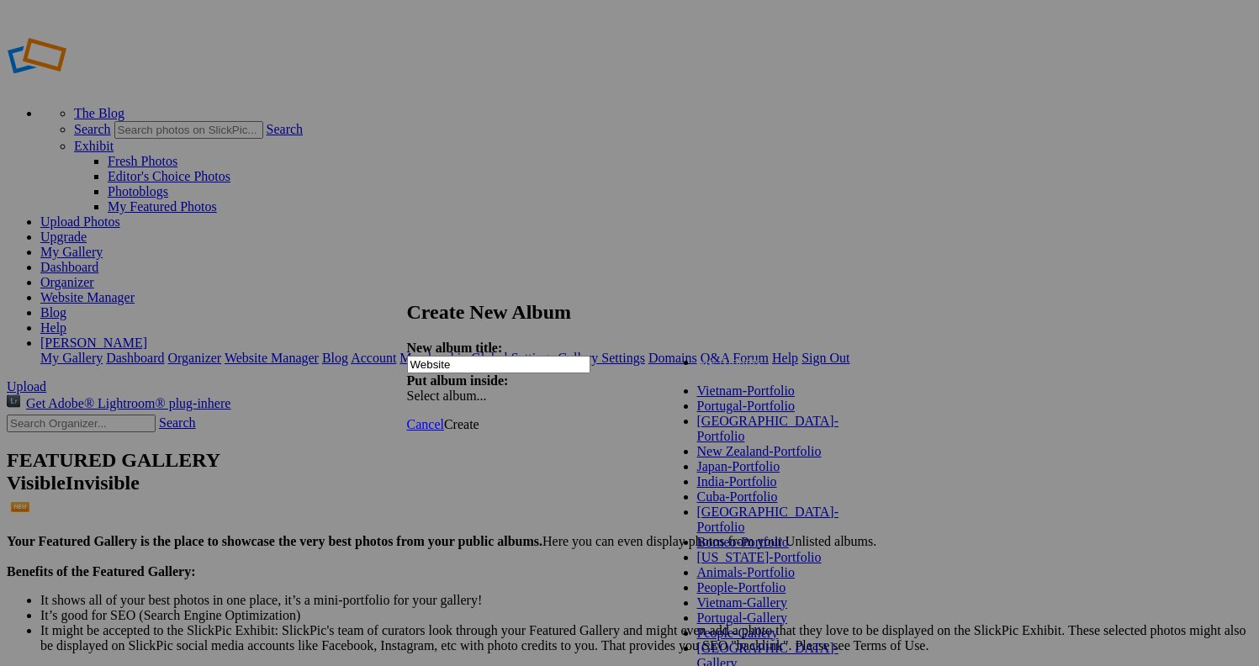
click at [637, 417] on div "Cancel Create" at bounding box center [630, 424] width 446 height 15
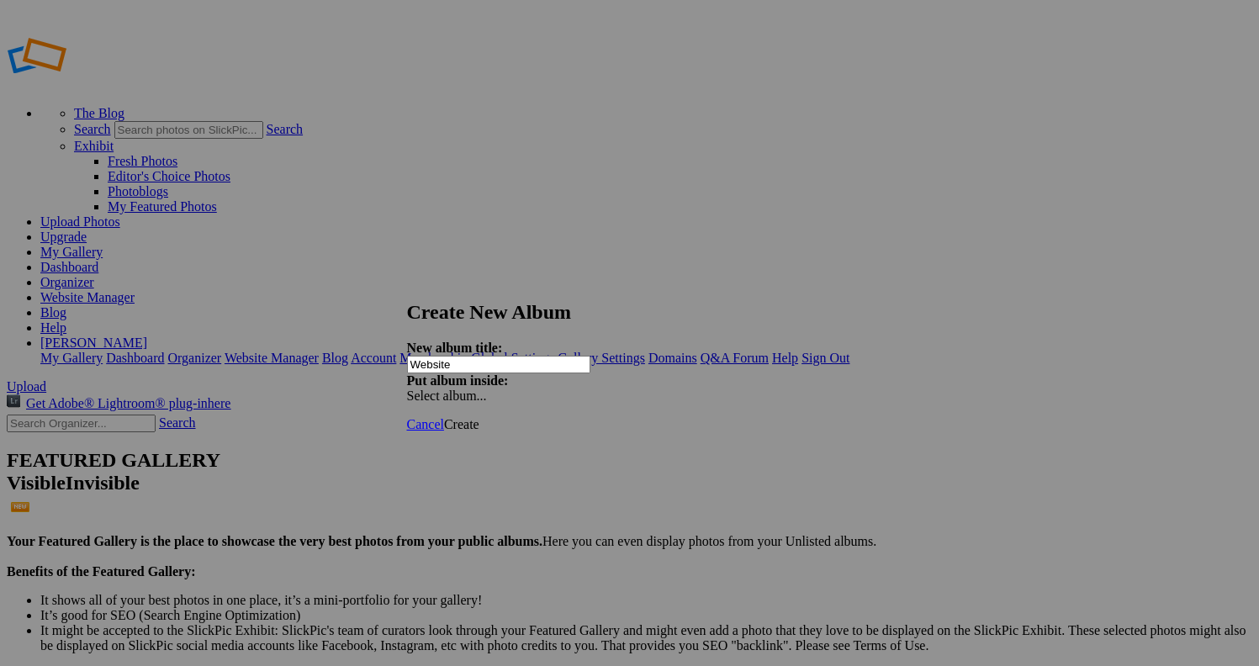
click at [479, 417] on span "Create" at bounding box center [461, 424] width 35 height 14
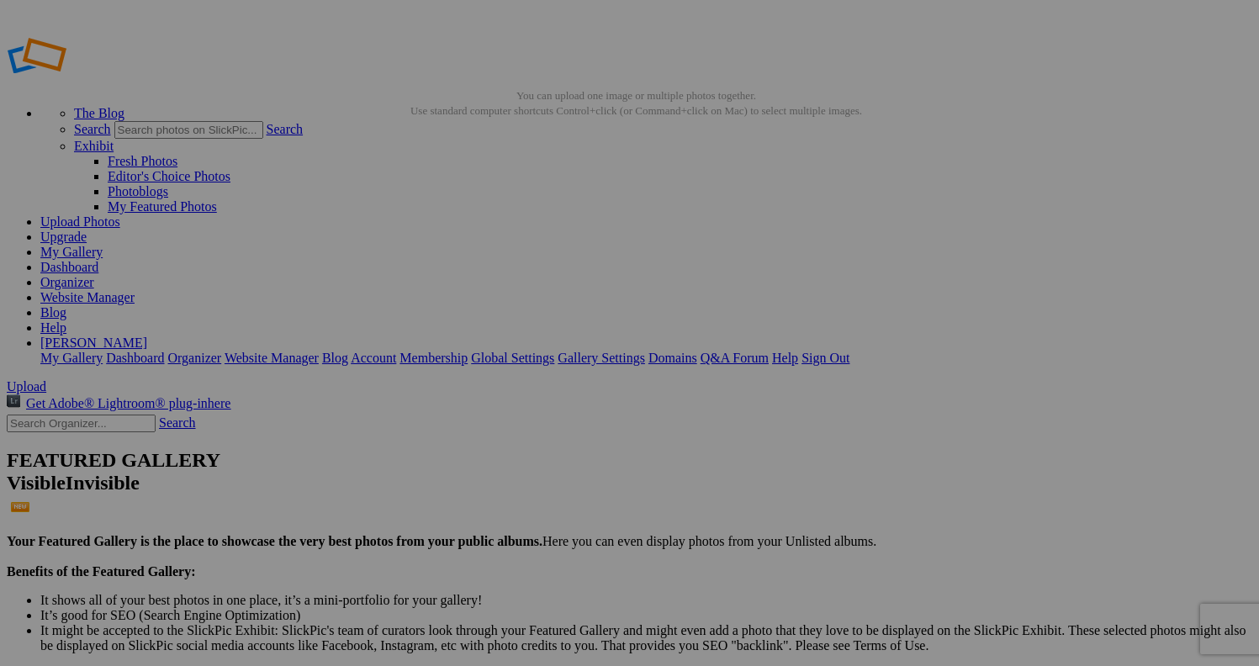
drag, startPoint x: 109, startPoint y: 203, endPoint x: 515, endPoint y: 323, distance: 422.9
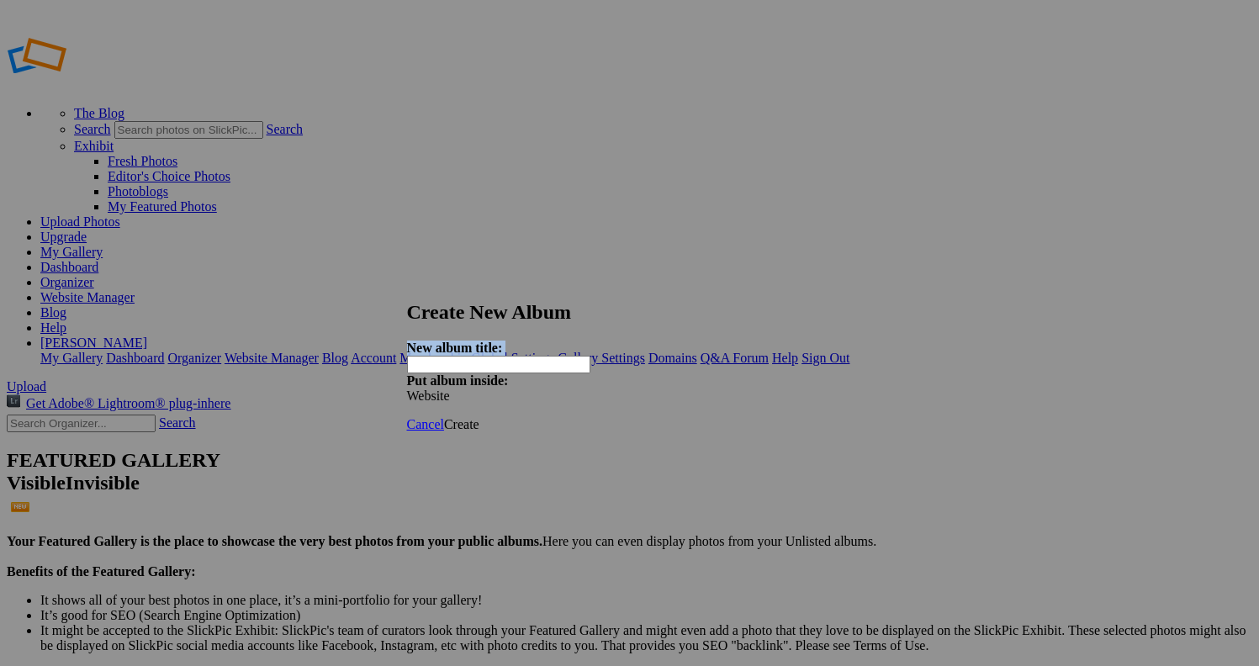
drag, startPoint x: 686, startPoint y: 287, endPoint x: 611, endPoint y: 350, distance: 97.9
click at [611, 350] on div "Create New Album New album title: Put album inside: Website" at bounding box center [630, 352] width 446 height 103
click at [643, 301] on h2 "Create New Album" at bounding box center [630, 312] width 446 height 23
drag, startPoint x: 664, startPoint y: 281, endPoint x: 649, endPoint y: 279, distance: 14.4
click at [649, 301] on h2 "Create New Album" at bounding box center [630, 312] width 446 height 23
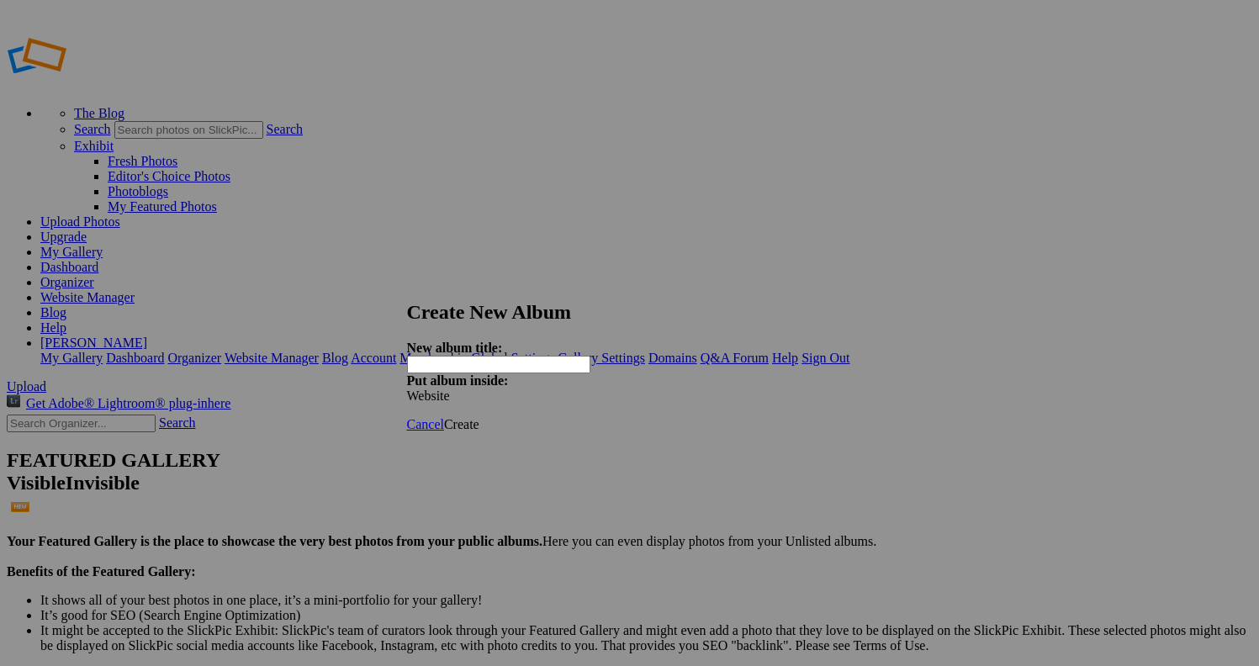
click at [444, 417] on span "Cancel" at bounding box center [425, 424] width 37 height 14
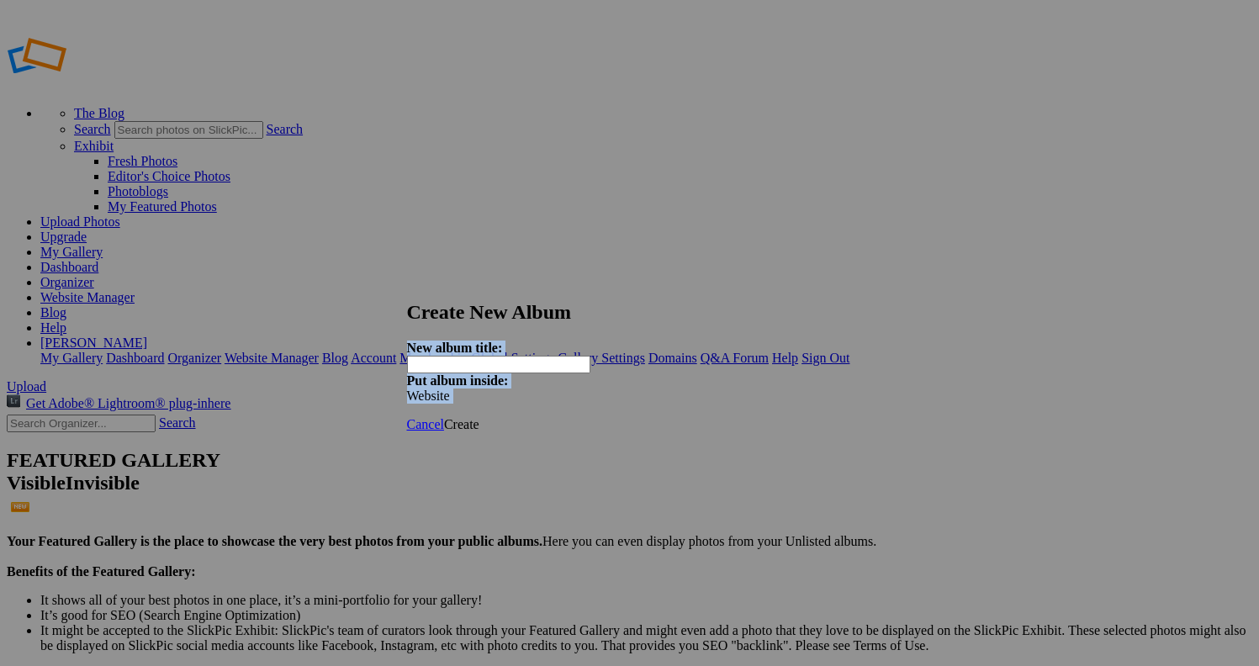
drag, startPoint x: 643, startPoint y: 288, endPoint x: 554, endPoint y: 438, distance: 175.0
click at [554, 432] on div "Create New Album New album title: Put album inside: Website Cancel Create" at bounding box center [630, 366] width 446 height 131
click at [622, 301] on h2 "Create New Album" at bounding box center [630, 312] width 446 height 23
drag, startPoint x: 630, startPoint y: 277, endPoint x: 576, endPoint y: 275, distance: 53.9
click at [576, 301] on h2 "Create New Album" at bounding box center [630, 312] width 446 height 23
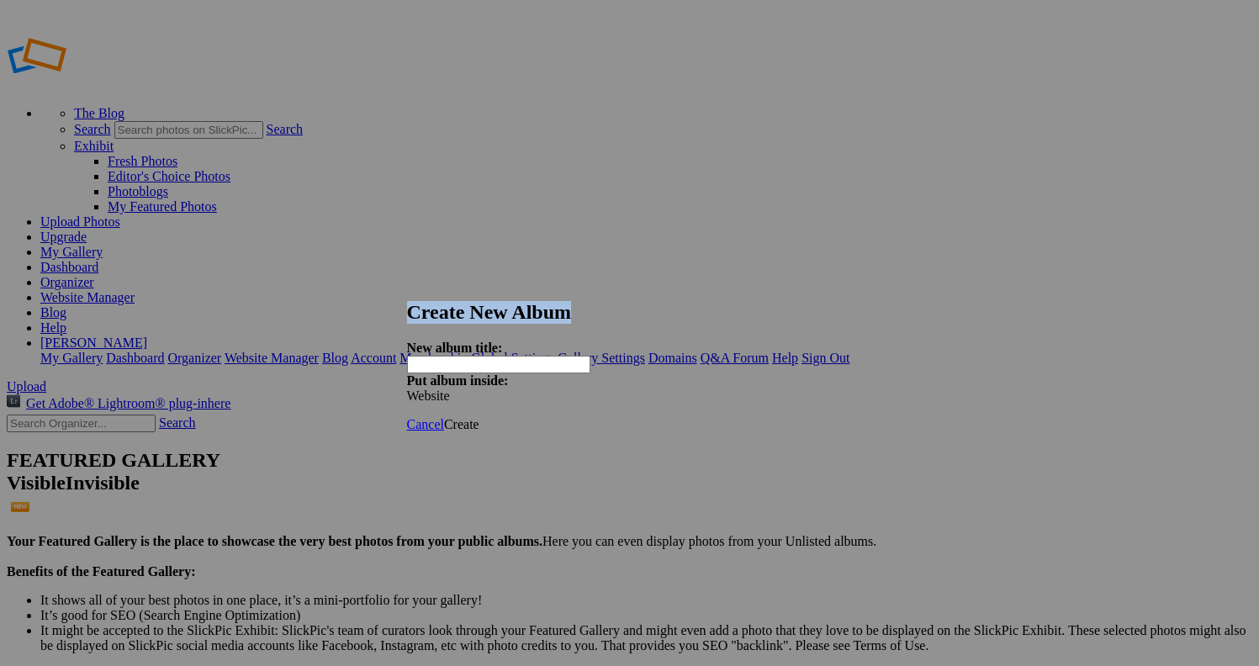
click at [444, 417] on span "Cancel" at bounding box center [425, 424] width 37 height 14
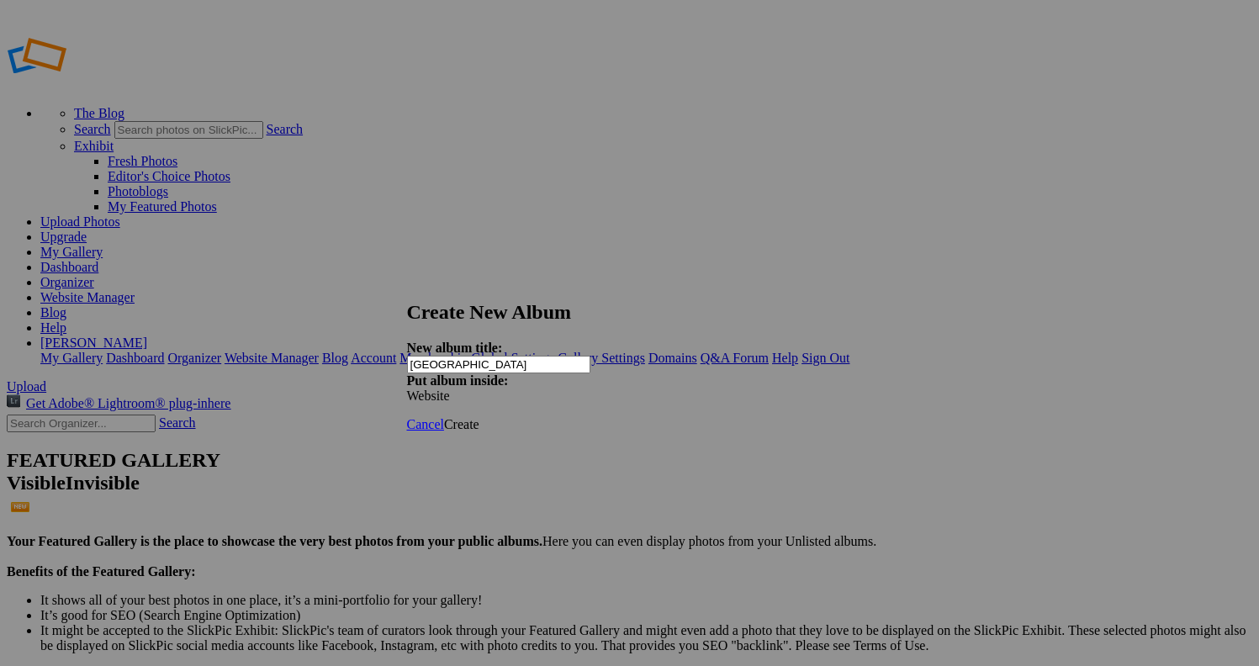
type input "[GEOGRAPHIC_DATA]"
click at [479, 417] on span "Create" at bounding box center [461, 424] width 35 height 14
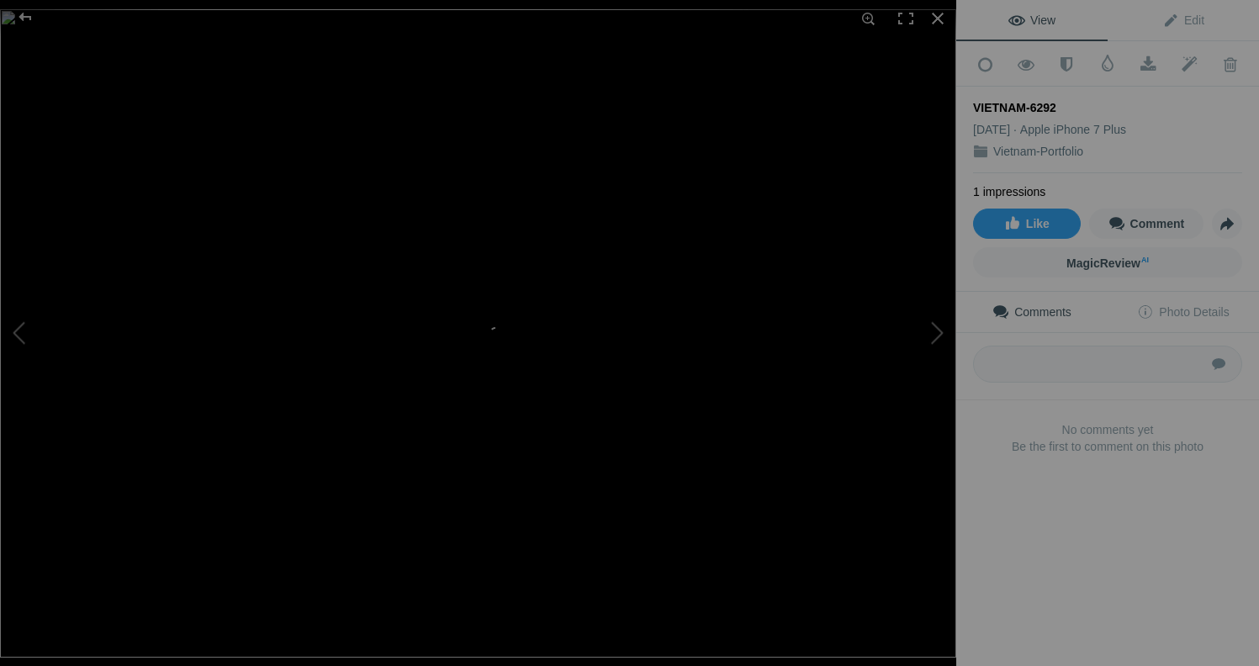
click at [597, 278] on img at bounding box center [478, 333] width 956 height 649
click at [597, 278] on img at bounding box center [327, 404] width 2170 height 1471
click at [940, 24] on div at bounding box center [937, 18] width 37 height 37
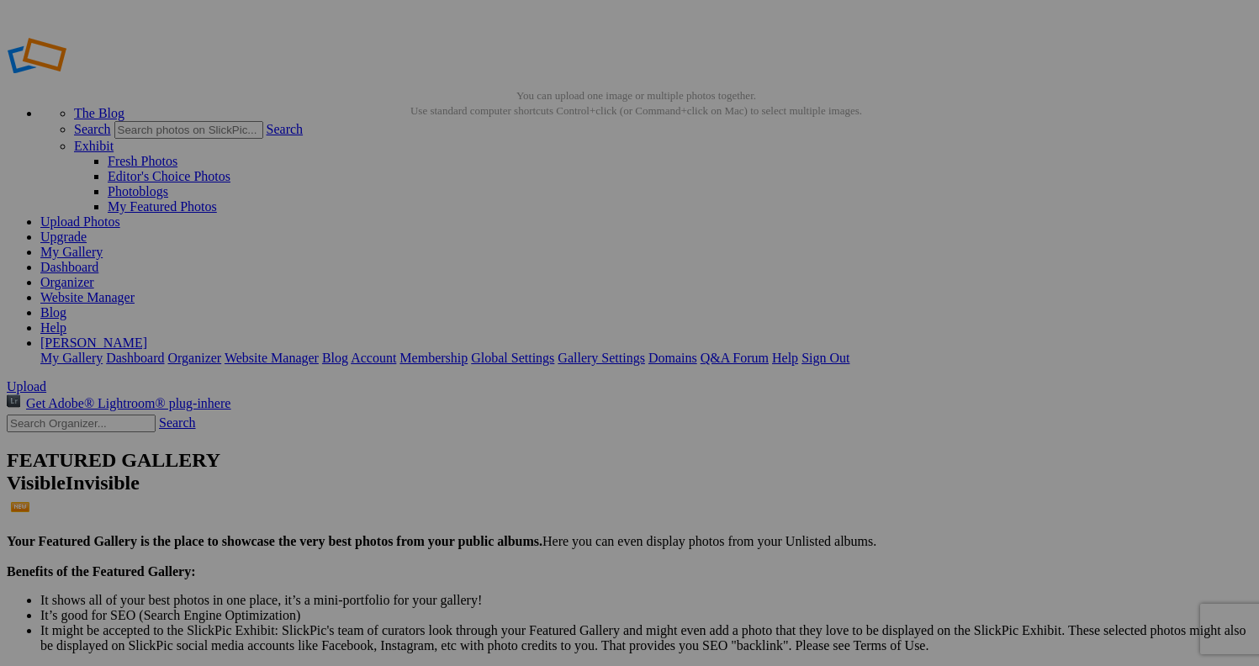
drag, startPoint x: 509, startPoint y: 258, endPoint x: 89, endPoint y: 205, distance: 423.1
drag, startPoint x: 490, startPoint y: 255, endPoint x: 135, endPoint y: 197, distance: 359.7
drag, startPoint x: 454, startPoint y: 260, endPoint x: 105, endPoint y: 200, distance: 354.1
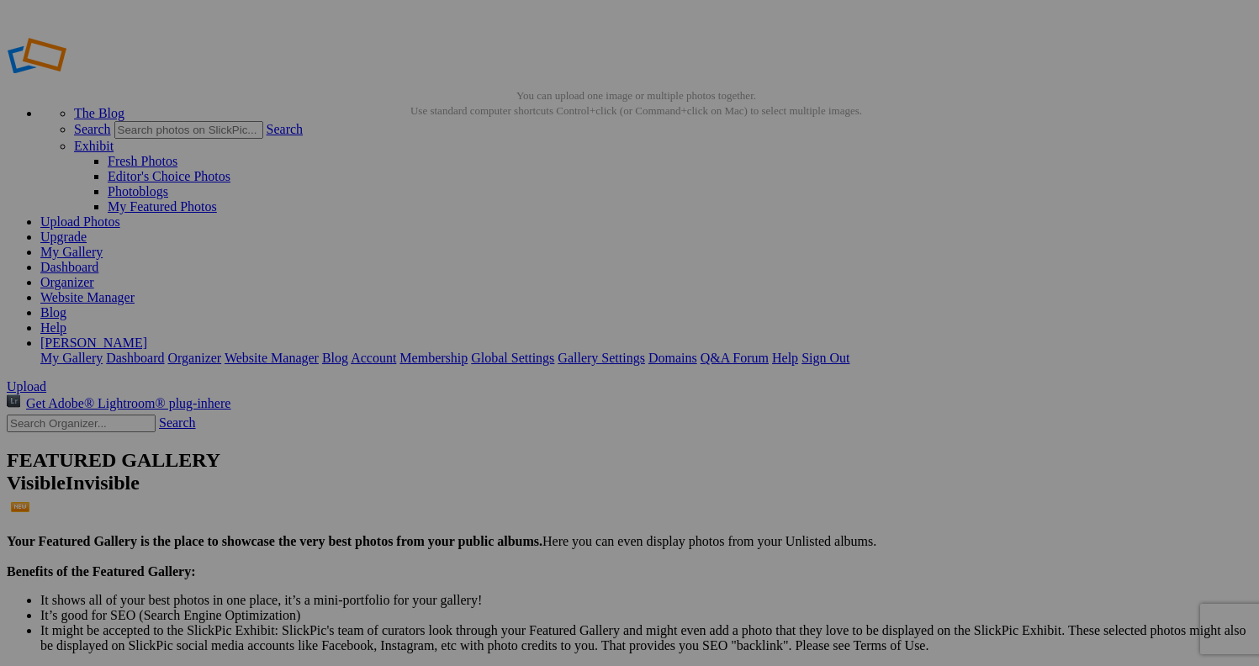
click at [476, 391] on span "Yes" at bounding box center [466, 398] width 19 height 14
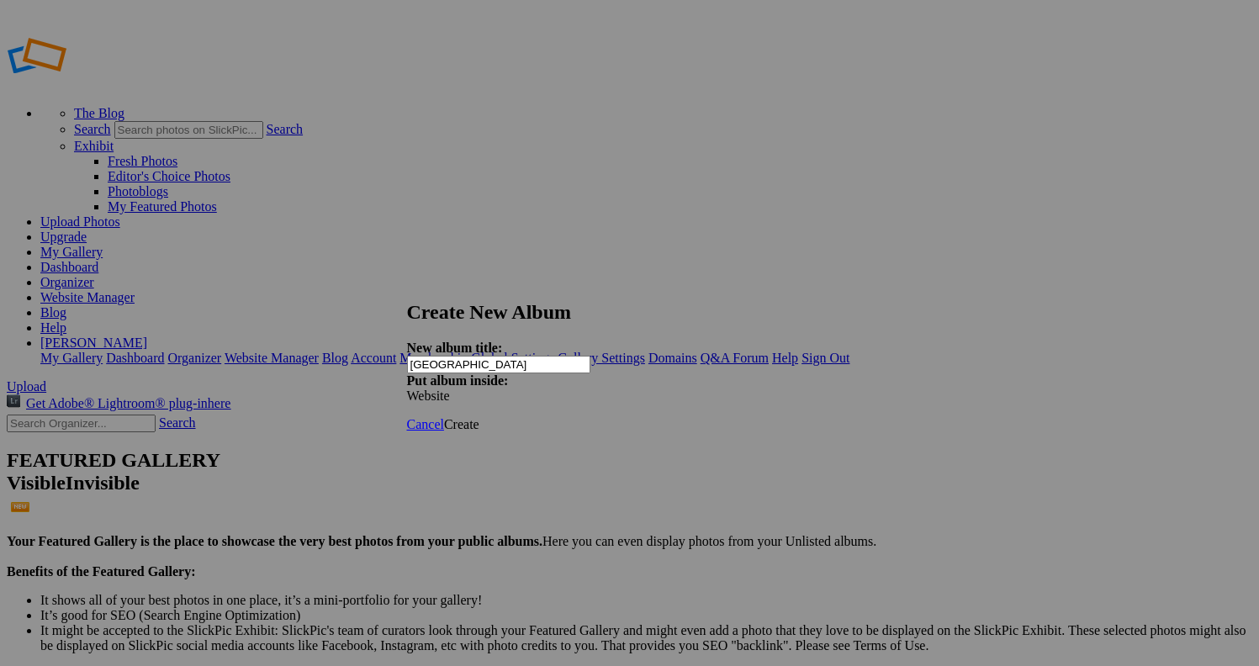
type input "Portugal"
click at [479, 417] on span "Create" at bounding box center [461, 424] width 35 height 14
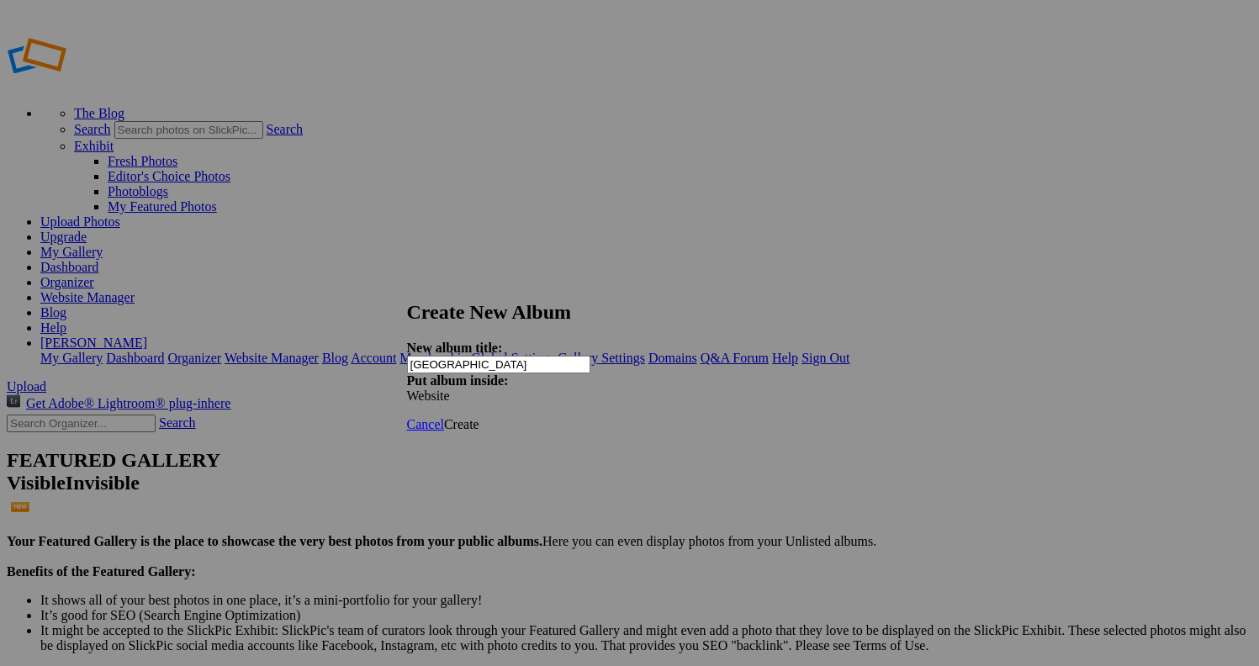
type input "Papua New Guinea"
click at [479, 417] on span "Create" at bounding box center [461, 424] width 35 height 14
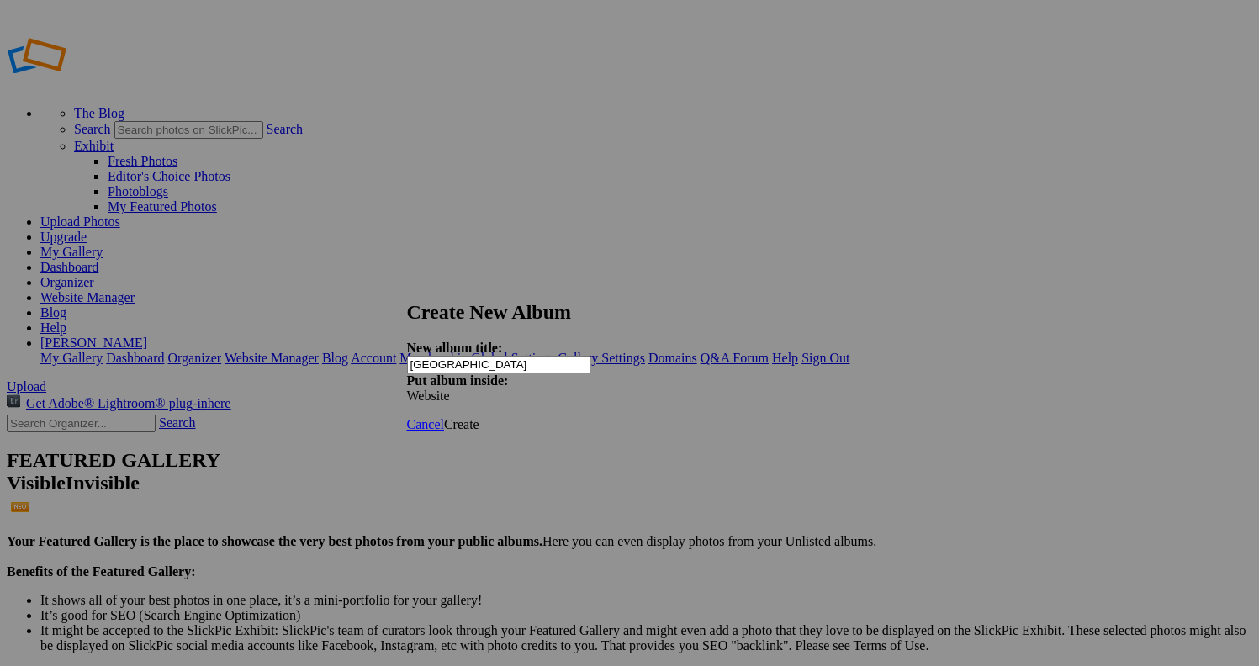
type input "New Zealand"
click at [479, 417] on span "Create" at bounding box center [461, 424] width 35 height 14
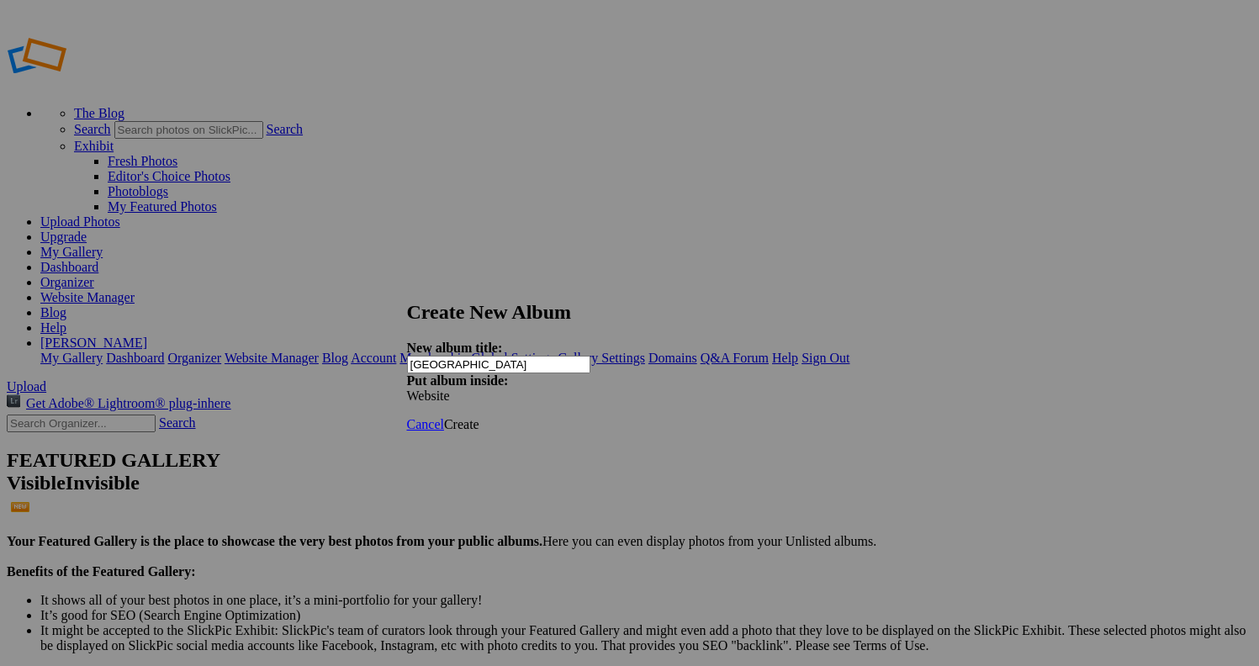
type input "Japan"
click at [479, 417] on span "Create" at bounding box center [461, 424] width 35 height 14
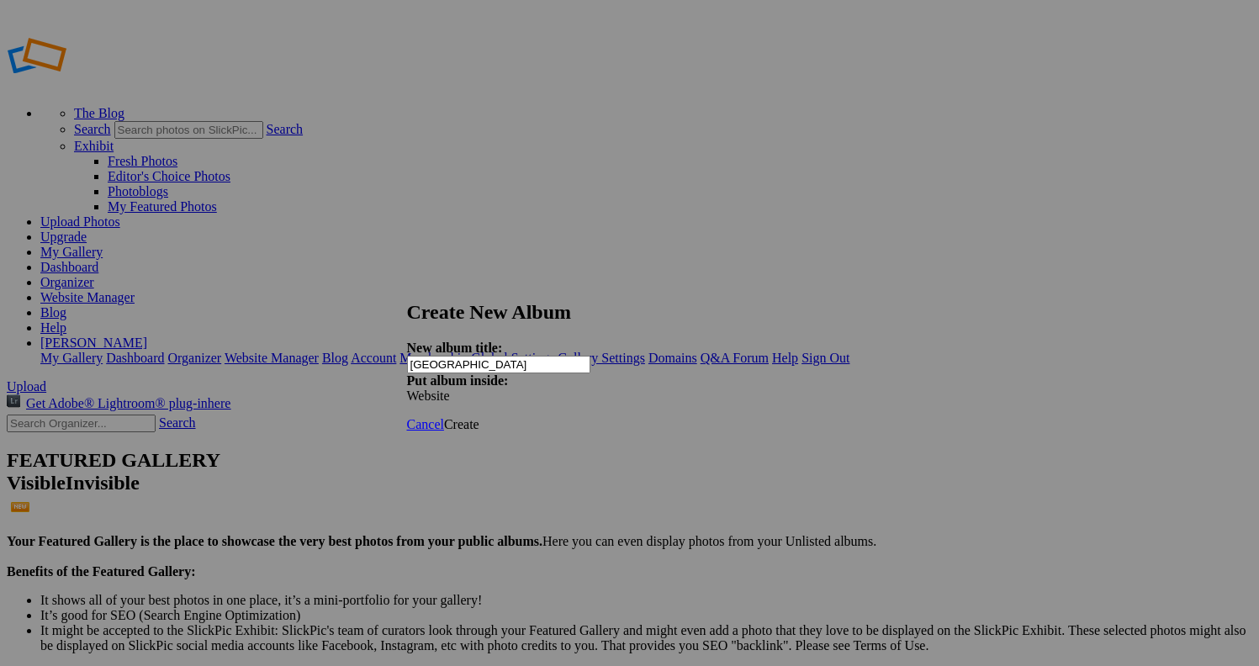
type input "India"
click at [479, 417] on span "Create" at bounding box center [461, 424] width 35 height 14
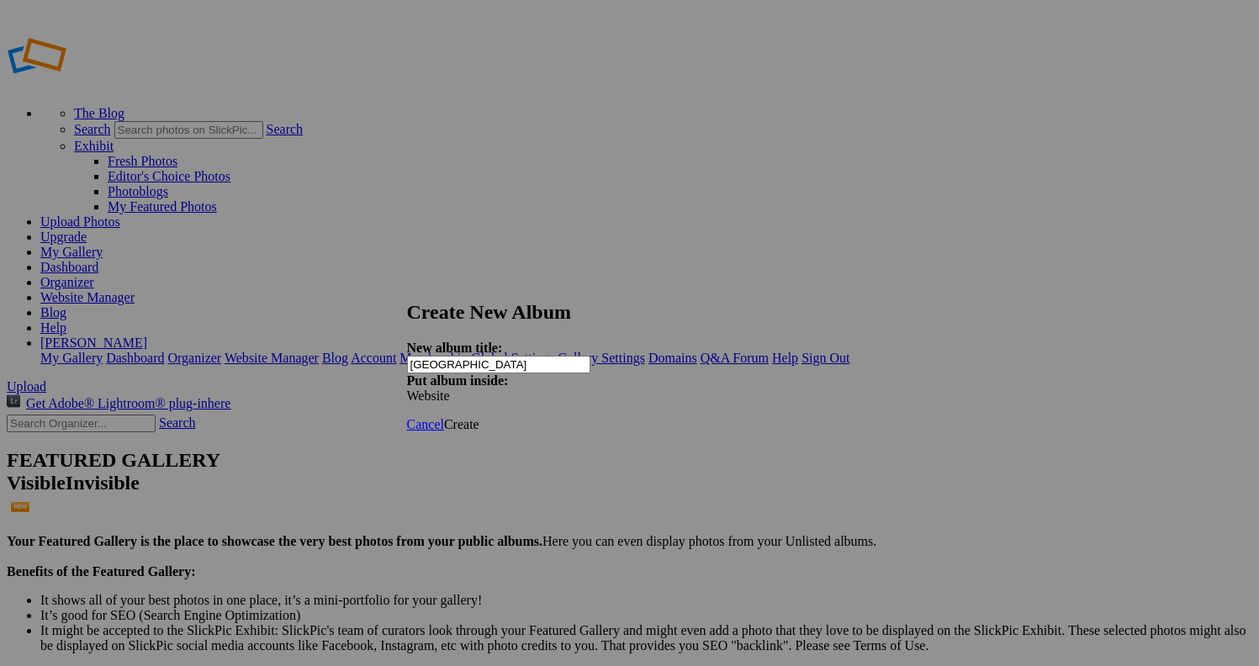
type input "Cuba"
click at [479, 417] on span "Create" at bounding box center [461, 424] width 35 height 14
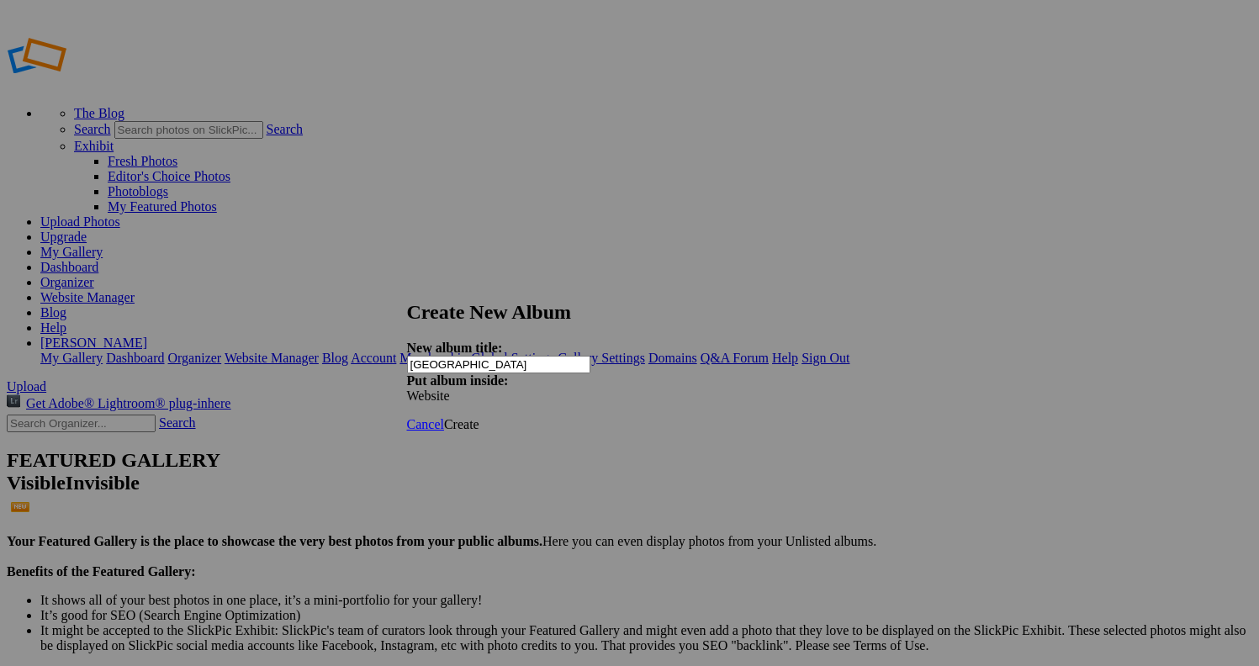
type input "[GEOGRAPHIC_DATA]"
click at [479, 417] on span "Create" at bounding box center [461, 424] width 35 height 14
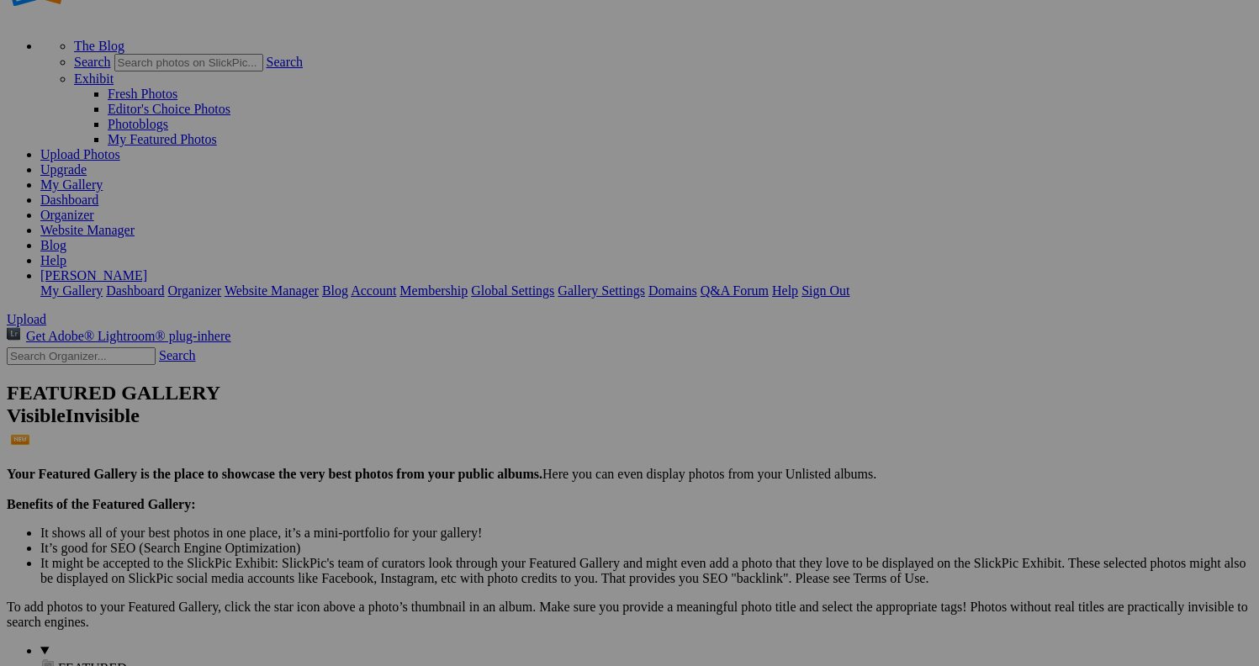
scroll to position [98, 0]
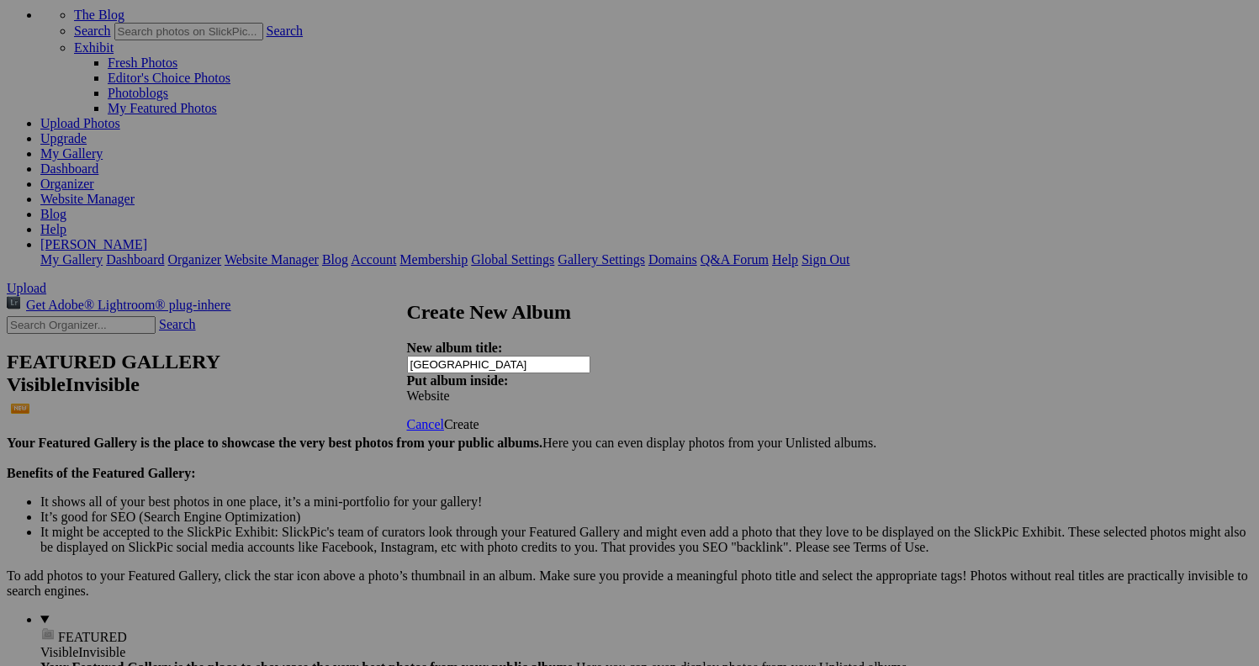
type input "[GEOGRAPHIC_DATA]"
click at [479, 417] on link "Create" at bounding box center [461, 424] width 35 height 14
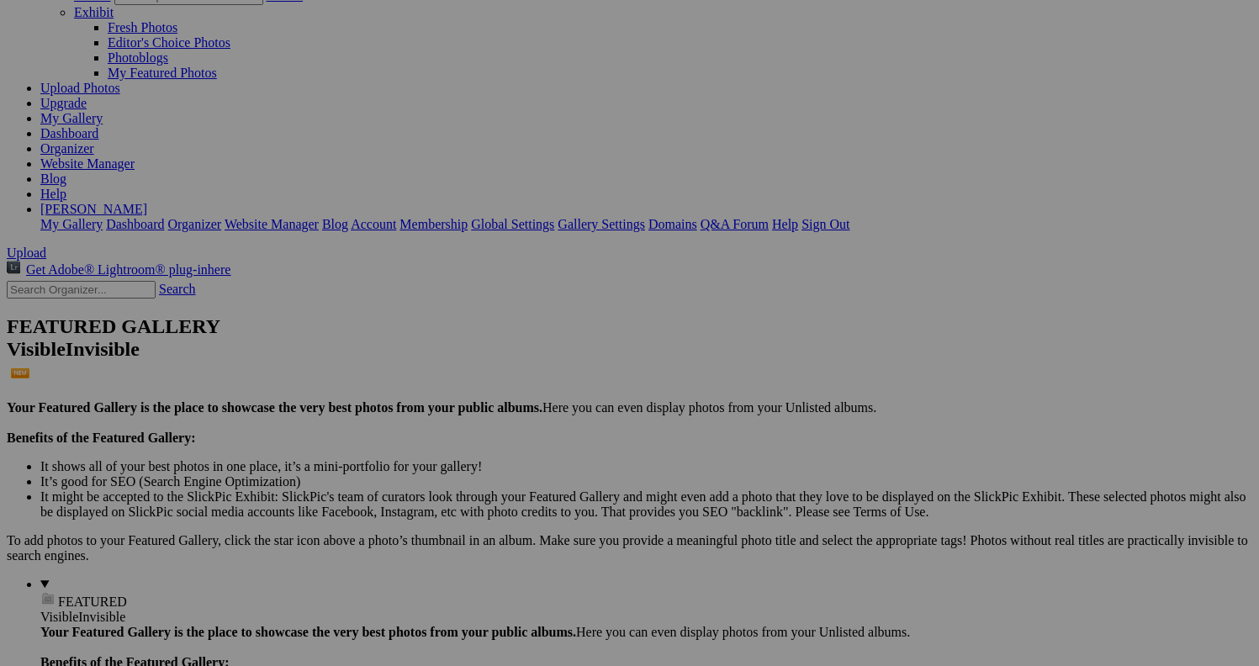
scroll to position [155, 0]
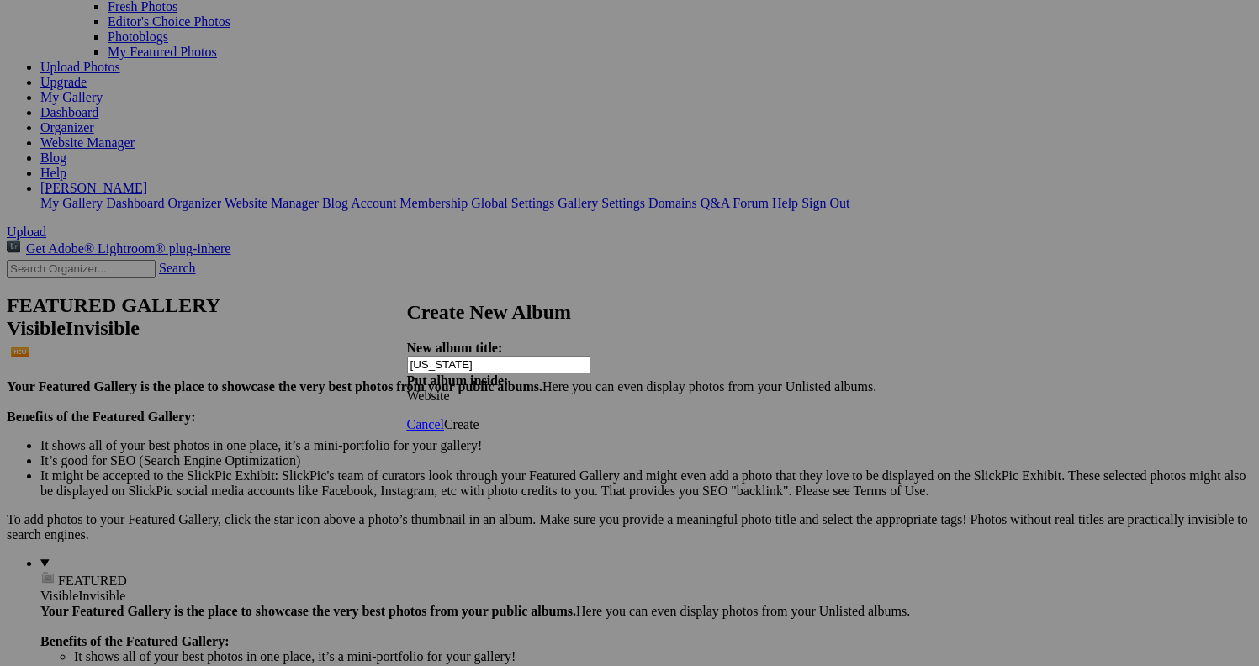
type input "[US_STATE]"
click at [479, 417] on span "Create" at bounding box center [461, 424] width 35 height 14
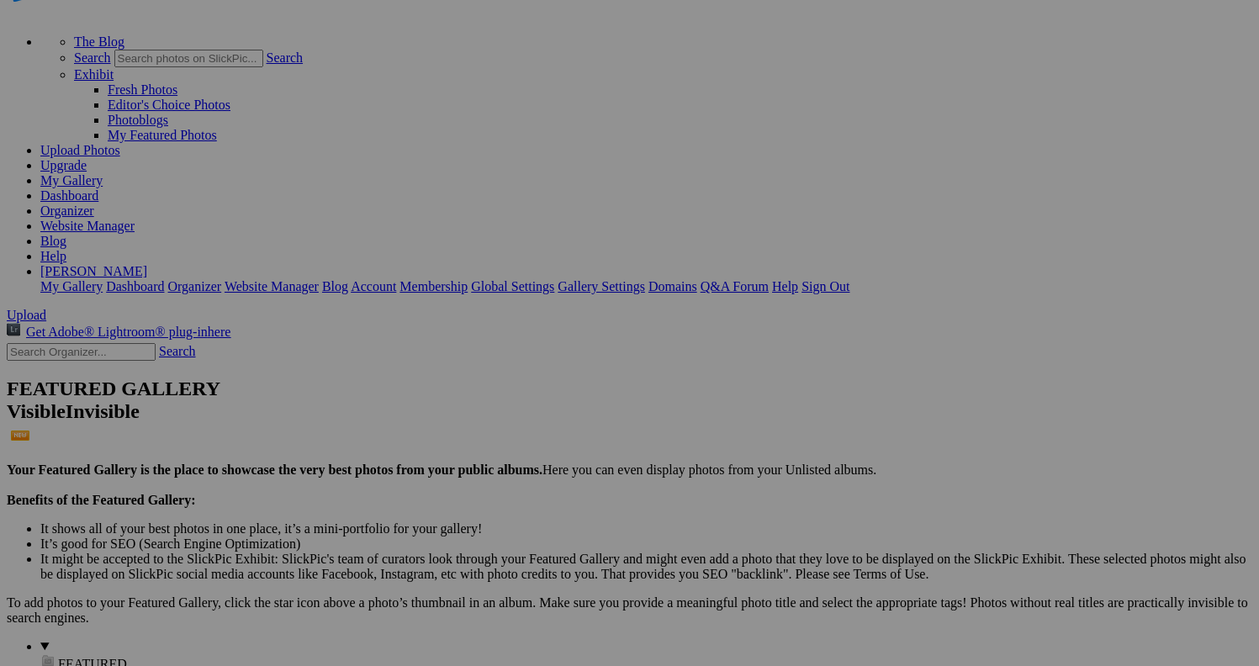
scroll to position [85, 0]
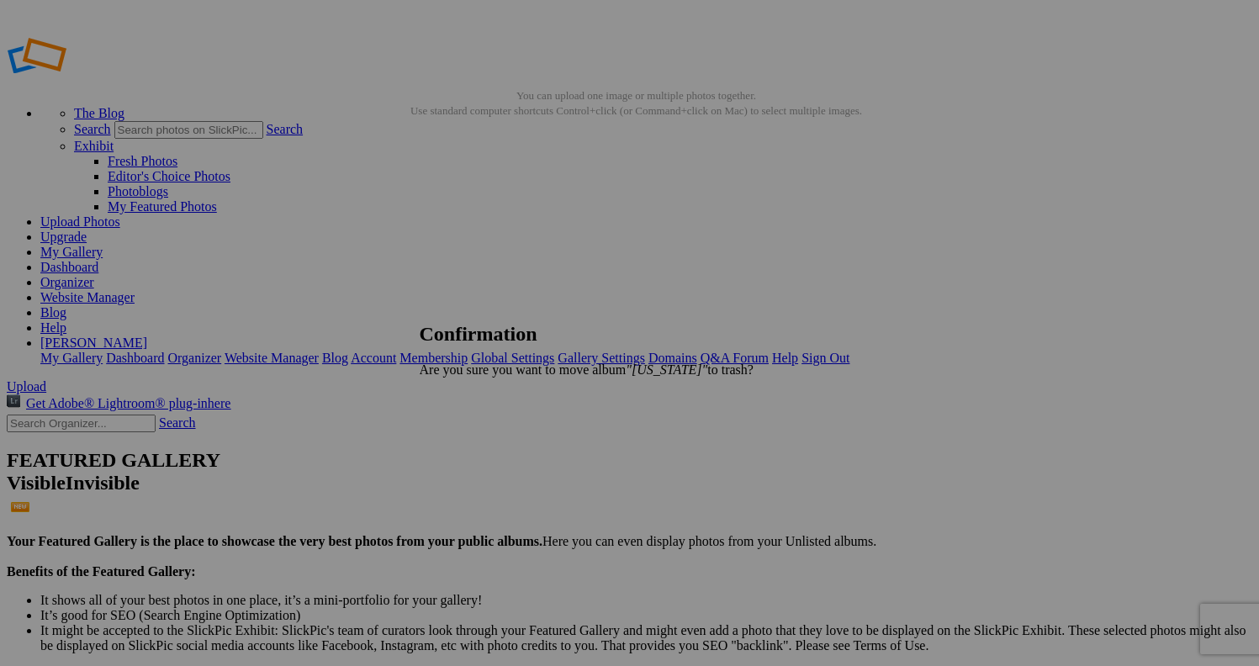
click at [476, 398] on span "Yes" at bounding box center [466, 398] width 19 height 14
click at [476, 394] on span "Yes" at bounding box center [466, 398] width 19 height 14
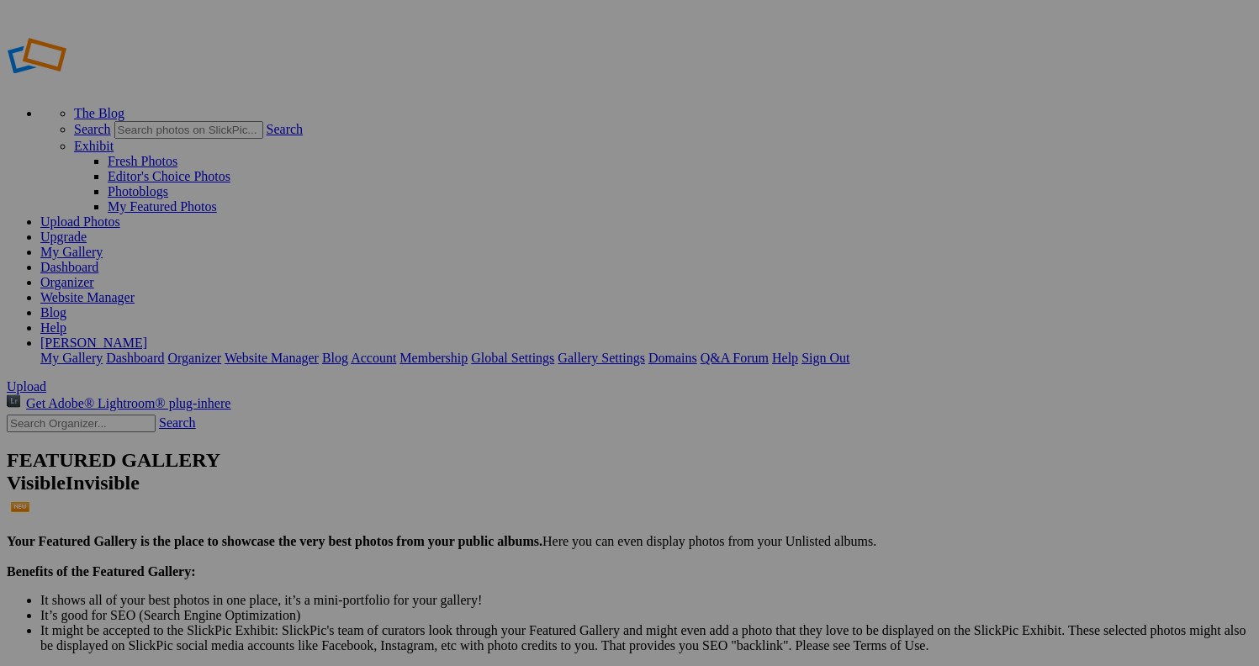
click at [476, 393] on span "Yes" at bounding box center [466, 398] width 19 height 14
click at [476, 399] on link "Yes" at bounding box center [466, 398] width 19 height 14
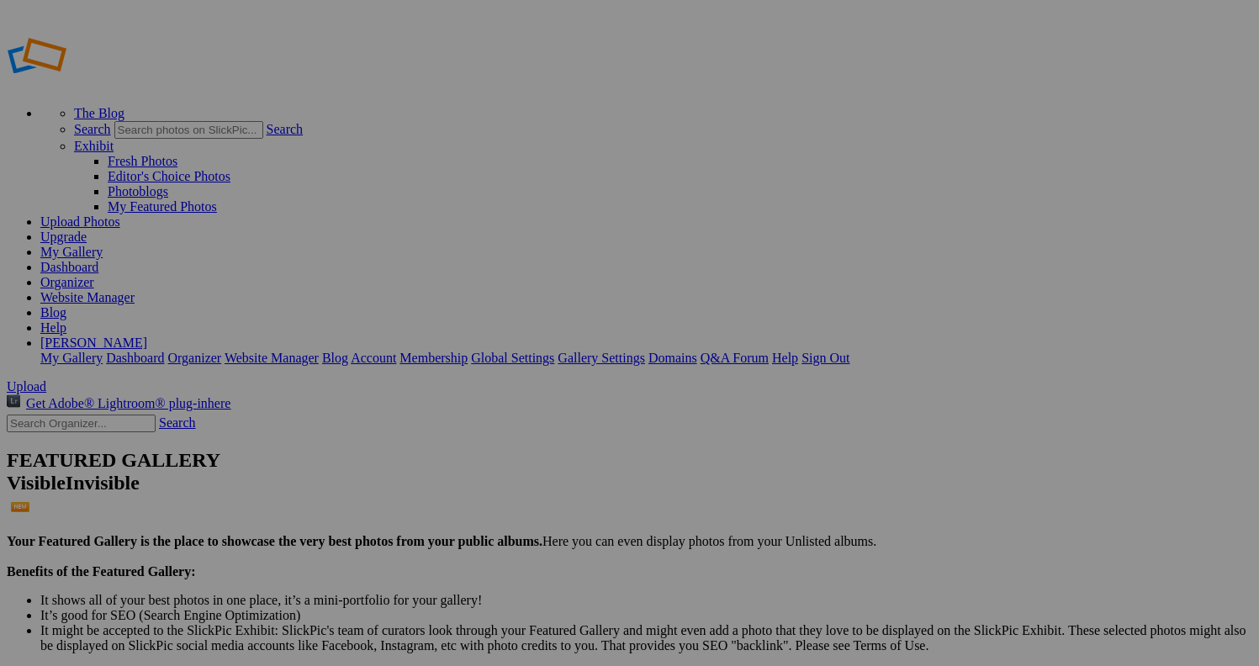
click at [476, 394] on span "Yes" at bounding box center [466, 398] width 19 height 14
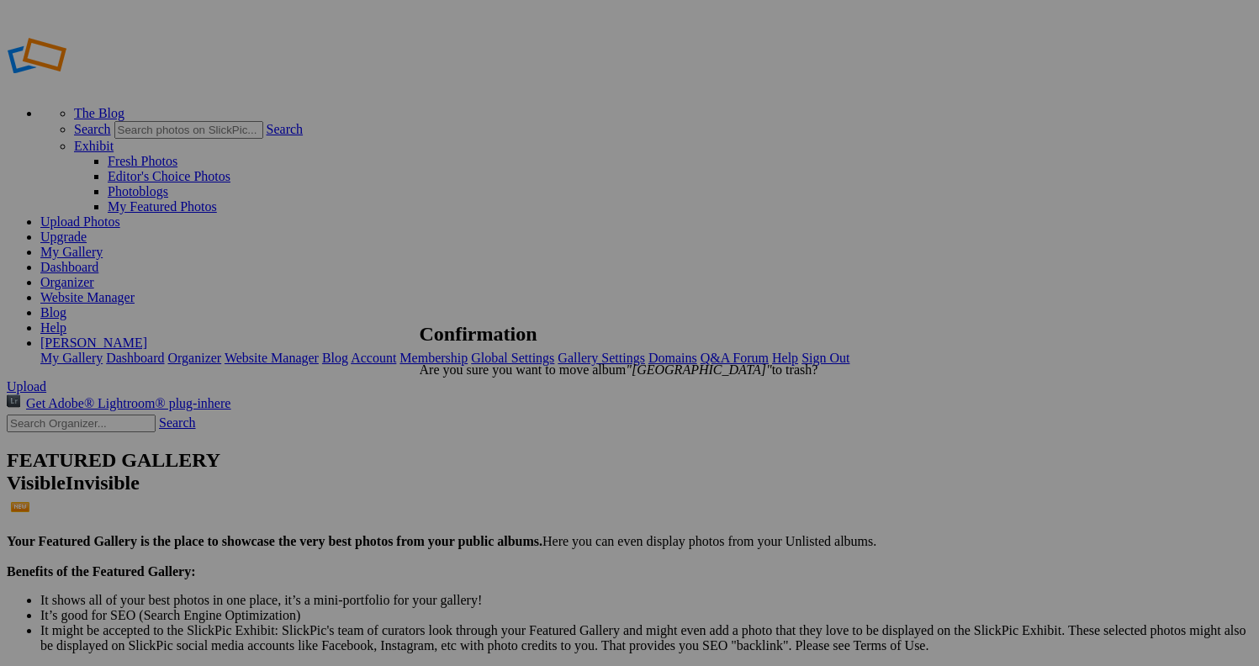
click at [476, 391] on span "Yes" at bounding box center [466, 398] width 19 height 14
click at [476, 392] on span "Yes" at bounding box center [466, 398] width 19 height 14
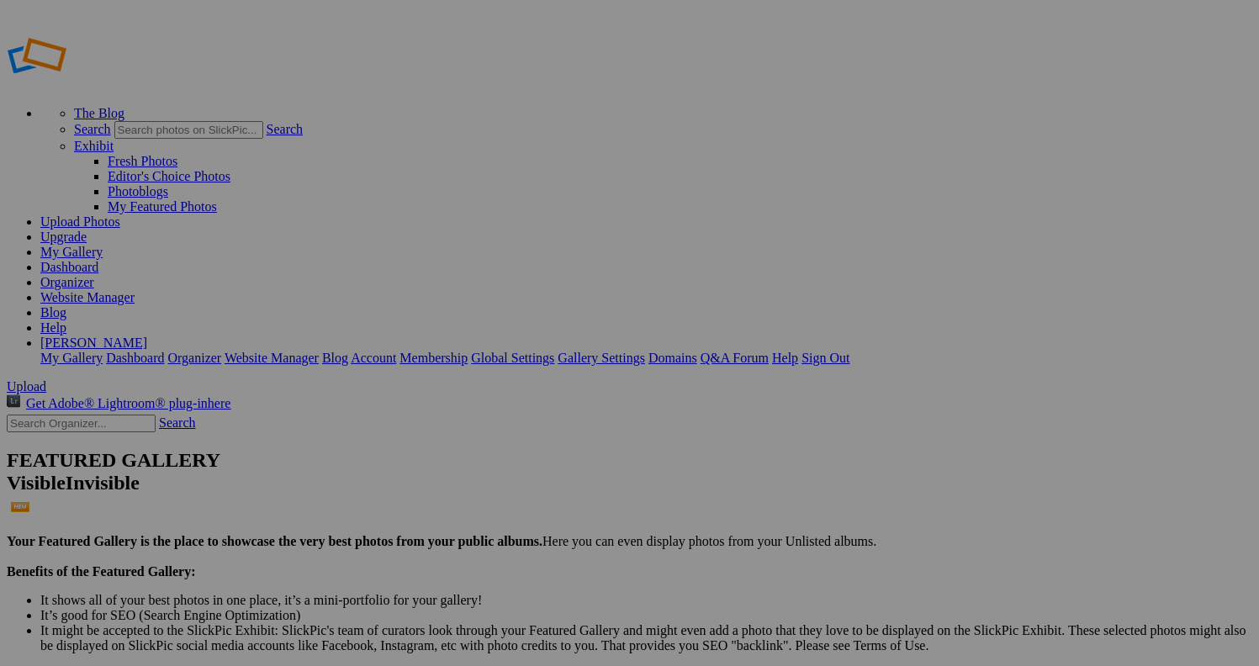
click at [476, 394] on link "Yes" at bounding box center [466, 398] width 19 height 14
click at [476, 394] on span "Yes" at bounding box center [466, 398] width 19 height 14
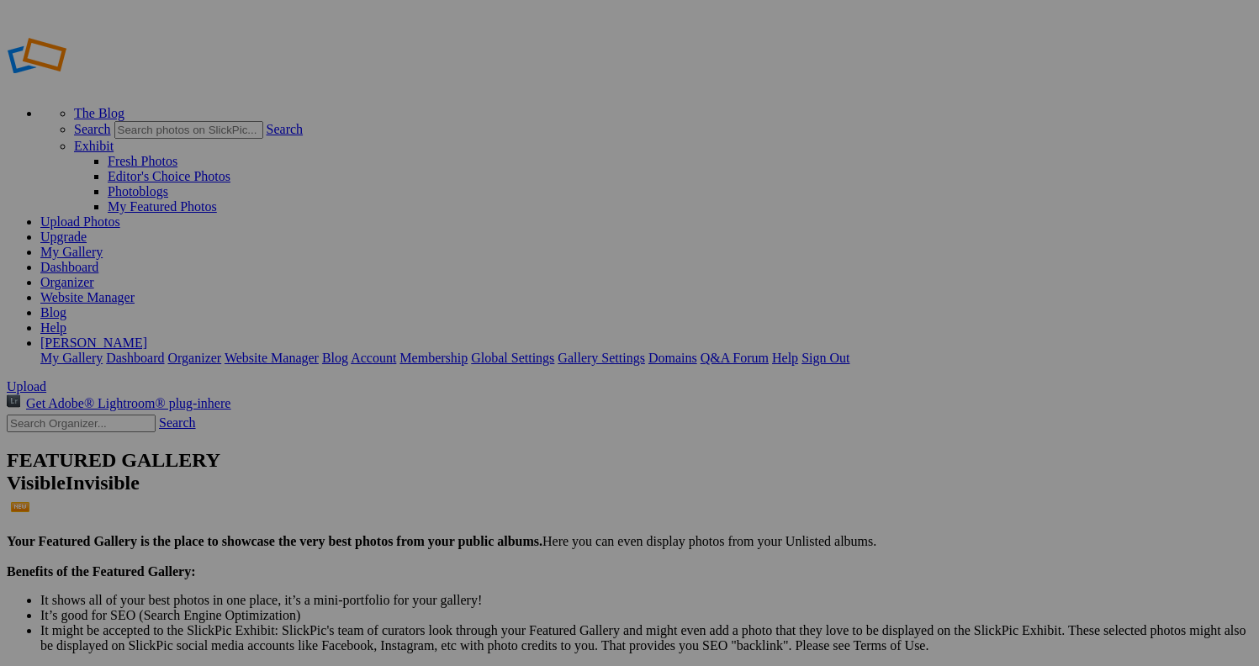
click at [476, 391] on link "Yes" at bounding box center [466, 398] width 19 height 14
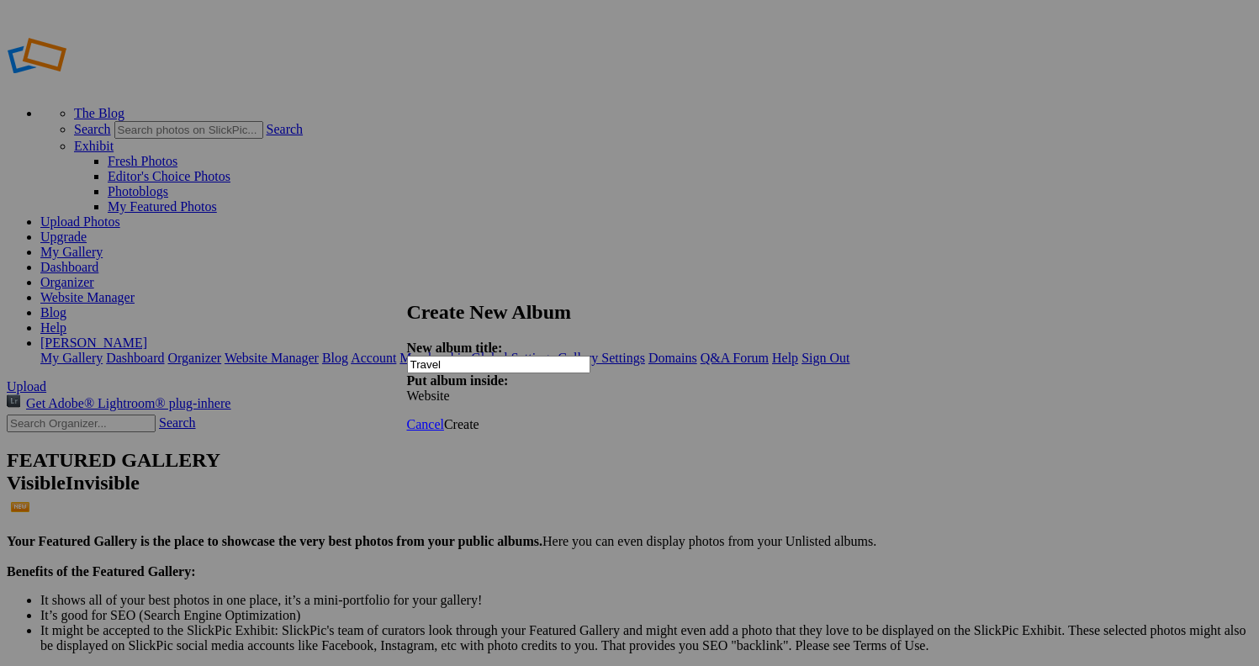
type input "Travel"
click at [479, 417] on span "Create" at bounding box center [461, 424] width 35 height 14
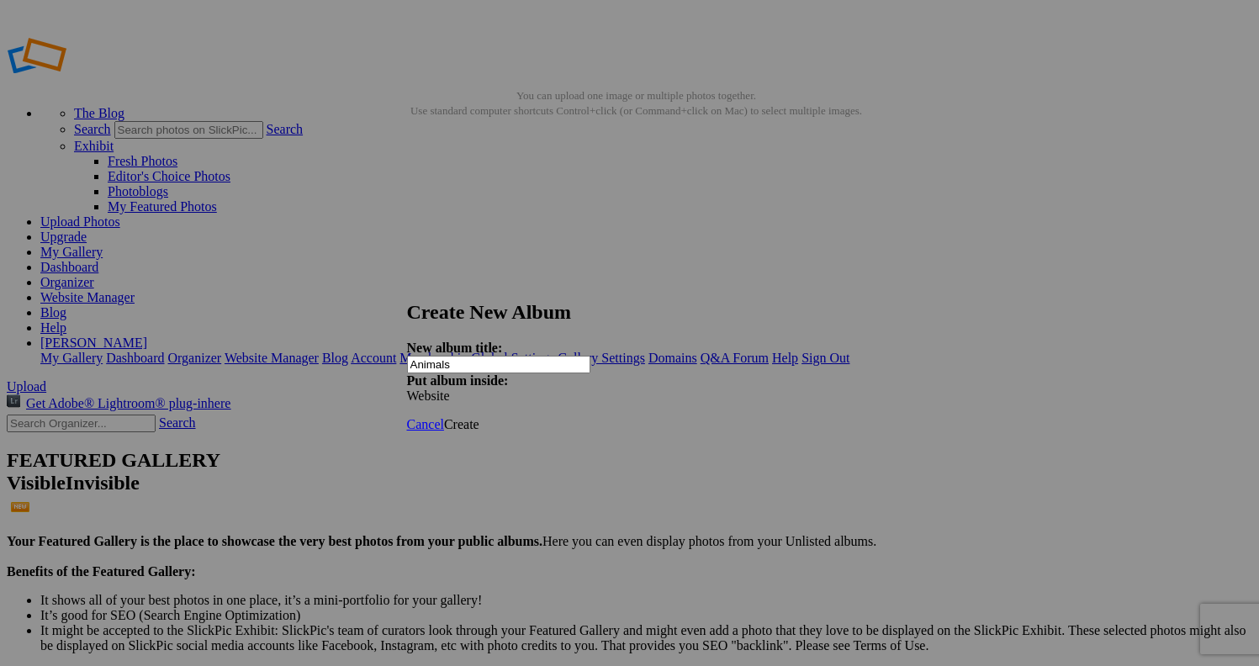
type input "Animals"
click at [479, 417] on span "Create" at bounding box center [461, 424] width 35 height 14
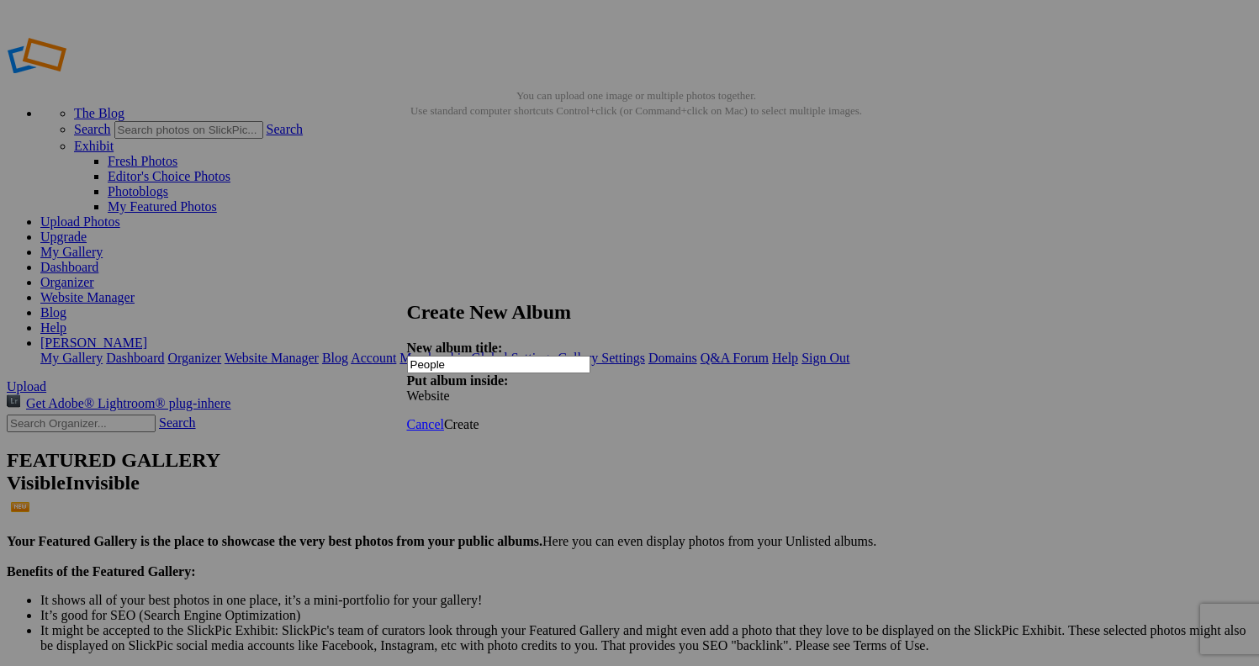
type input "People"
click at [479, 417] on span "Create" at bounding box center [461, 424] width 35 height 14
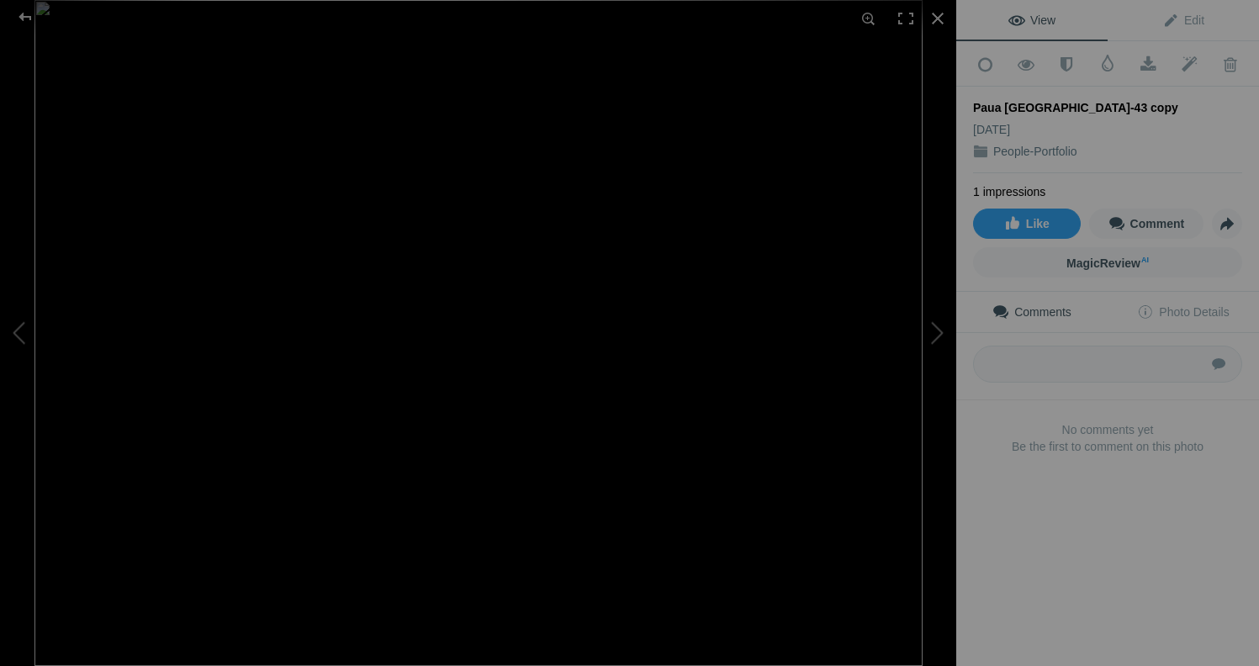
click at [458, 223] on img at bounding box center [478, 333] width 888 height 666
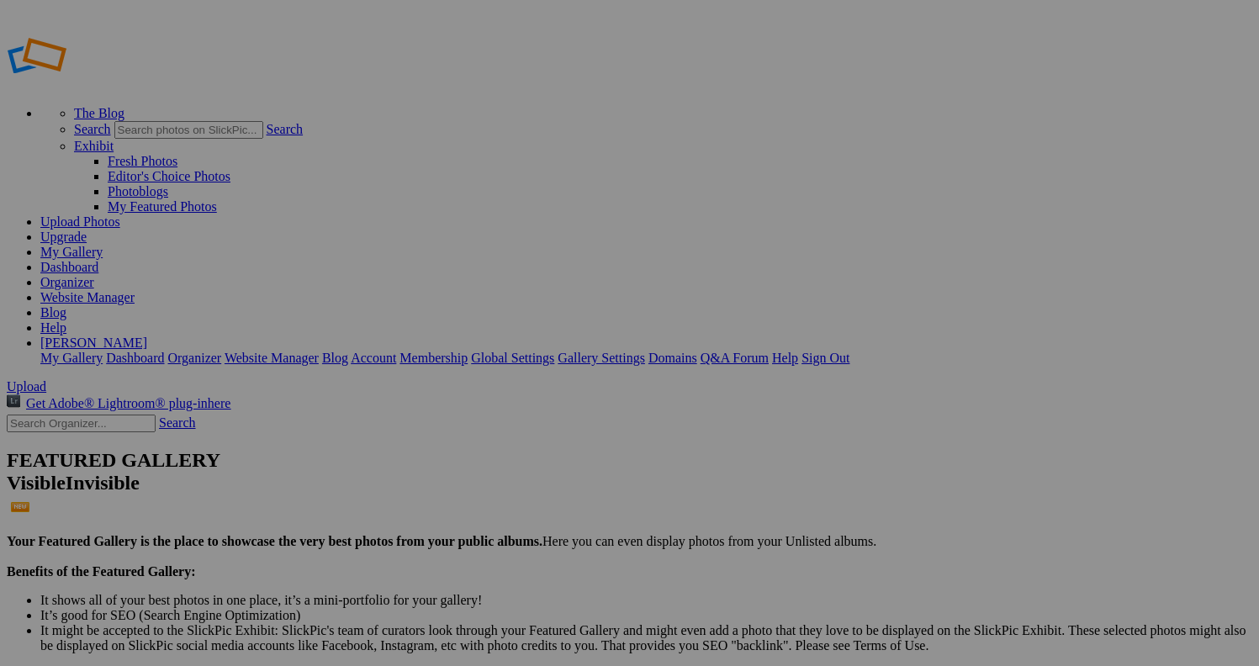
drag, startPoint x: 153, startPoint y: 549, endPoint x: 102, endPoint y: 200, distance: 352.8
drag, startPoint x: 101, startPoint y: 230, endPoint x: 91, endPoint y: 197, distance: 35.1
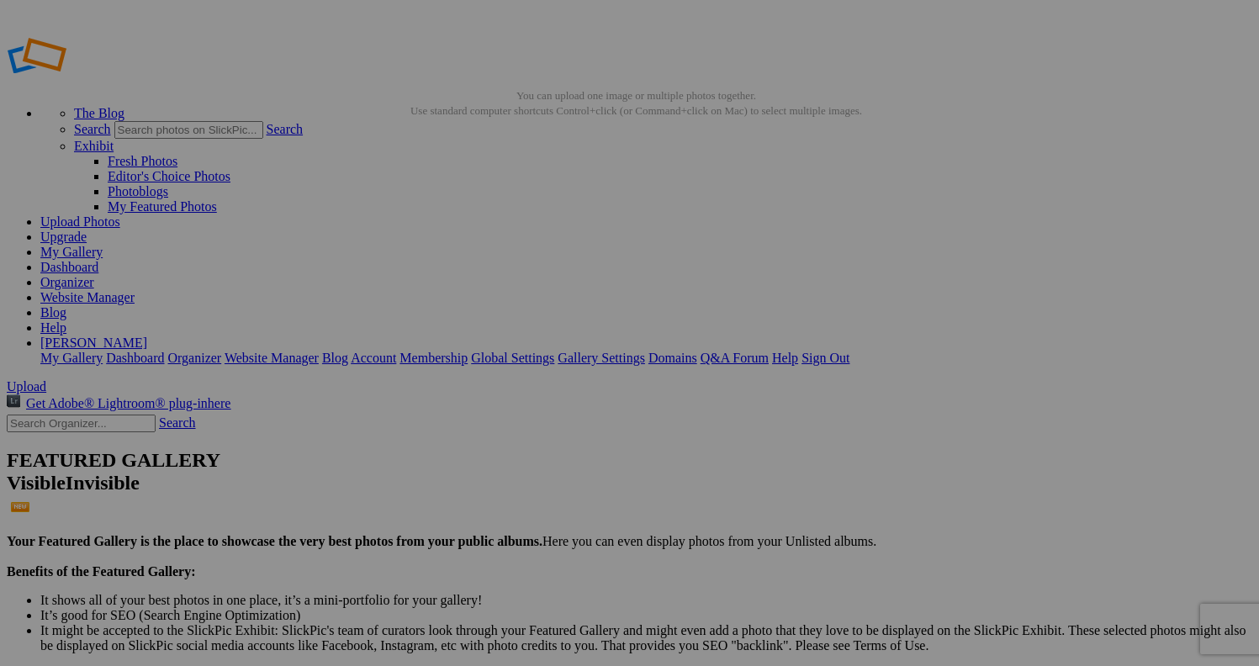
click at [476, 394] on span "Yes" at bounding box center [466, 398] width 19 height 14
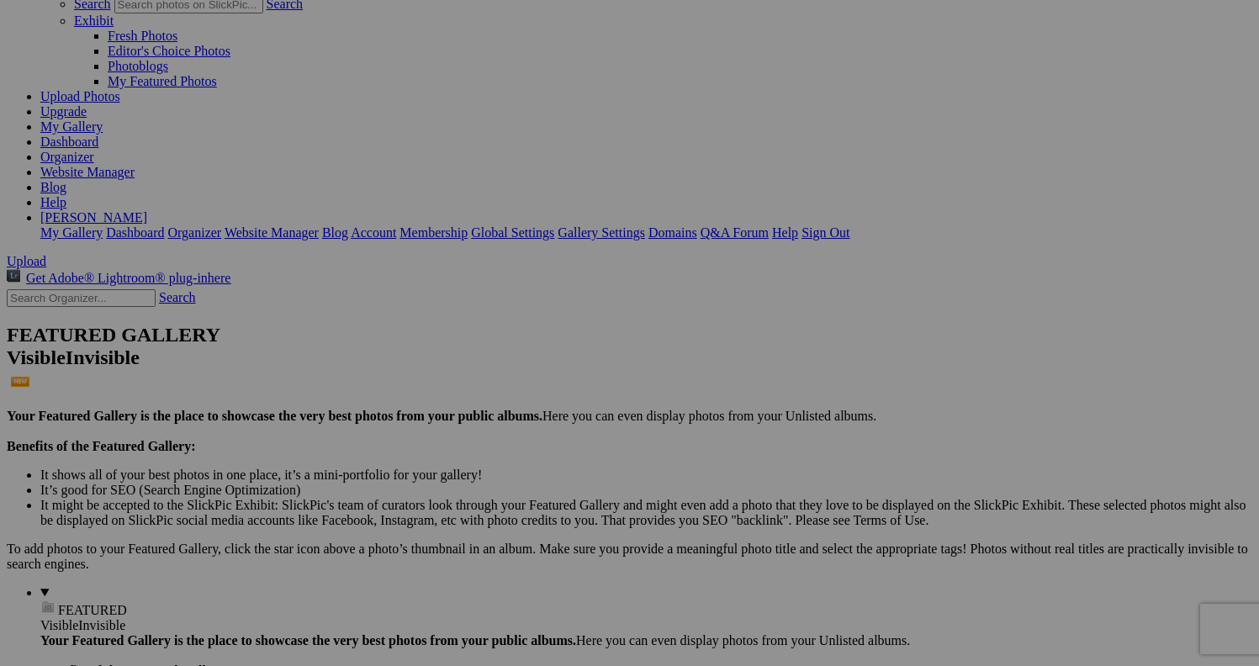
scroll to position [127, 0]
click at [476, 396] on span "Yes" at bounding box center [466, 398] width 19 height 14
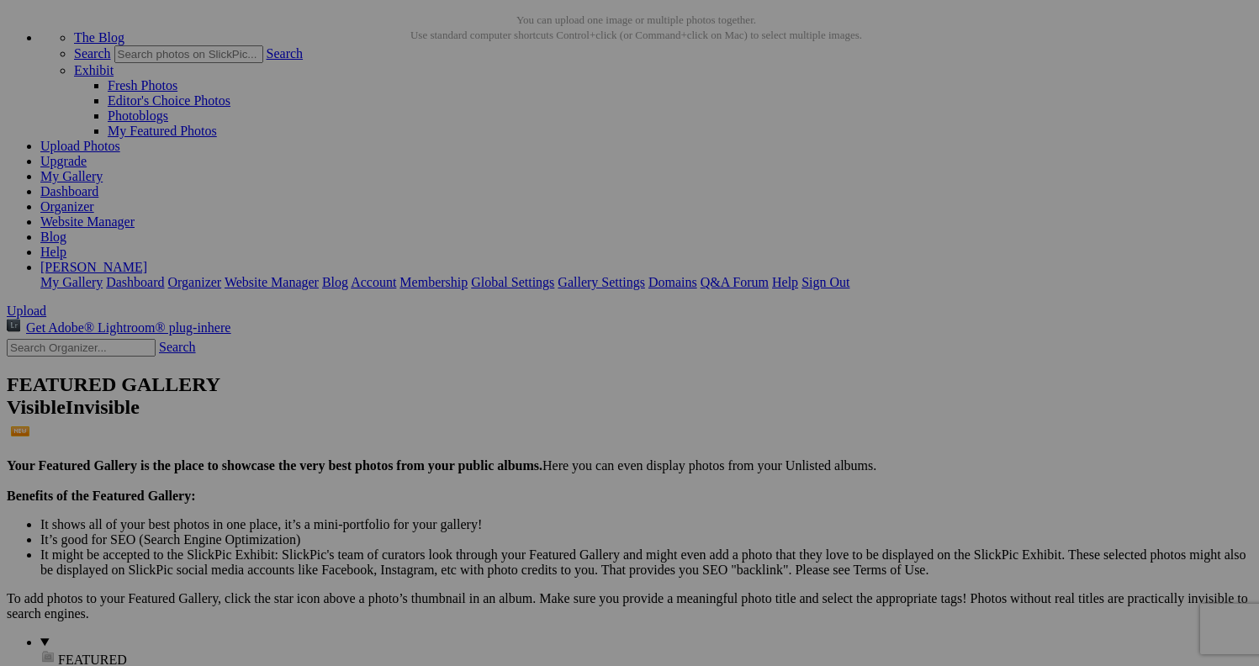
scroll to position [87, 0]
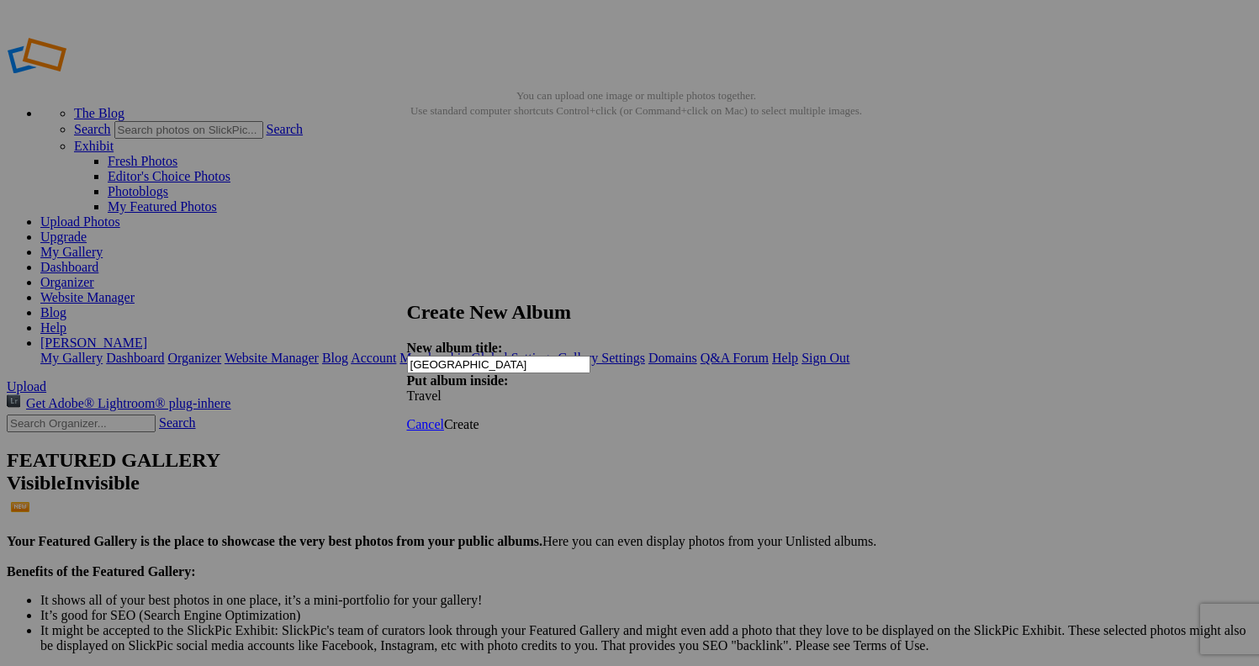
type input "[GEOGRAPHIC_DATA]"
click at [479, 417] on span "Create" at bounding box center [461, 424] width 35 height 14
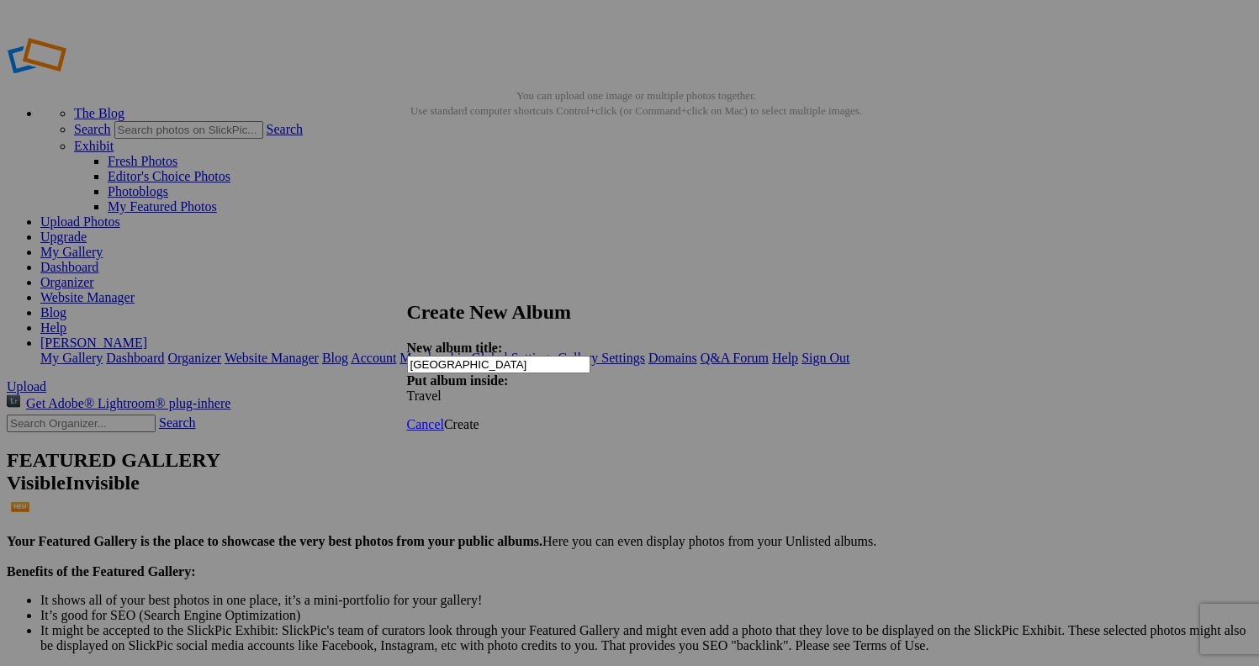
type input "Papua New Guinea"
click at [479, 417] on span "Create" at bounding box center [461, 424] width 35 height 14
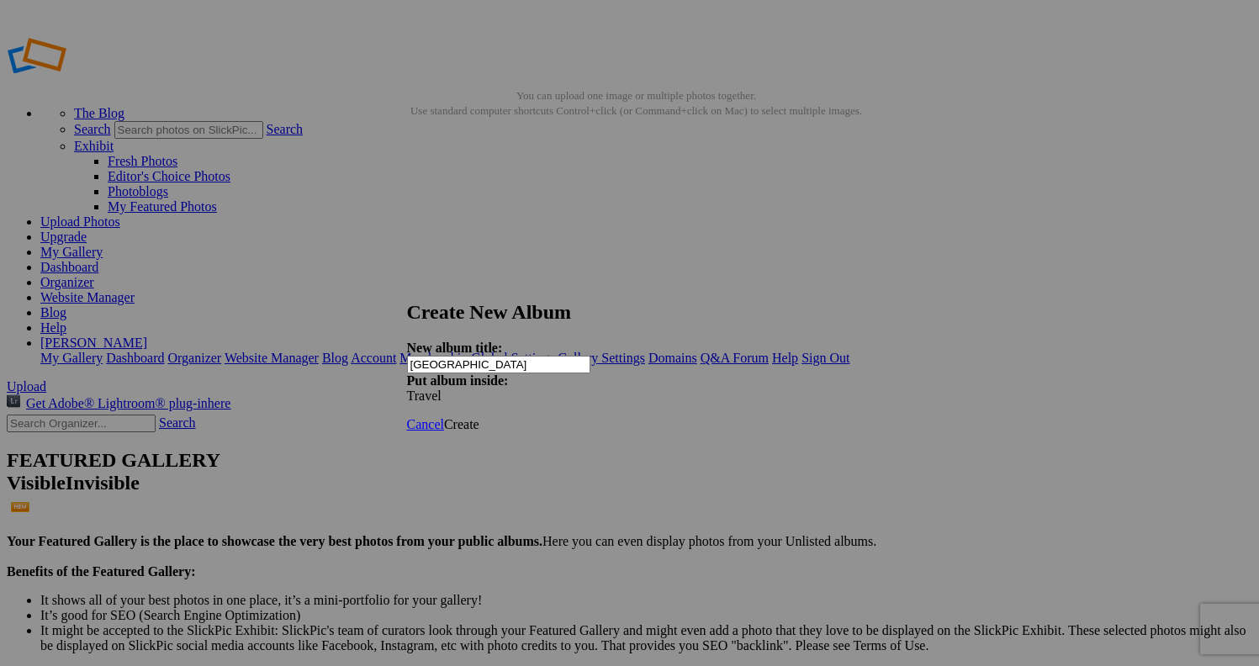
type input "[GEOGRAPHIC_DATA]"
click at [479, 417] on link "Create" at bounding box center [461, 424] width 35 height 14
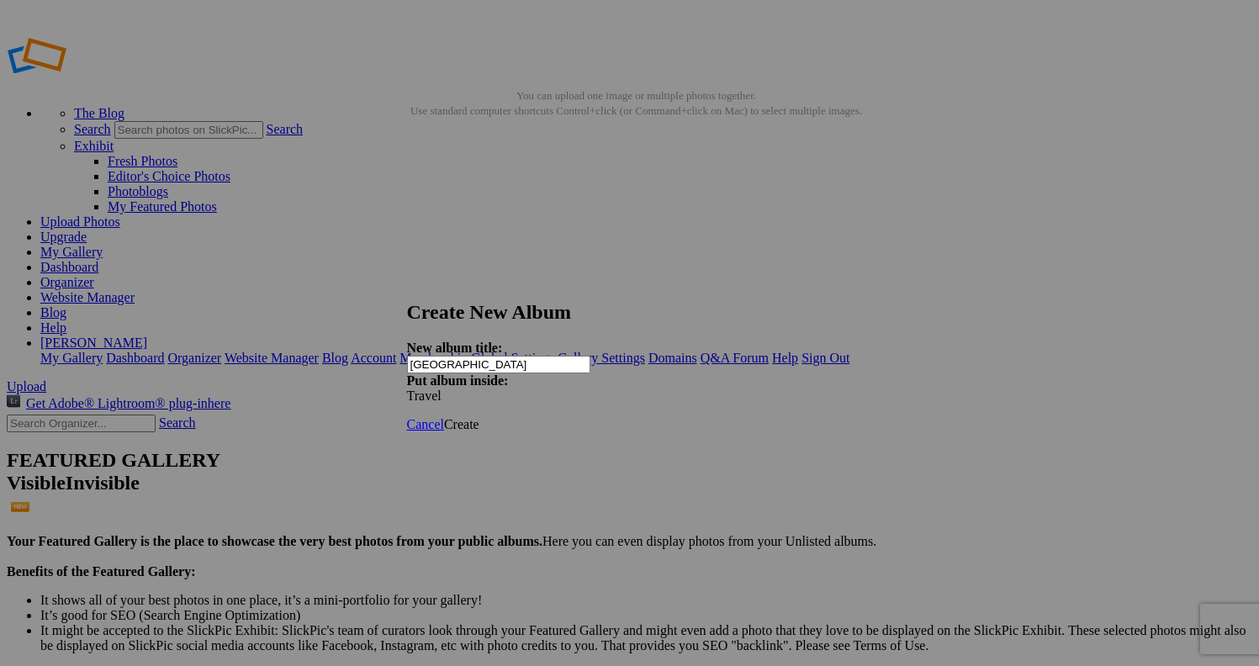
type input "[GEOGRAPHIC_DATA]"
click at [479, 417] on span "Create" at bounding box center [461, 424] width 35 height 14
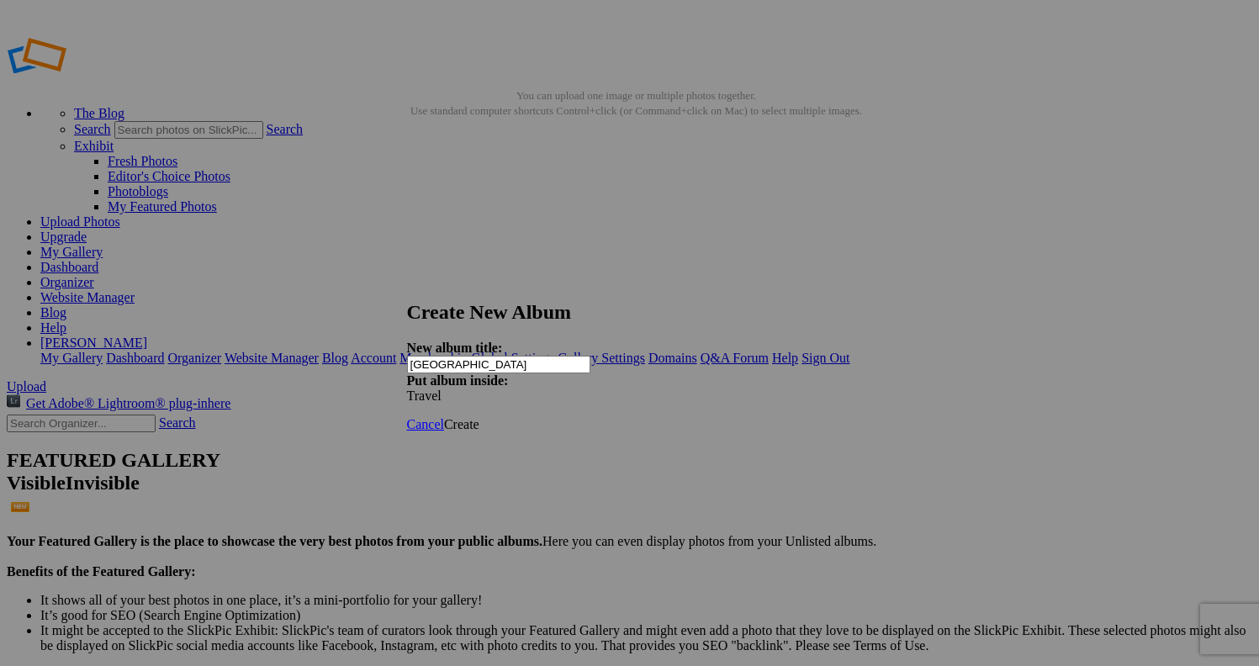
type input "[GEOGRAPHIC_DATA]"
click at [479, 417] on link "Create" at bounding box center [461, 424] width 35 height 14
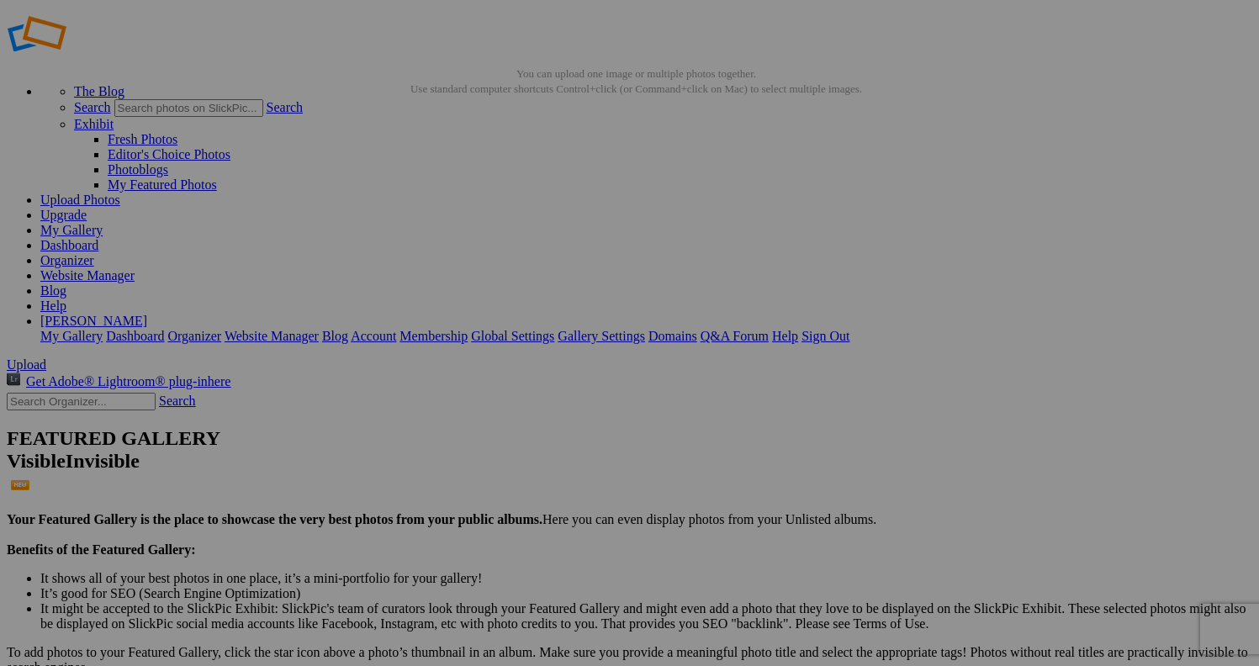
scroll to position [26, 0]
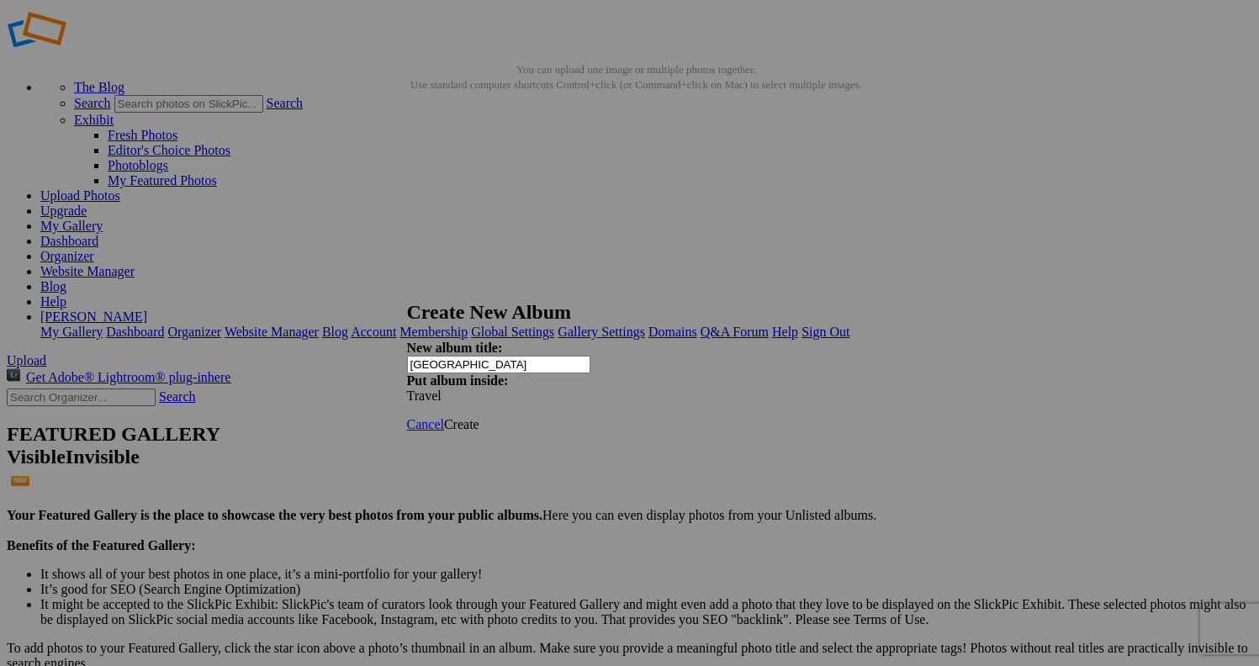
type input "[GEOGRAPHIC_DATA]"
click at [479, 417] on span "Create" at bounding box center [461, 424] width 35 height 14
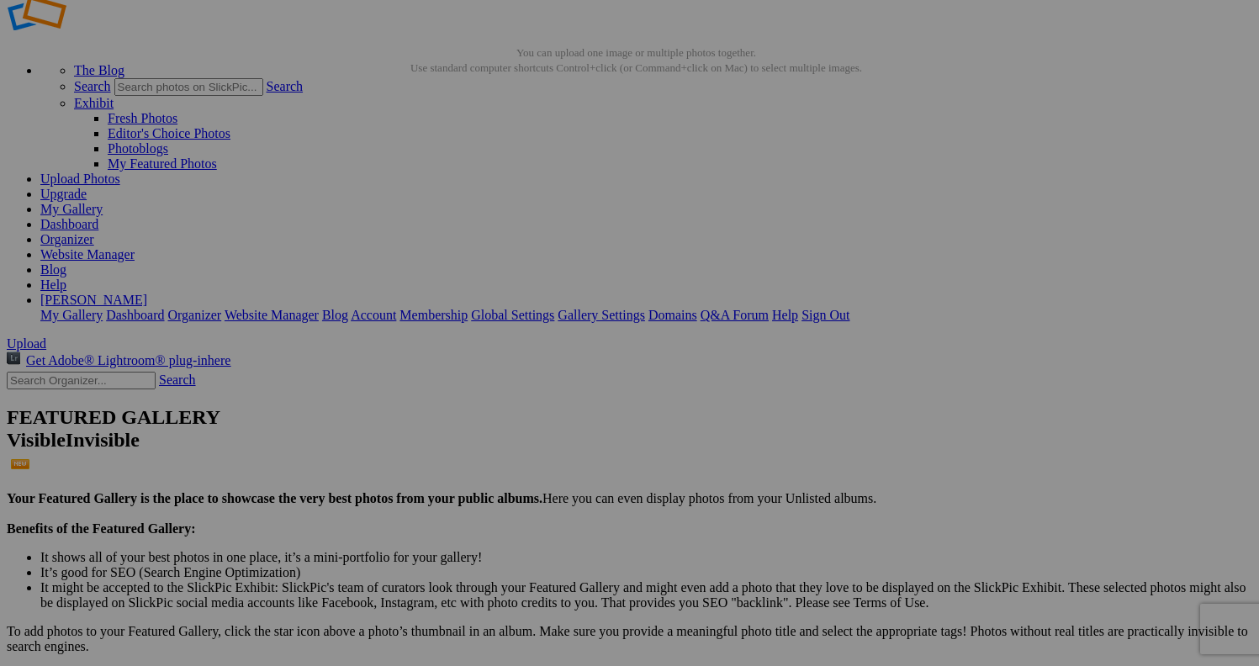
scroll to position [60, 0]
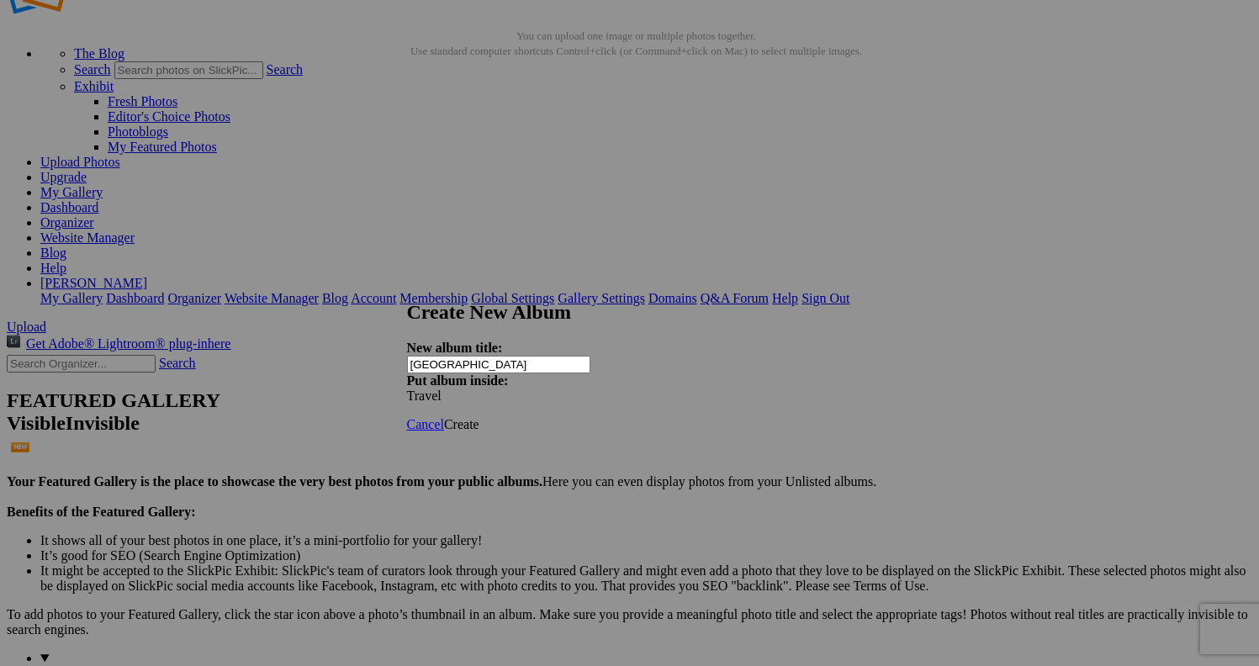
type input "[GEOGRAPHIC_DATA]"
click at [479, 417] on link "Create" at bounding box center [461, 424] width 35 height 14
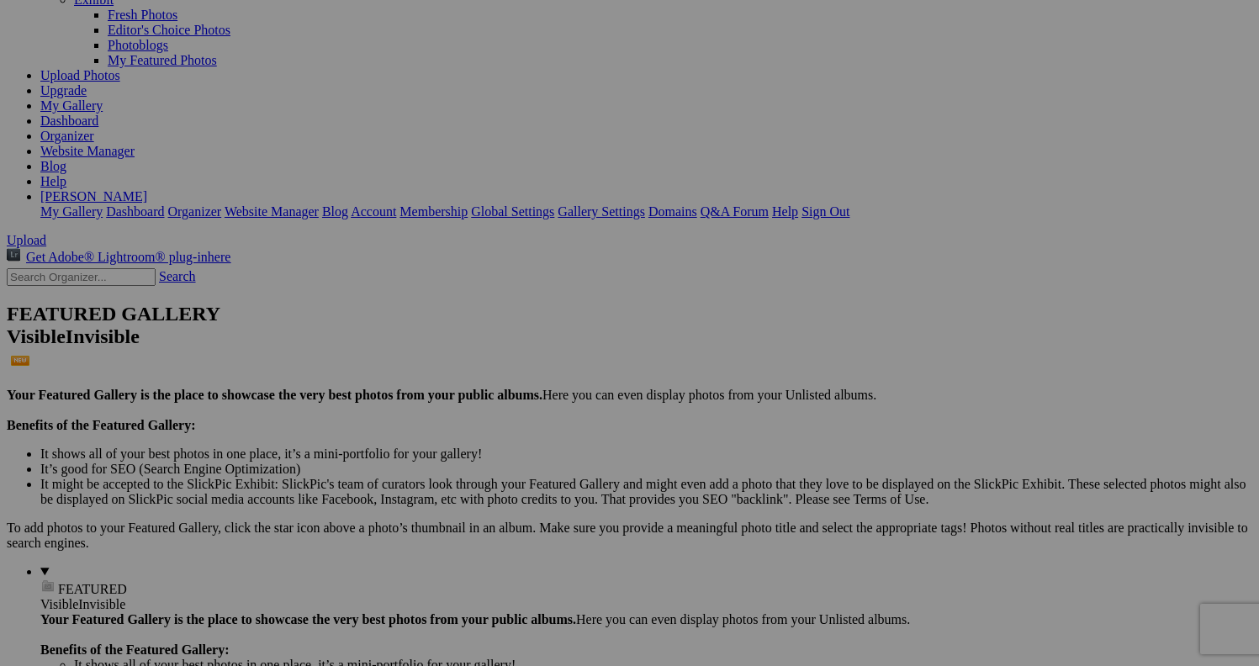
scroll to position [153, 0]
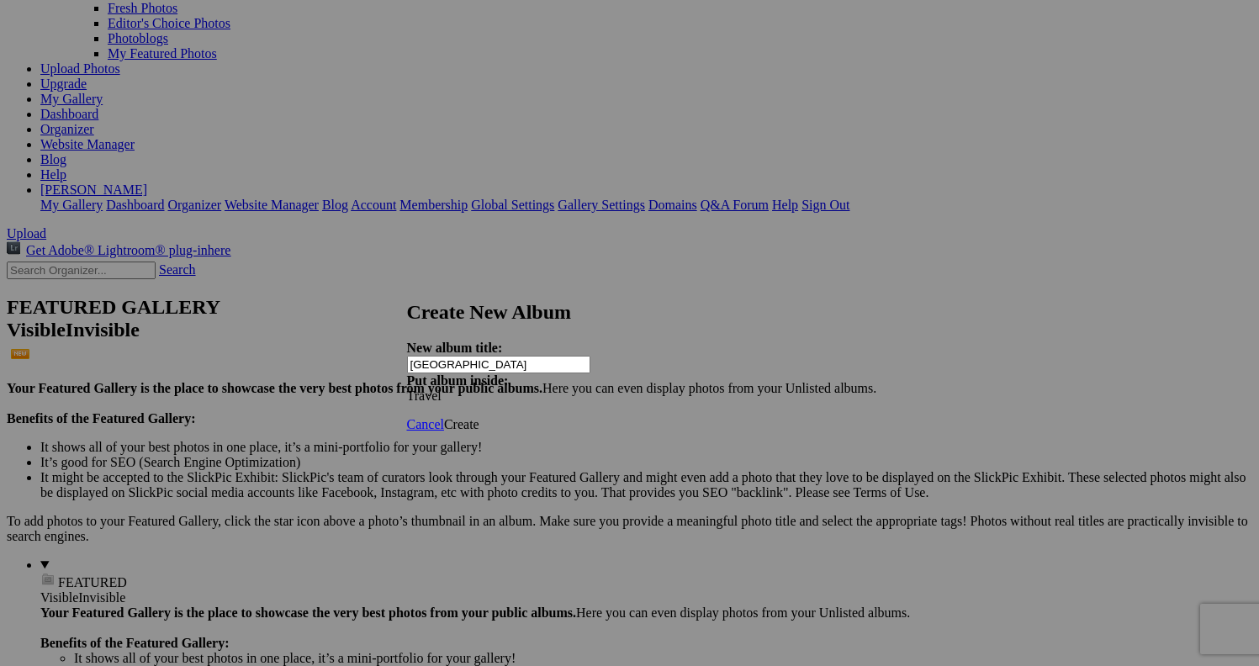
type input "[GEOGRAPHIC_DATA]"
click at [479, 417] on span "Create" at bounding box center [461, 424] width 35 height 14
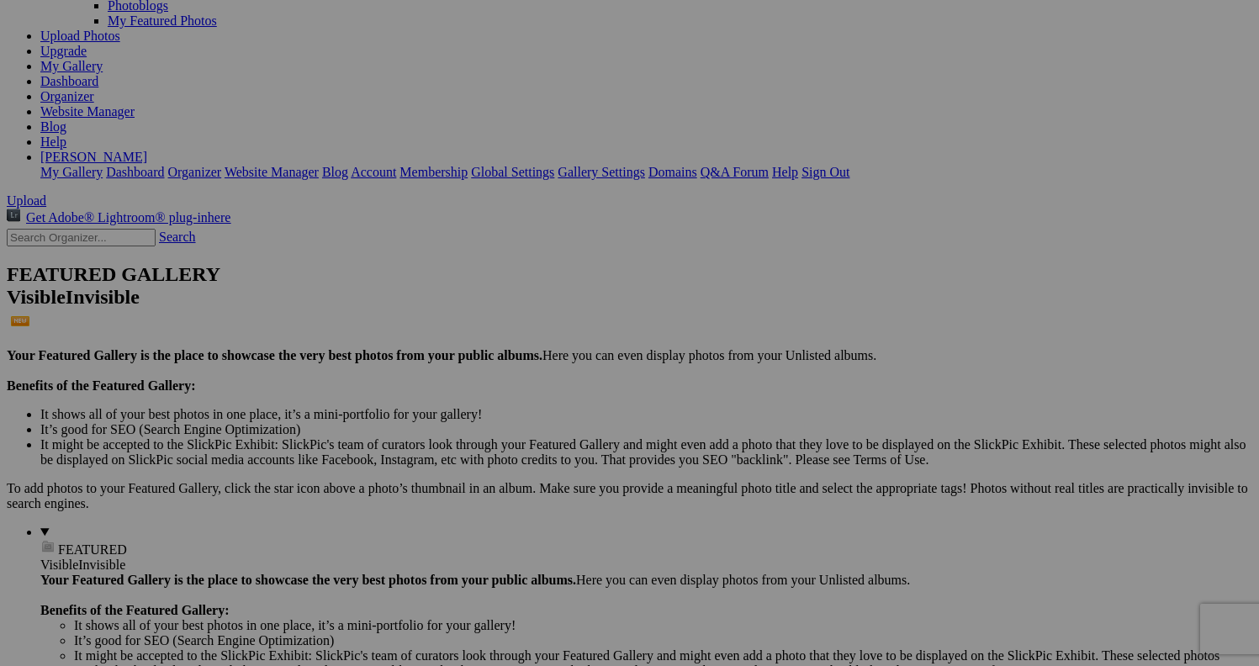
scroll to position [185, 0]
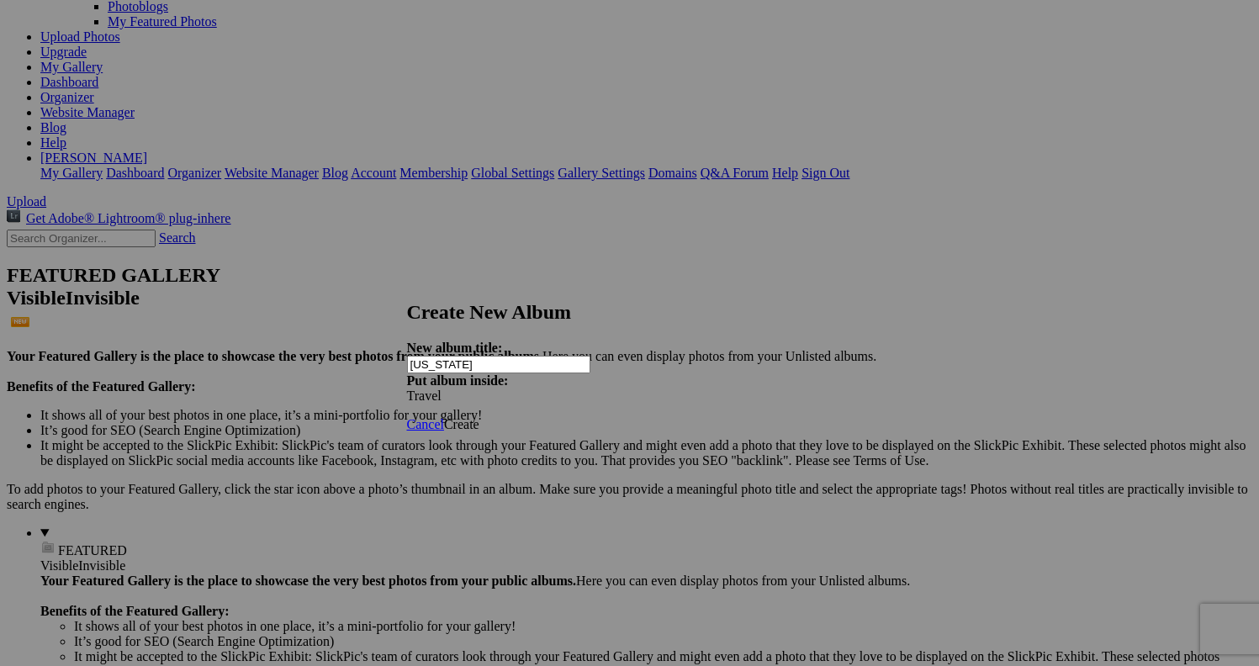
type input "[US_STATE]"
click at [479, 417] on span "Create" at bounding box center [461, 424] width 35 height 14
click at [841, 417] on div "Cancel Create" at bounding box center [630, 424] width 446 height 15
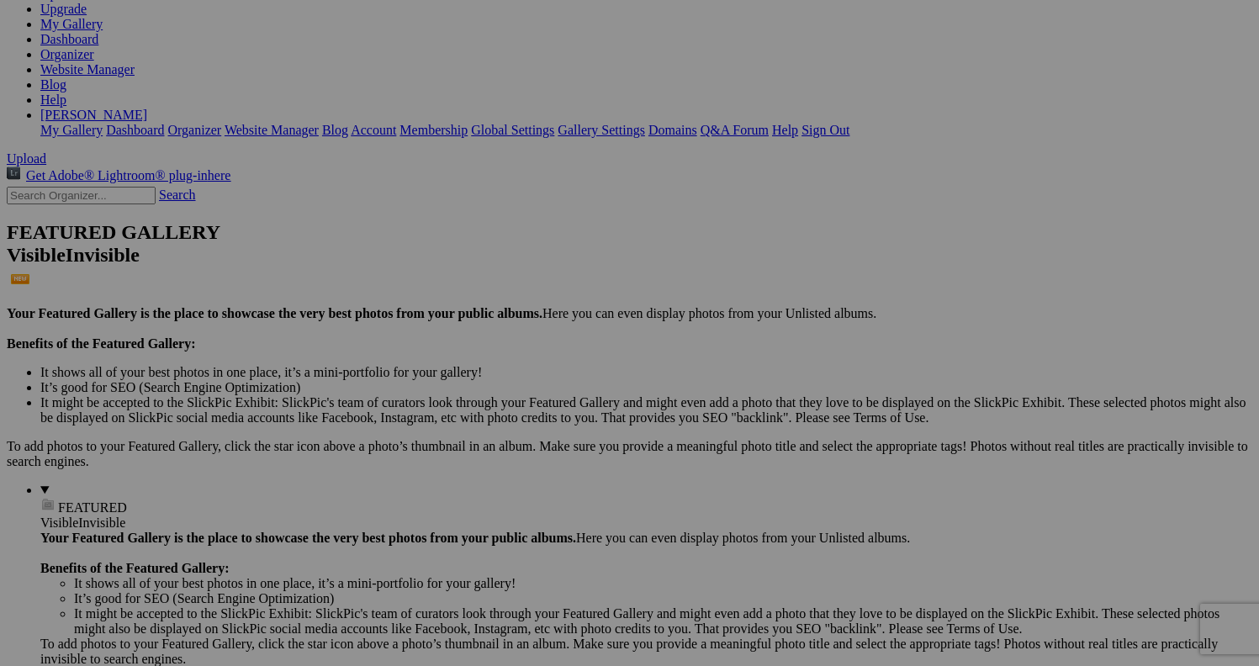
scroll to position [233, 0]
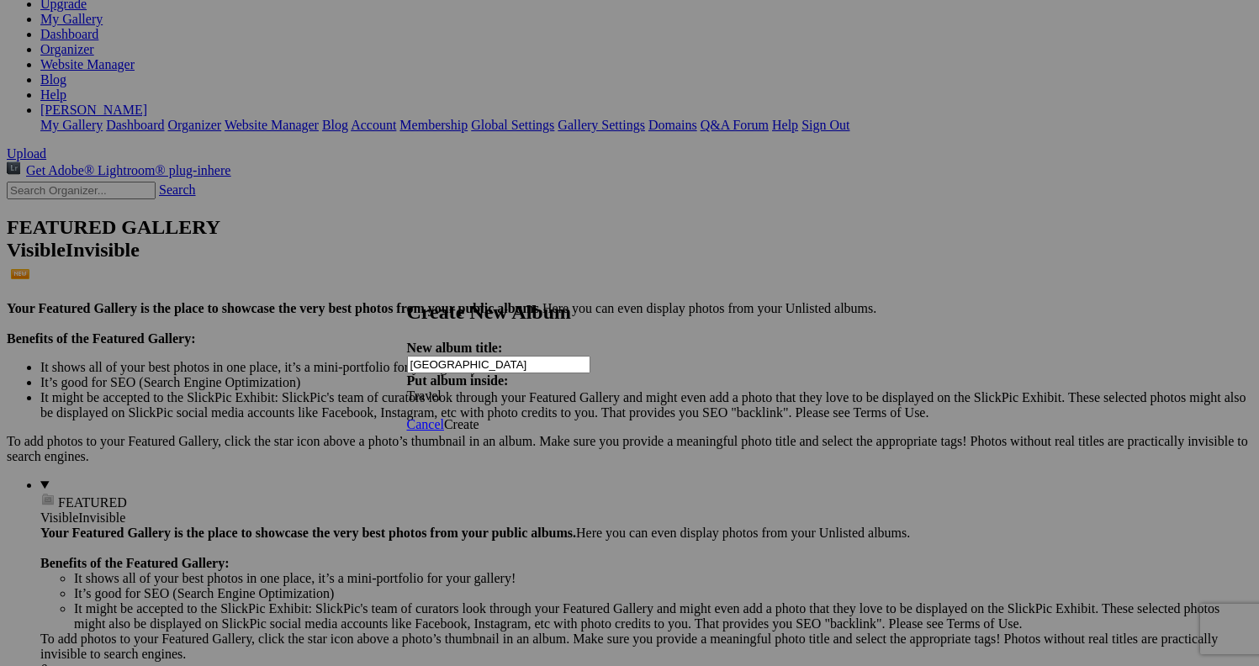
type input "[GEOGRAPHIC_DATA]"
click at [479, 417] on span "Create" at bounding box center [461, 424] width 35 height 14
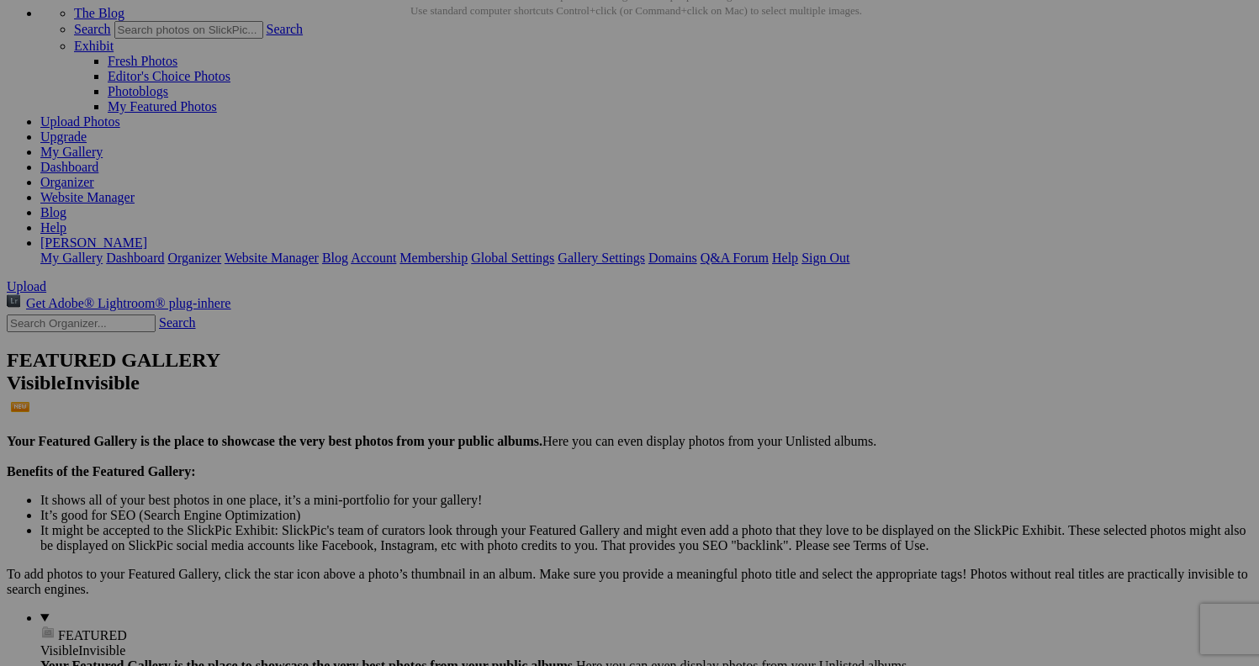
scroll to position [109, 0]
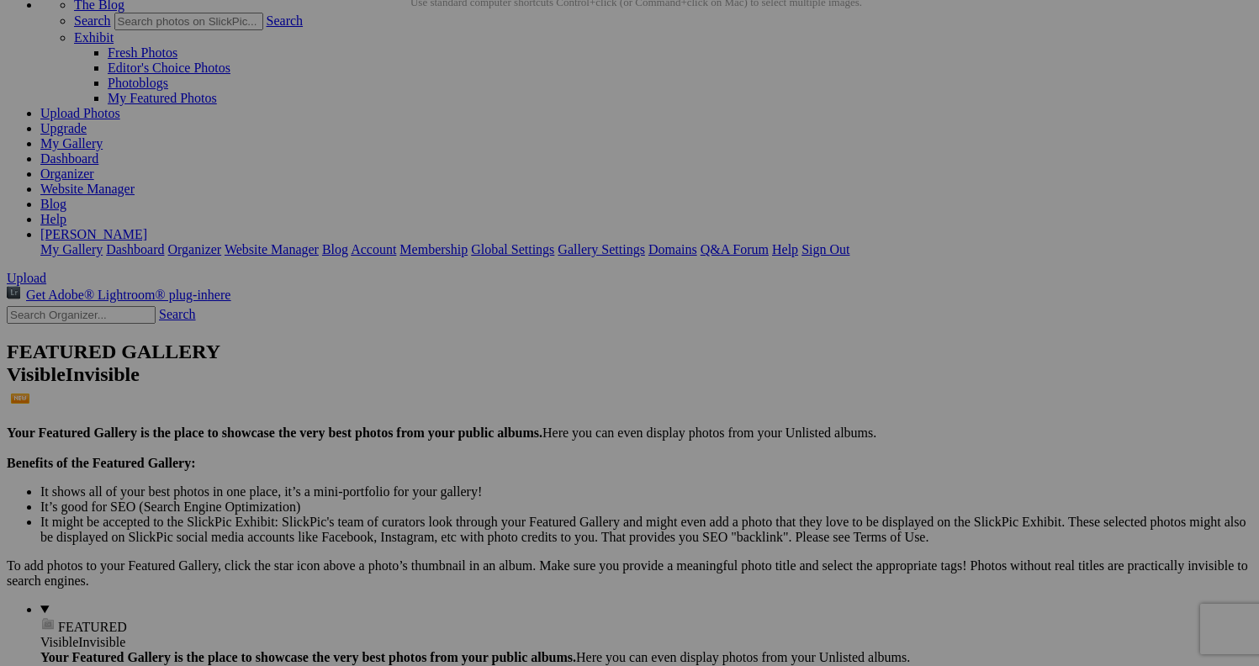
click at [476, 395] on span "Yes" at bounding box center [466, 398] width 19 height 14
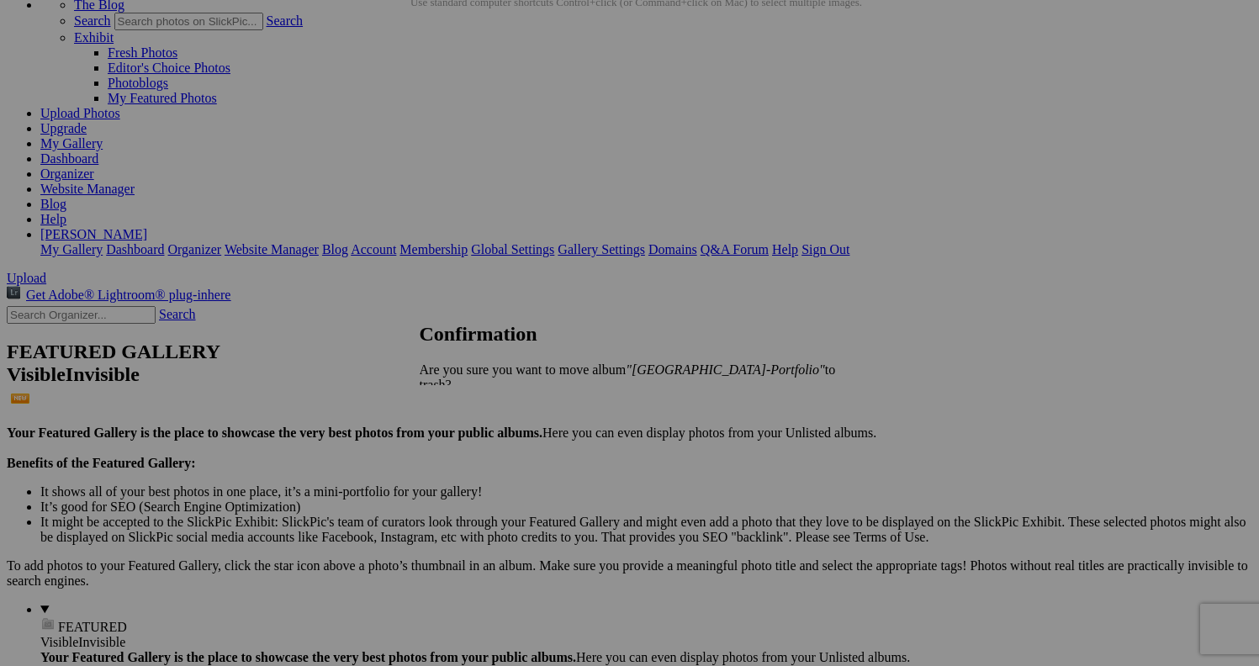
click at [476, 406] on span "Yes" at bounding box center [466, 413] width 19 height 14
click at [476, 394] on span "Yes" at bounding box center [466, 398] width 19 height 14
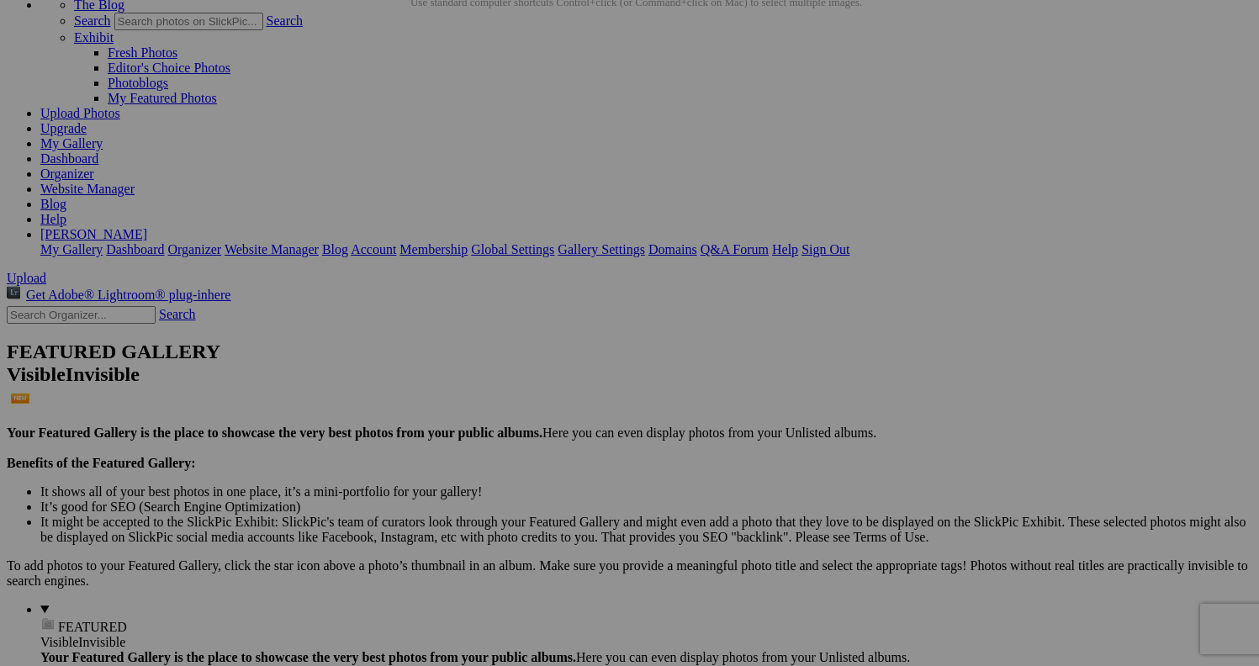
click at [476, 392] on span "Yes" at bounding box center [466, 398] width 19 height 14
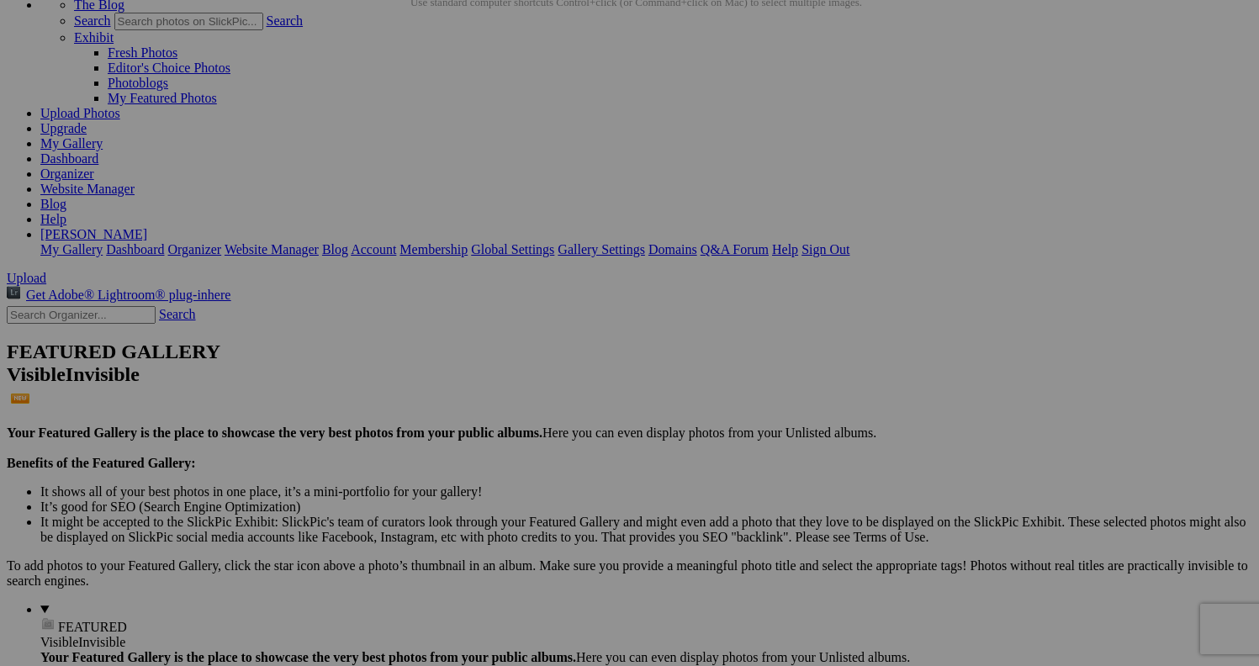
click at [476, 394] on span "Yes" at bounding box center [466, 398] width 19 height 14
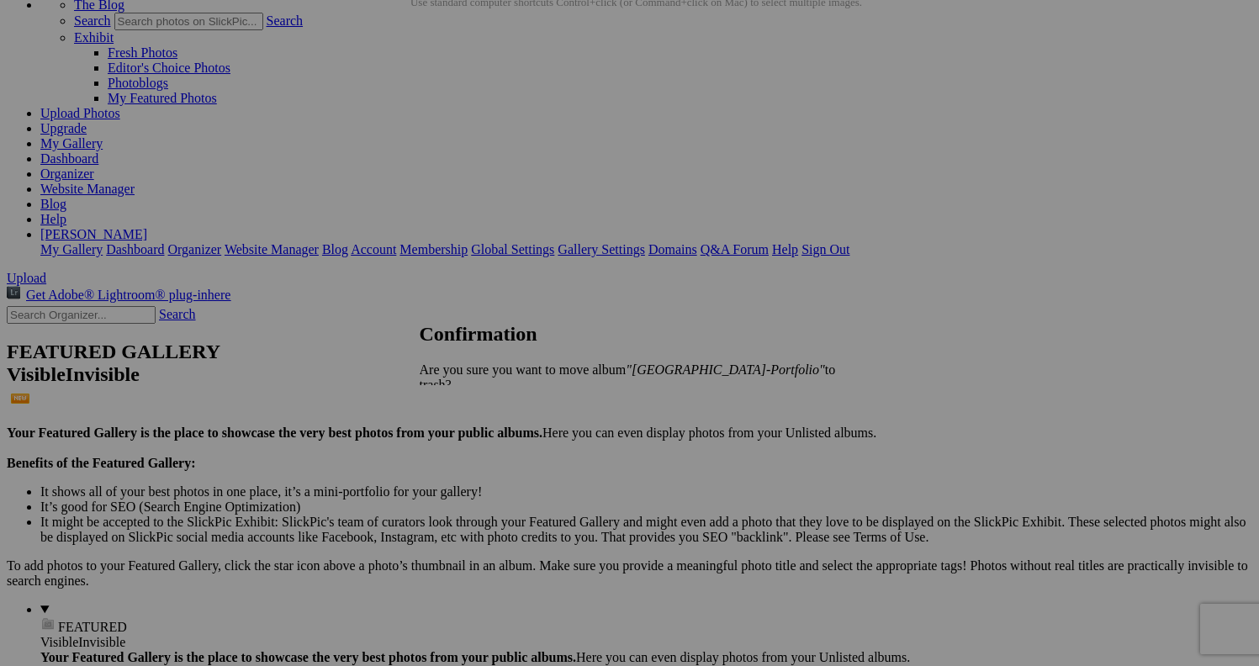
click at [476, 406] on span "Yes" at bounding box center [466, 413] width 19 height 14
click at [476, 397] on span "Yes" at bounding box center [466, 398] width 19 height 14
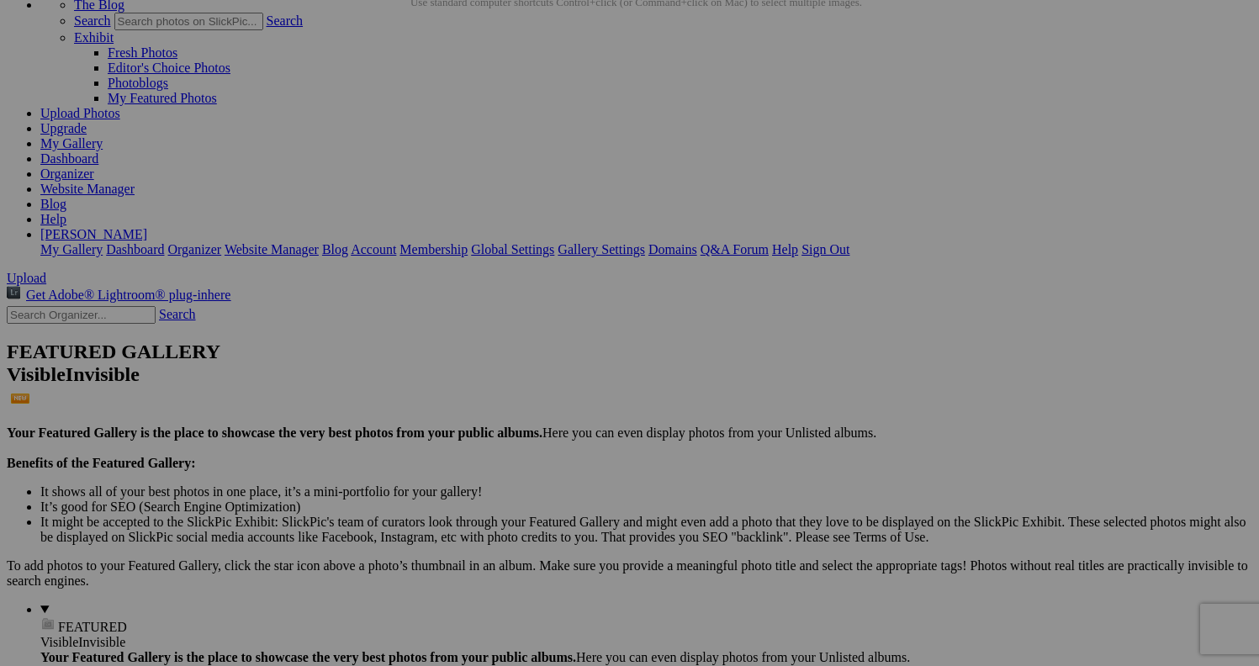
click at [476, 391] on span "Yes" at bounding box center [466, 398] width 19 height 14
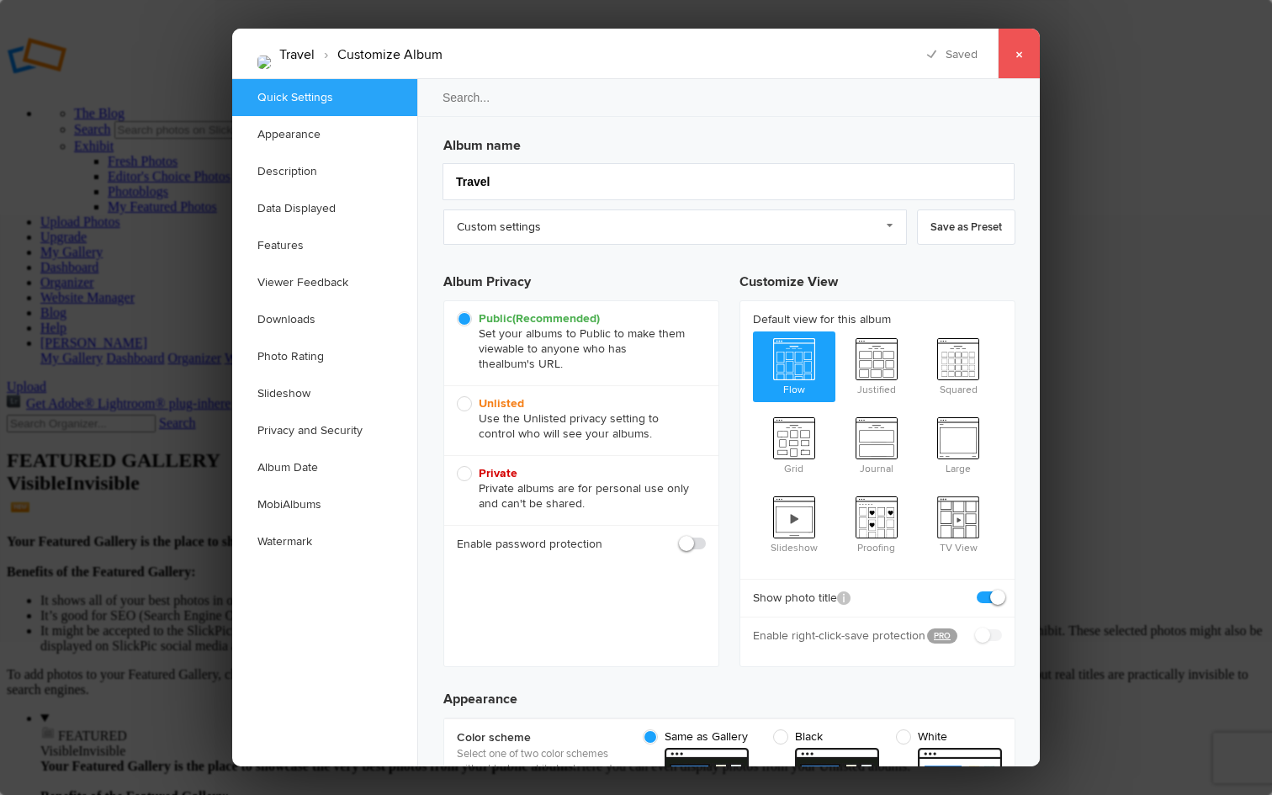
click at [1023, 51] on link "×" at bounding box center [1019, 54] width 42 height 50
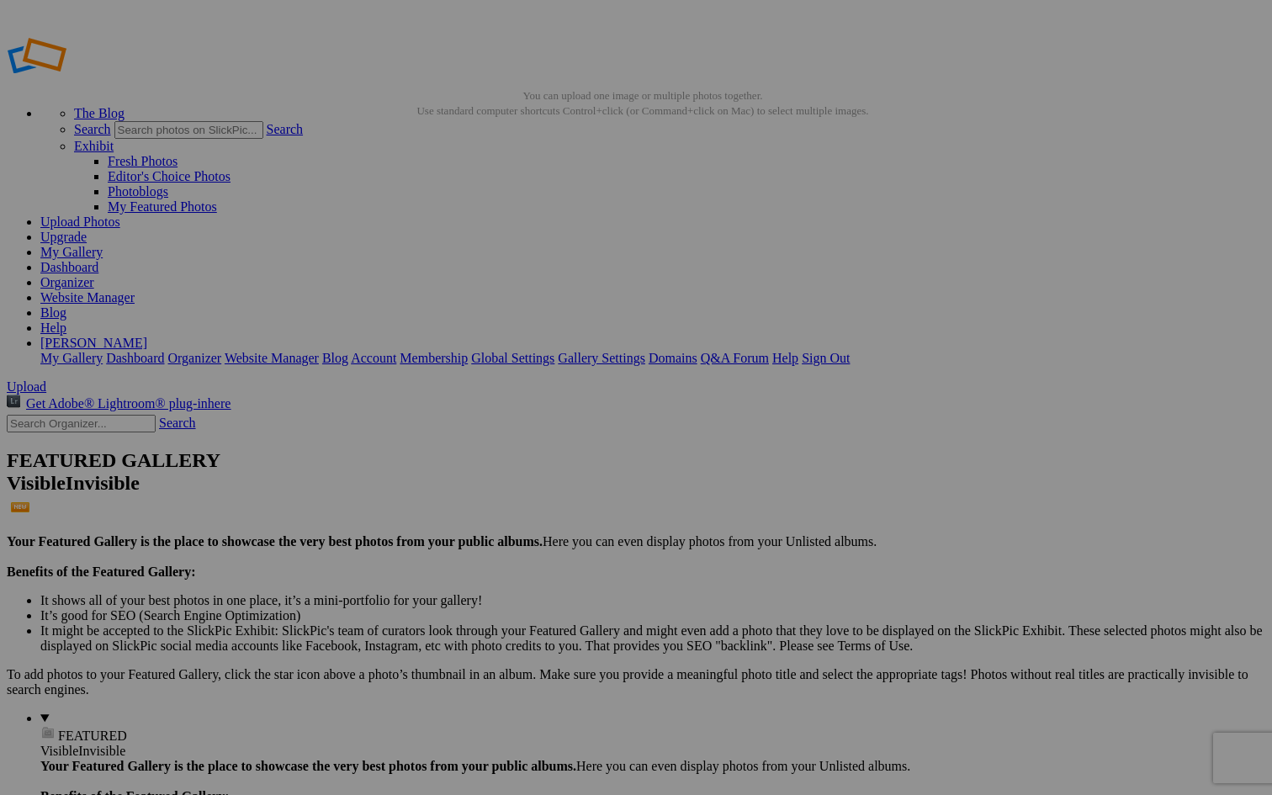
click at [98, 260] on link "Dashboard" at bounding box center [69, 267] width 58 height 14
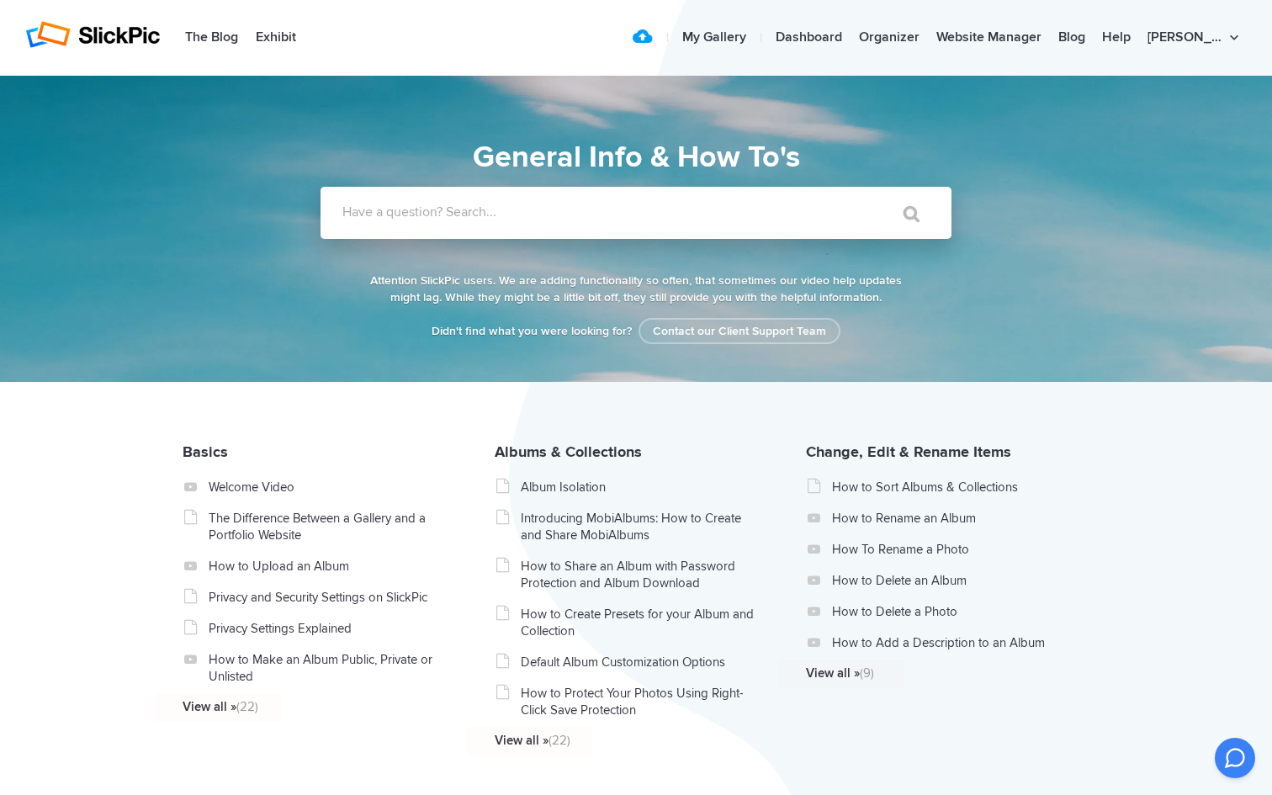
click at [614, 207] on label "Have a question? Search..." at bounding box center [657, 212] width 631 height 17
click at [614, 207] on input "Have a question? Search..." at bounding box center [601, 213] width 562 height 52
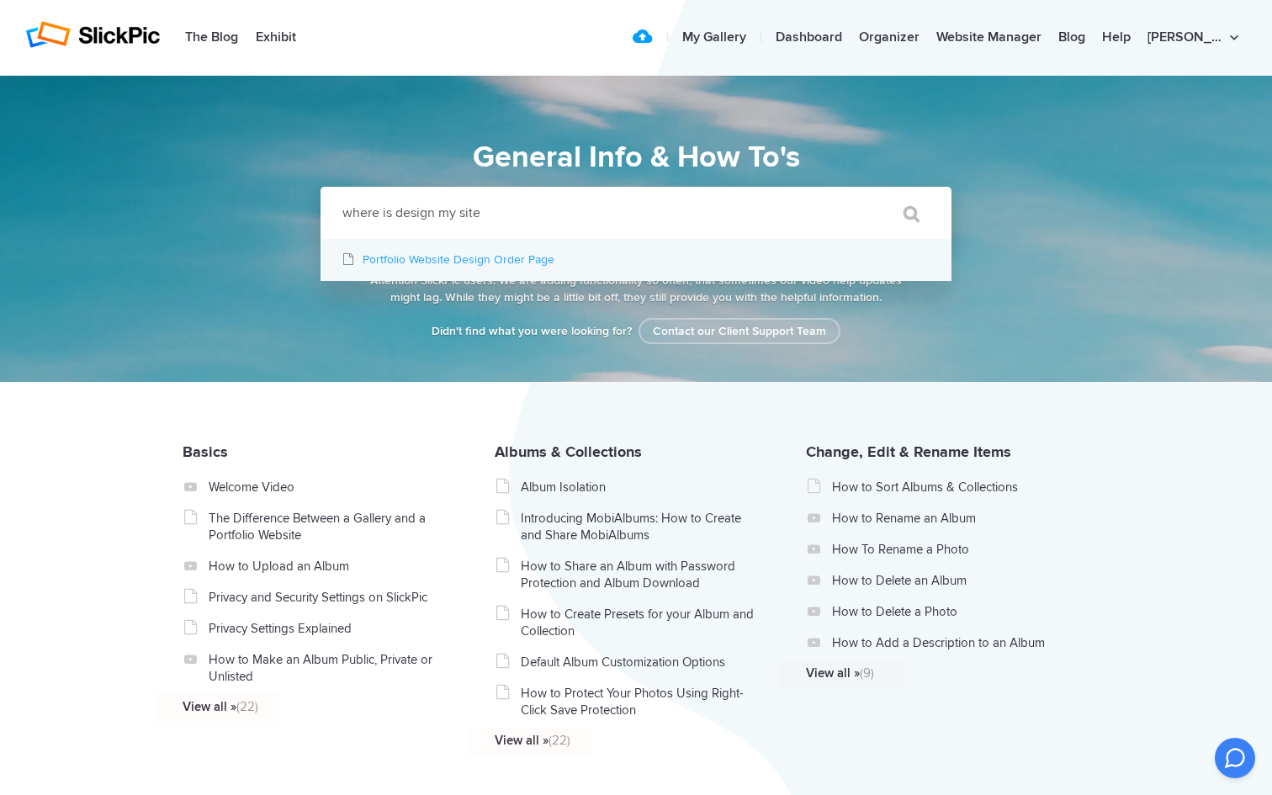
type input "where is design my site"
click at [616, 254] on link "Portfolio Website Design Order Page" at bounding box center [635, 260] width 631 height 42
